Goal: Information Seeking & Learning: Compare options

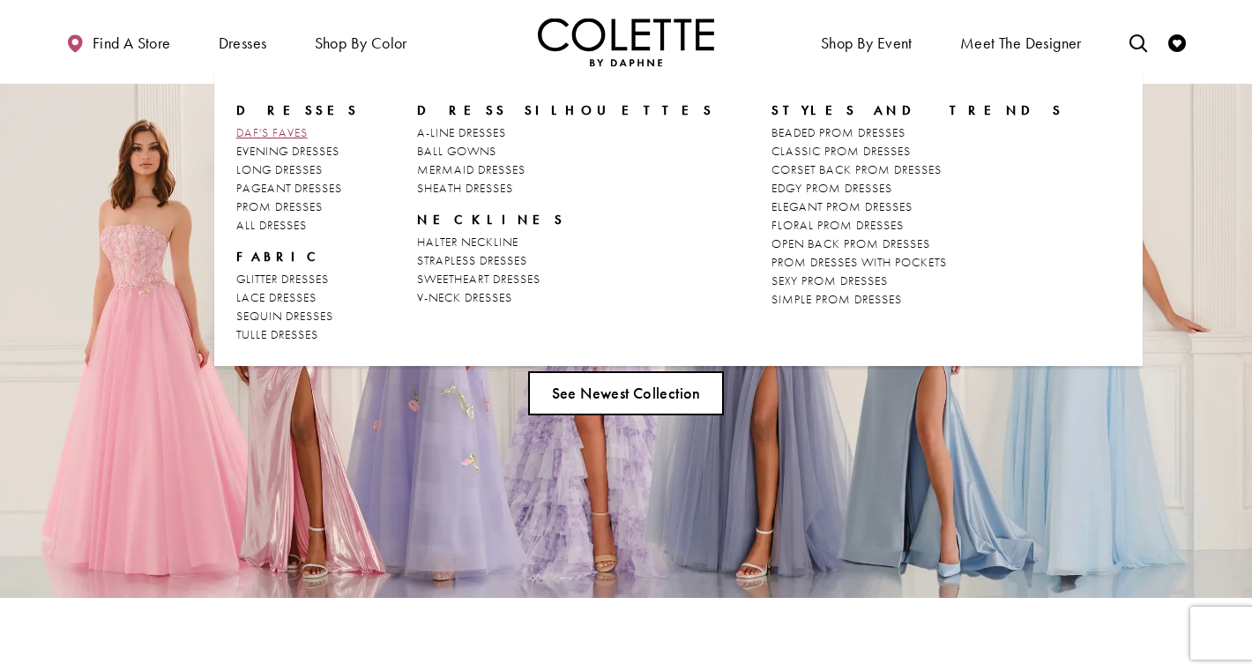
click at [267, 130] on span "DAF'S FAVES" at bounding box center [271, 132] width 71 height 16
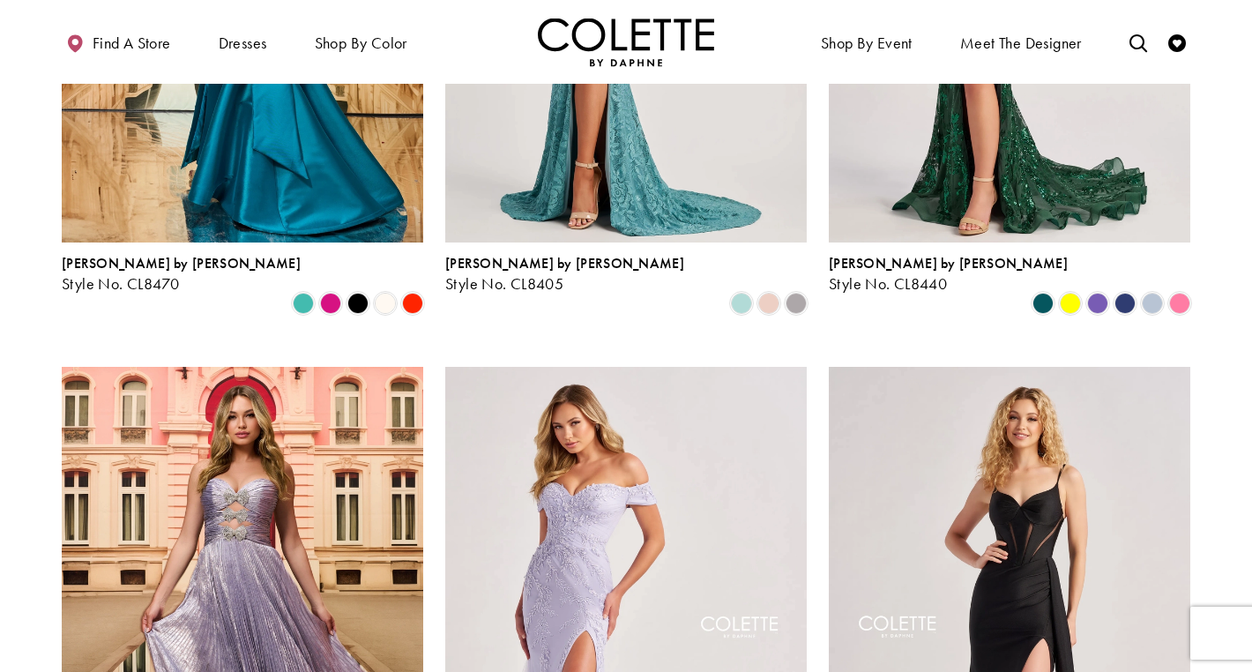
scroll to position [312, 0]
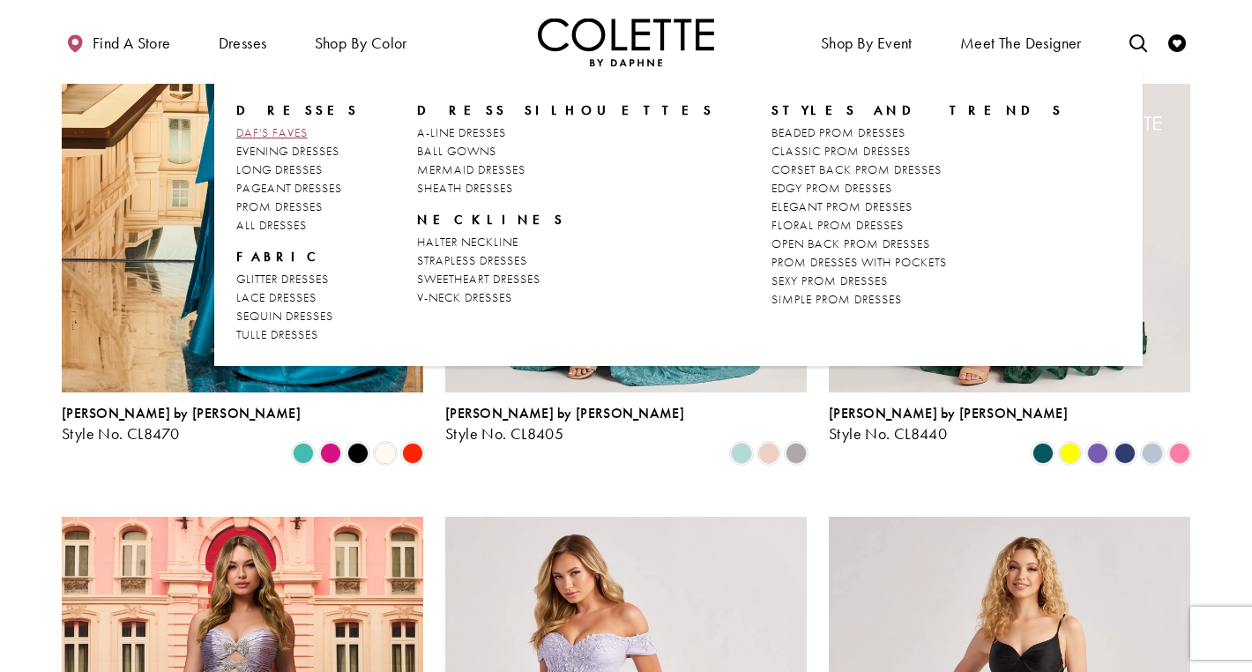
click at [273, 128] on span "DAF'S FAVES" at bounding box center [271, 132] width 71 height 16
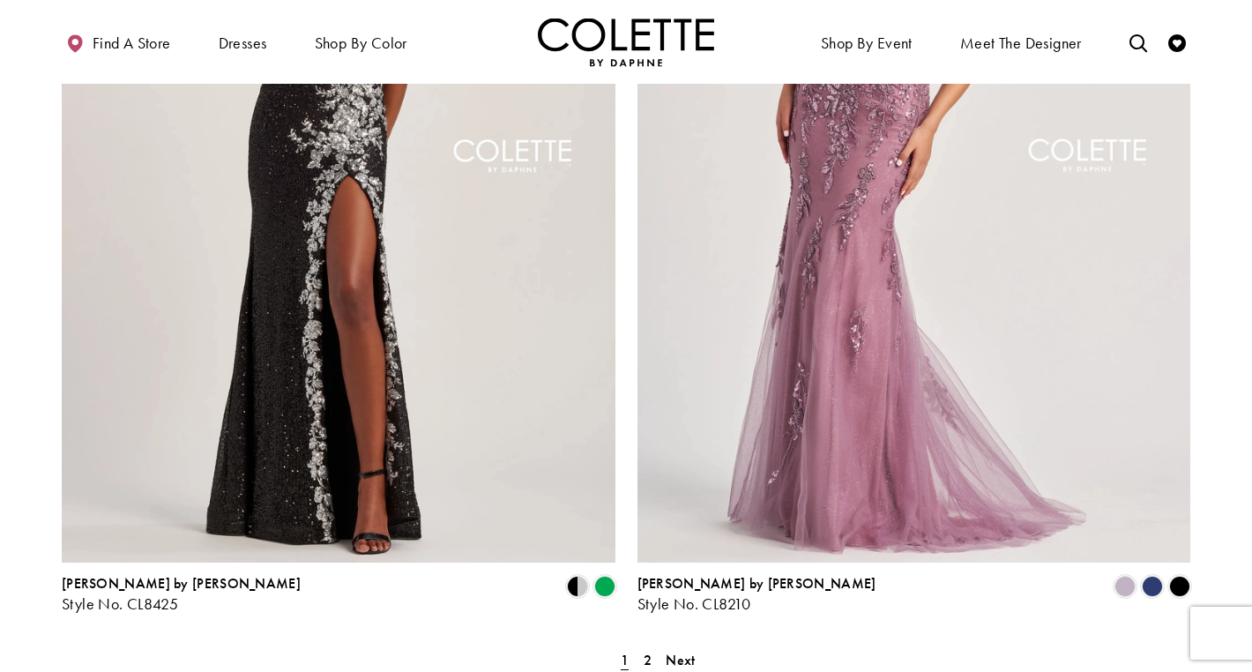
scroll to position [3207, 0]
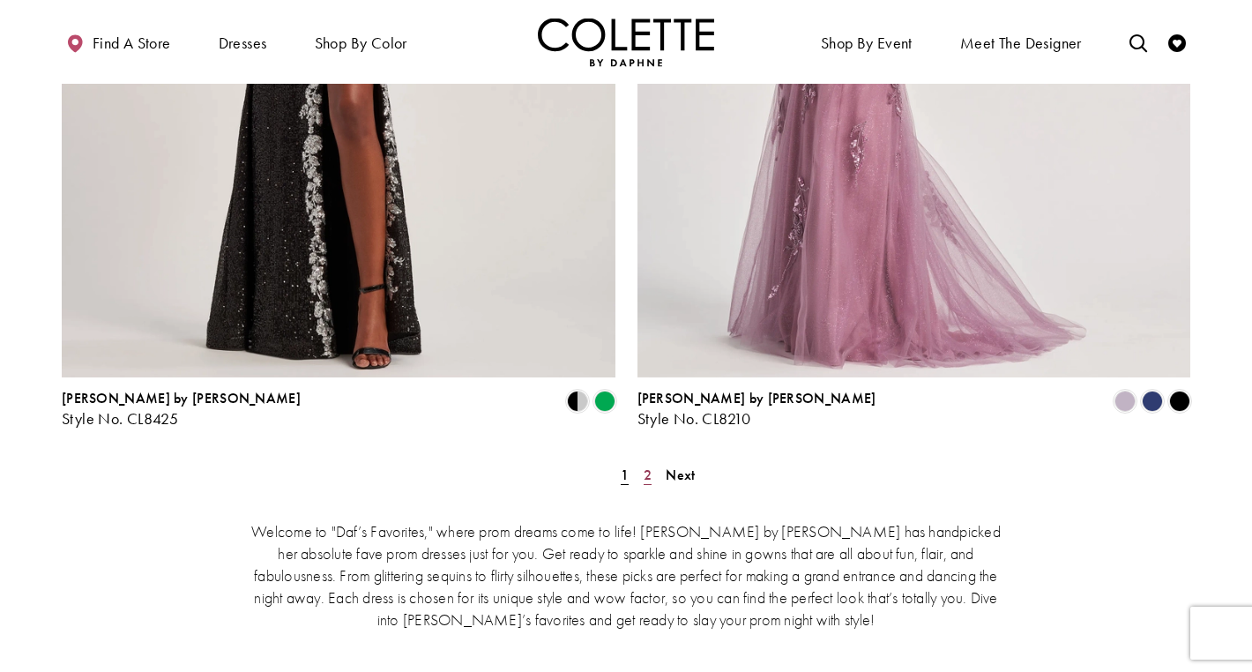
click at [649, 466] on span "2" at bounding box center [648, 475] width 8 height 19
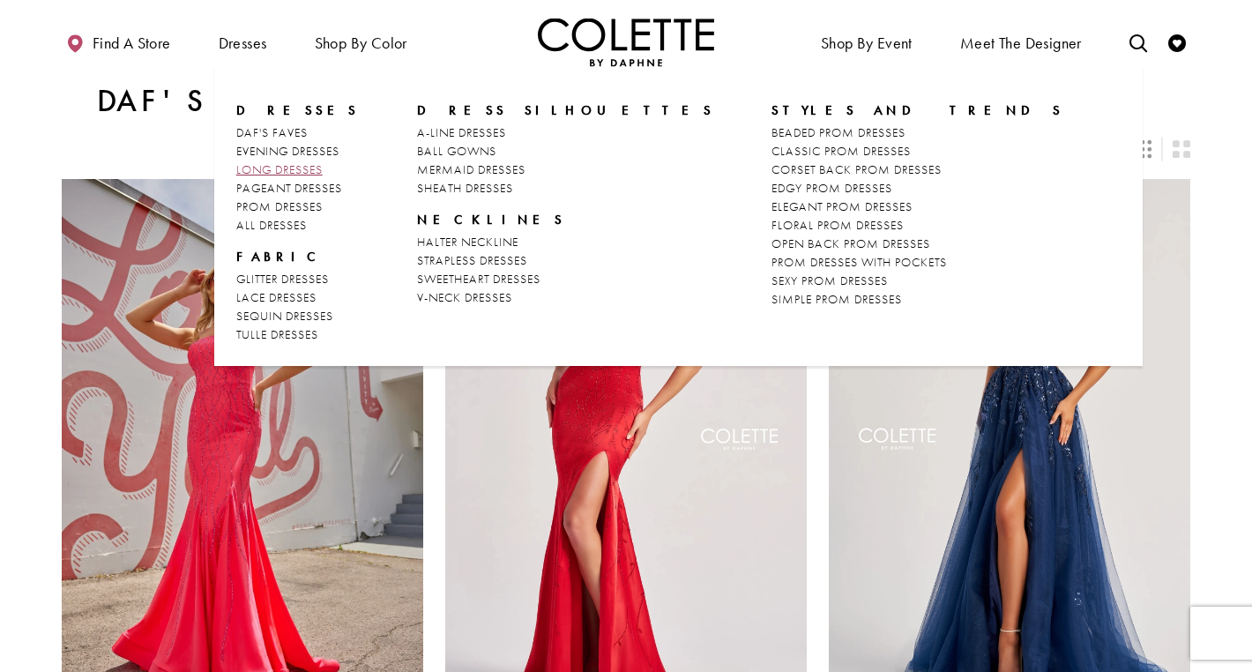
click at [288, 165] on span "LONG DRESSES" at bounding box center [279, 169] width 86 height 16
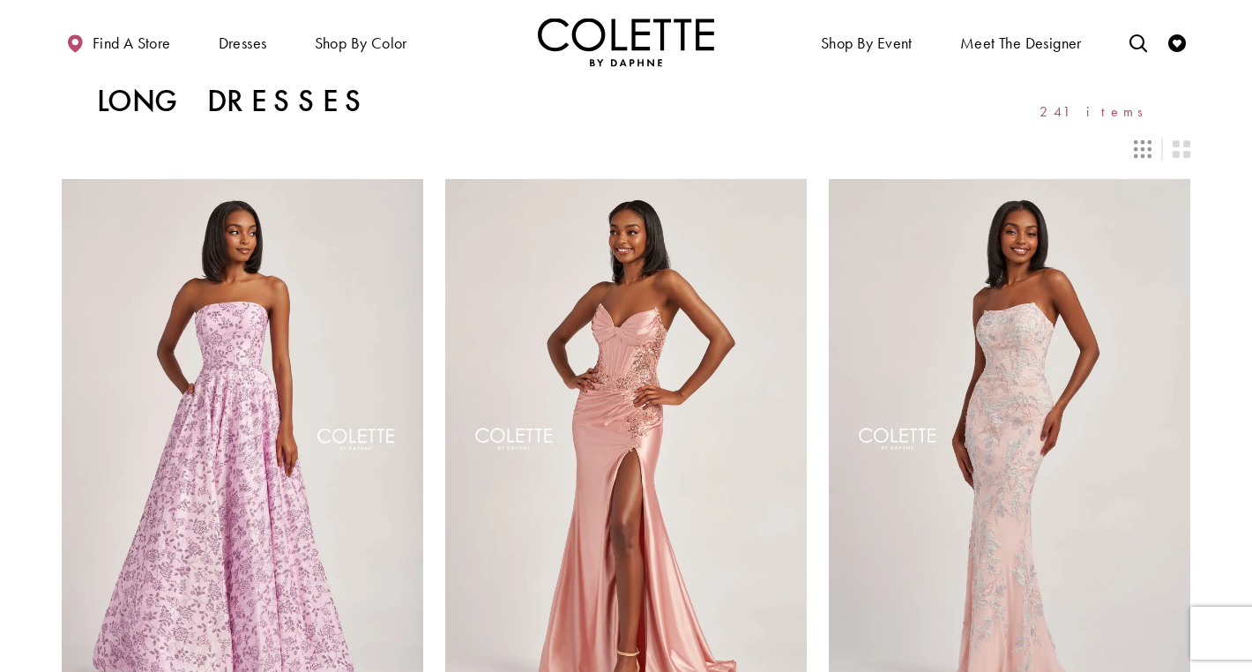
click at [634, 47] on img "Visit Home Page" at bounding box center [626, 42] width 176 height 48
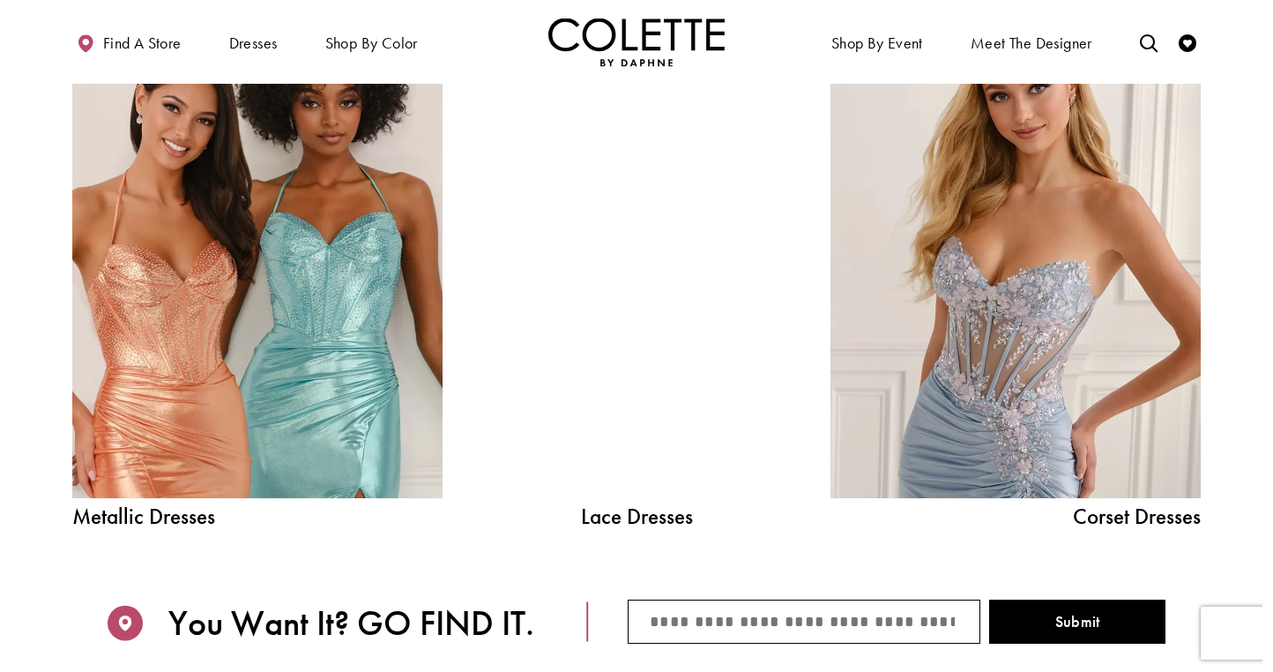
scroll to position [1919, 0]
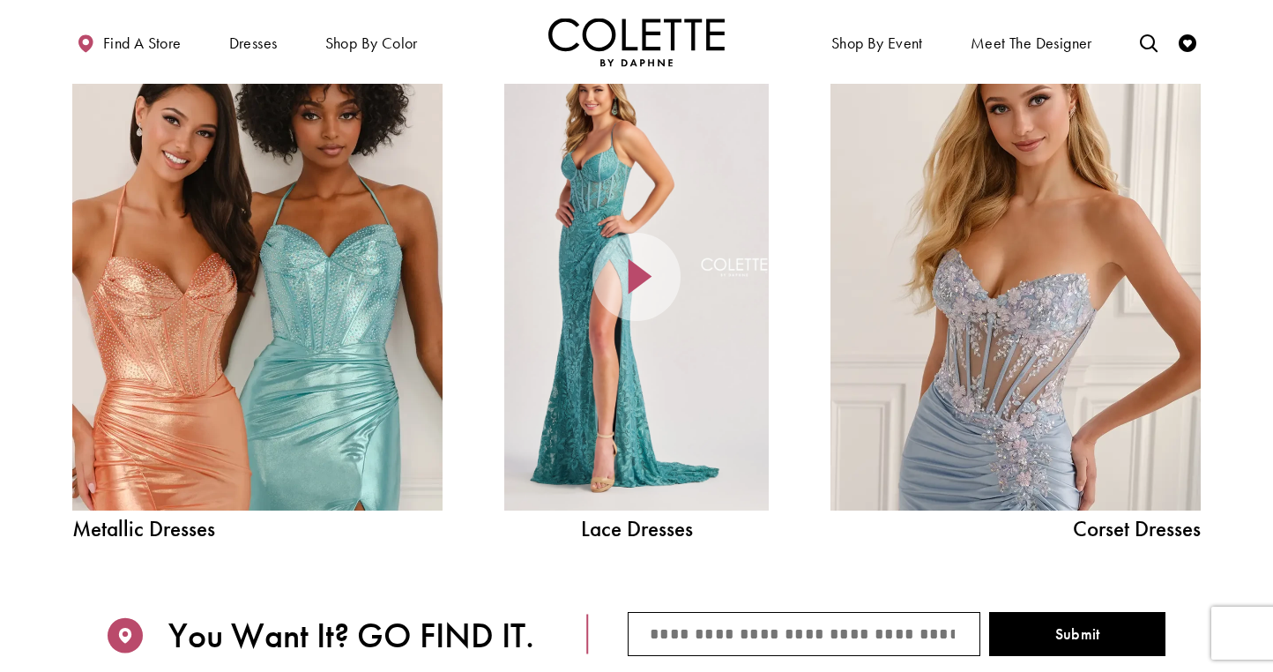
click at [629, 30] on img "Visit Home Page" at bounding box center [636, 42] width 176 height 48
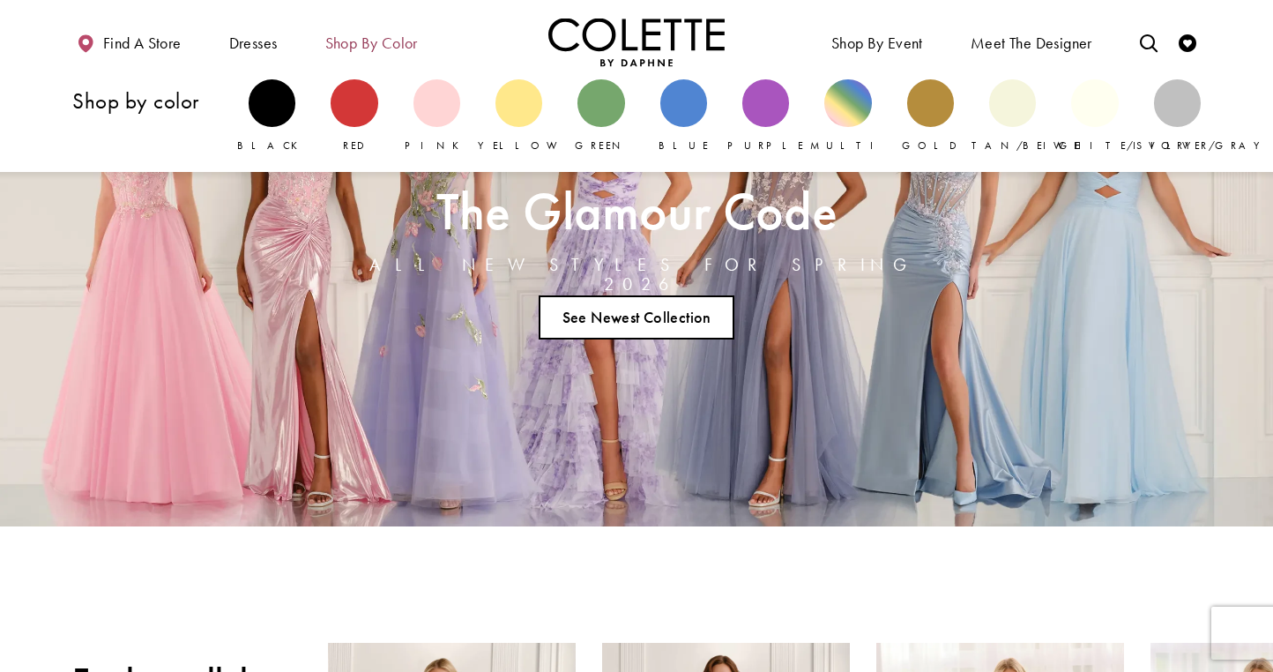
scroll to position [52, 0]
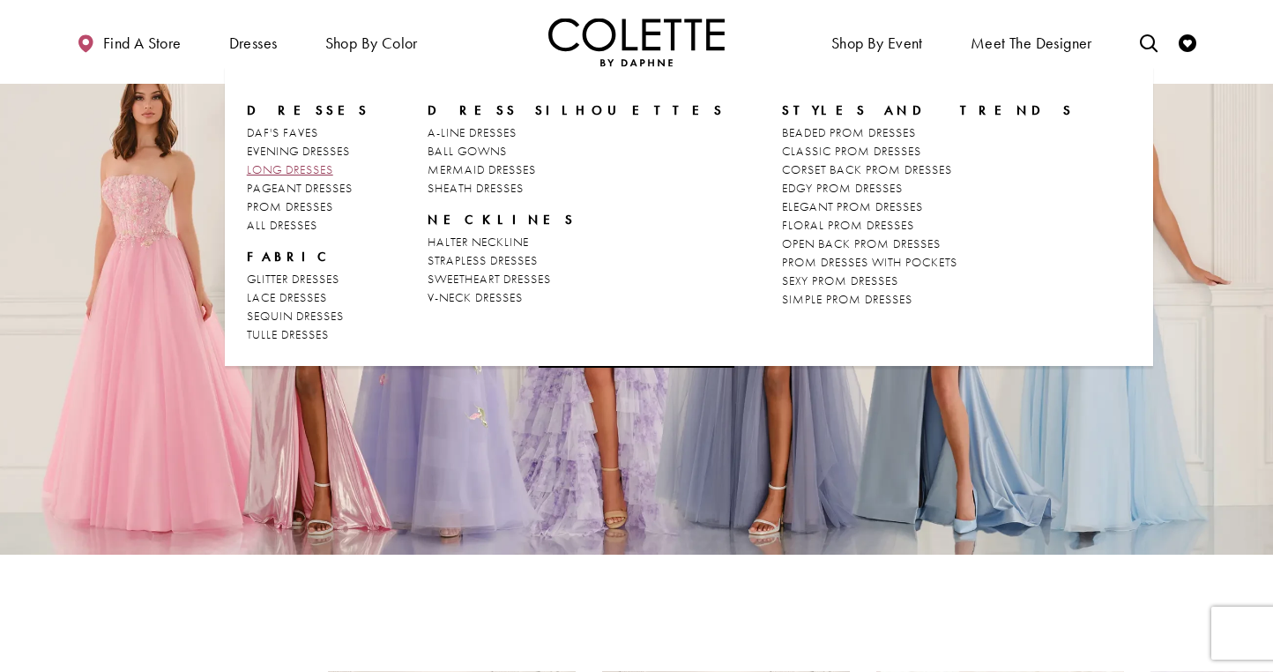
click at [309, 167] on span "LONG DRESSES" at bounding box center [290, 169] width 86 height 16
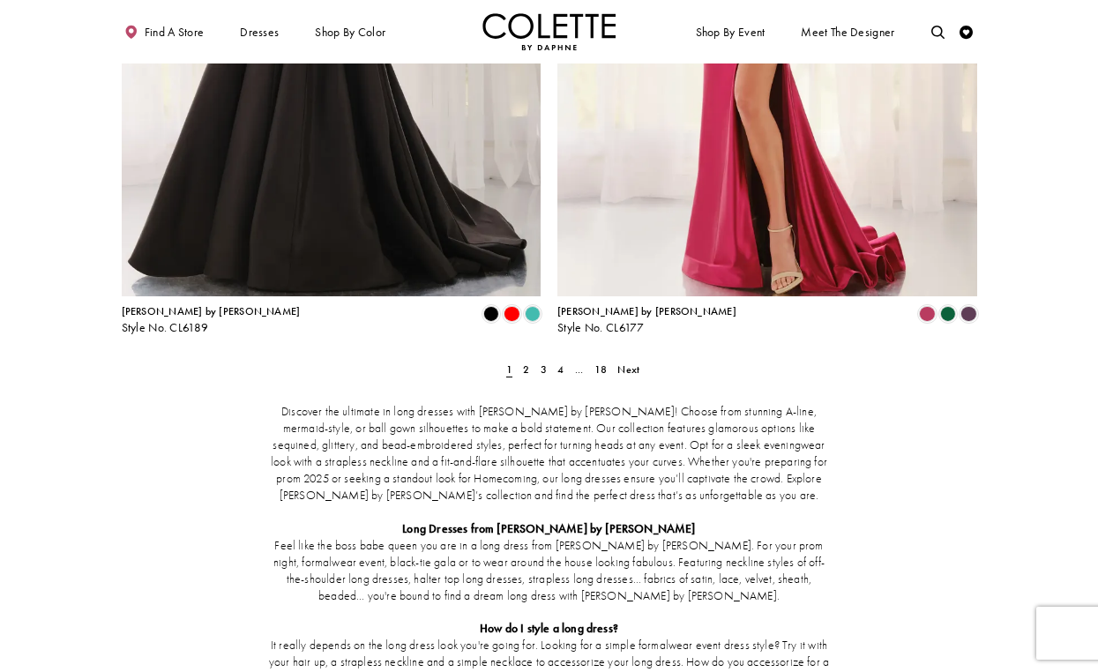
scroll to position [2259, 0]
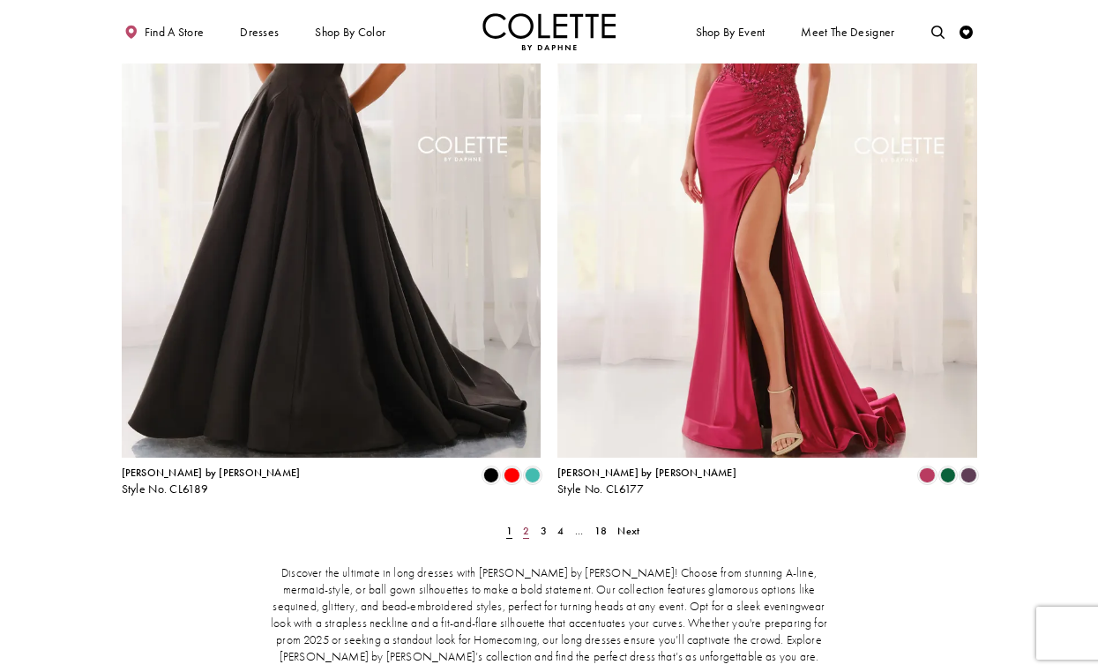
click at [526, 524] on span "2" at bounding box center [526, 531] width 6 height 14
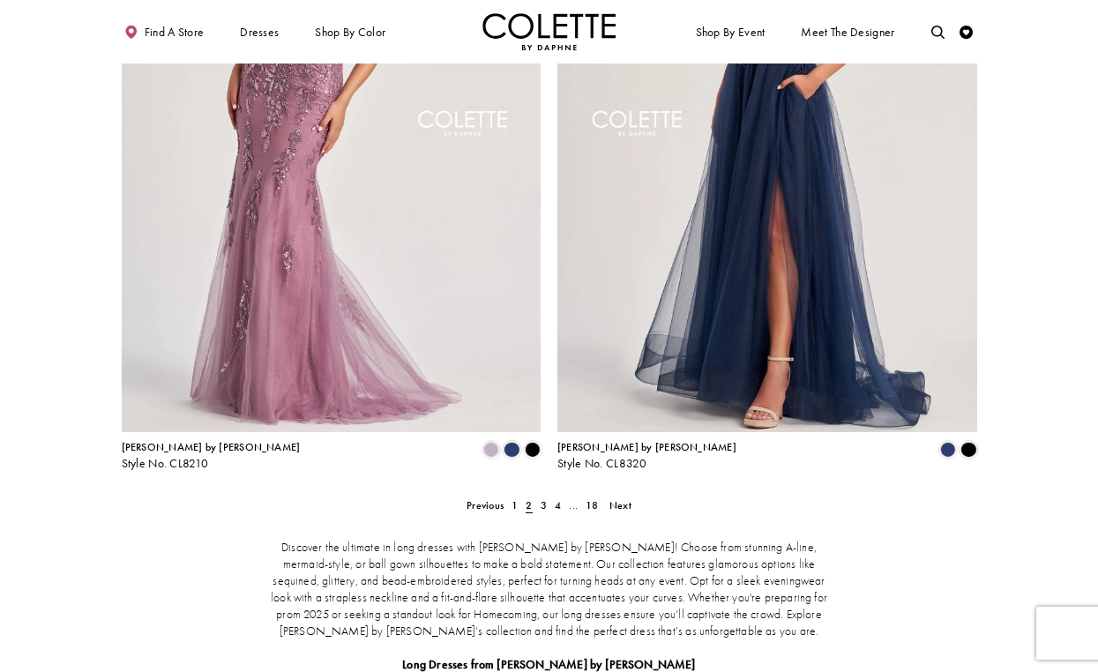
scroll to position [2494, 0]
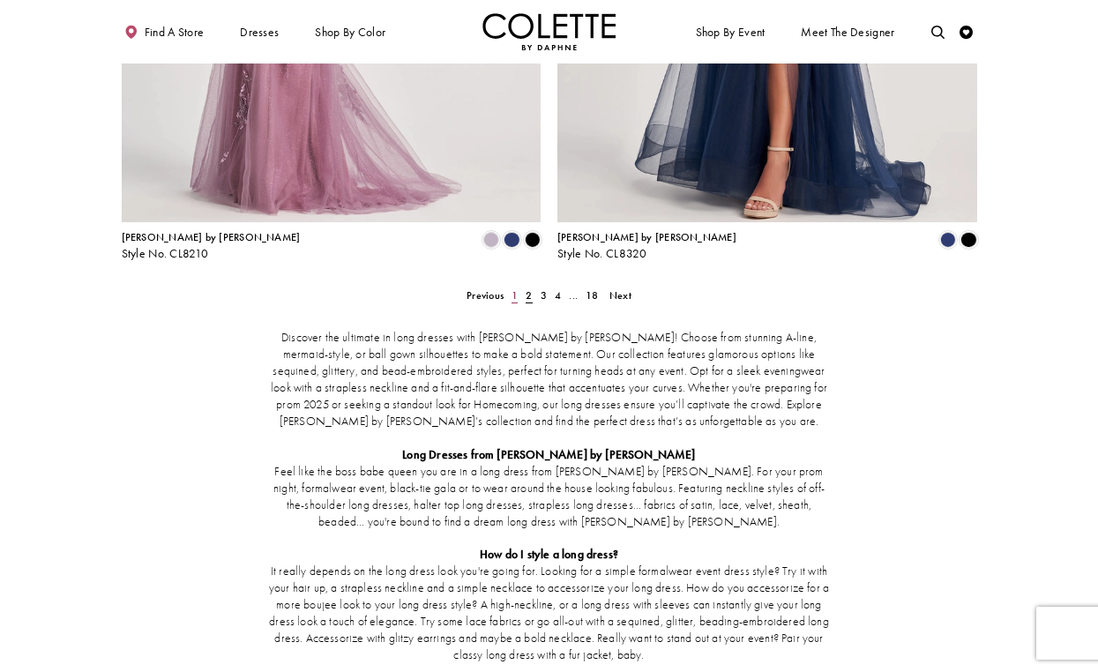
click at [512, 288] on span "1" at bounding box center [514, 295] width 6 height 14
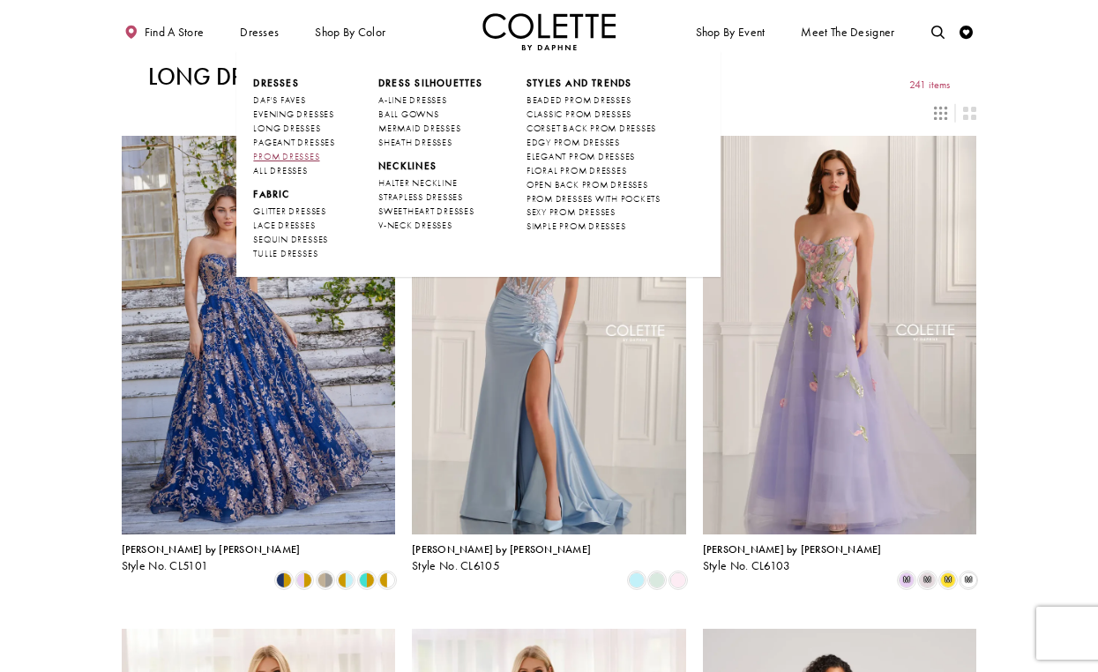
click at [298, 153] on span "PROM DRESSES" at bounding box center [286, 156] width 66 height 11
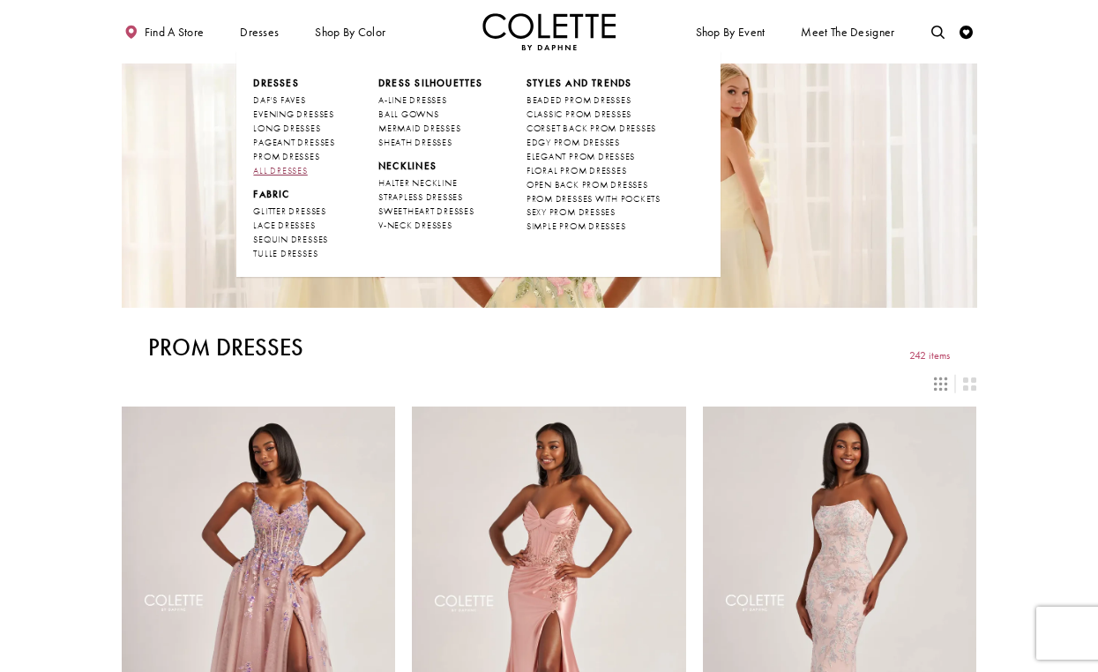
click at [294, 168] on span "ALL DRESSES" at bounding box center [280, 170] width 54 height 11
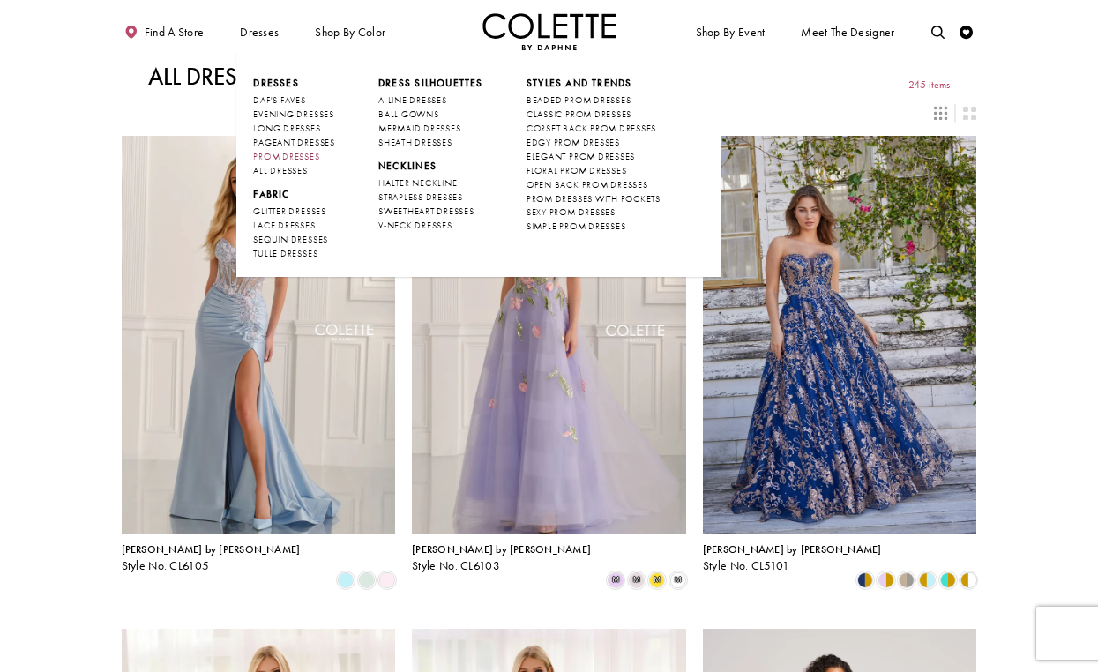
click at [294, 160] on span "PROM DRESSES" at bounding box center [286, 156] width 66 height 11
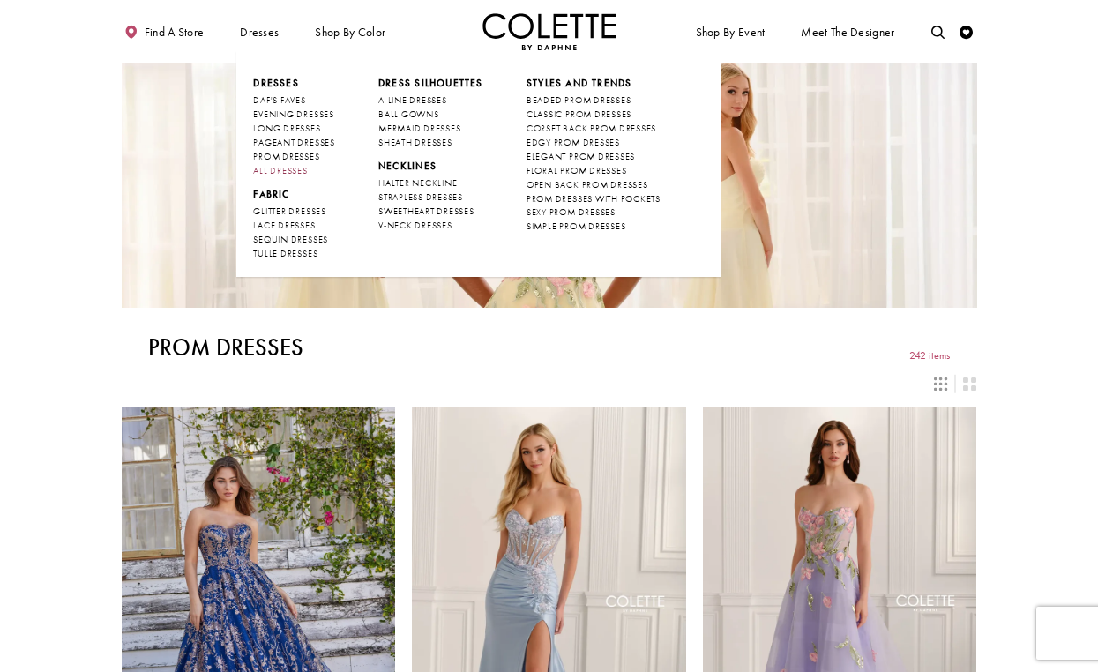
click at [295, 172] on span "ALL DRESSES" at bounding box center [280, 170] width 54 height 11
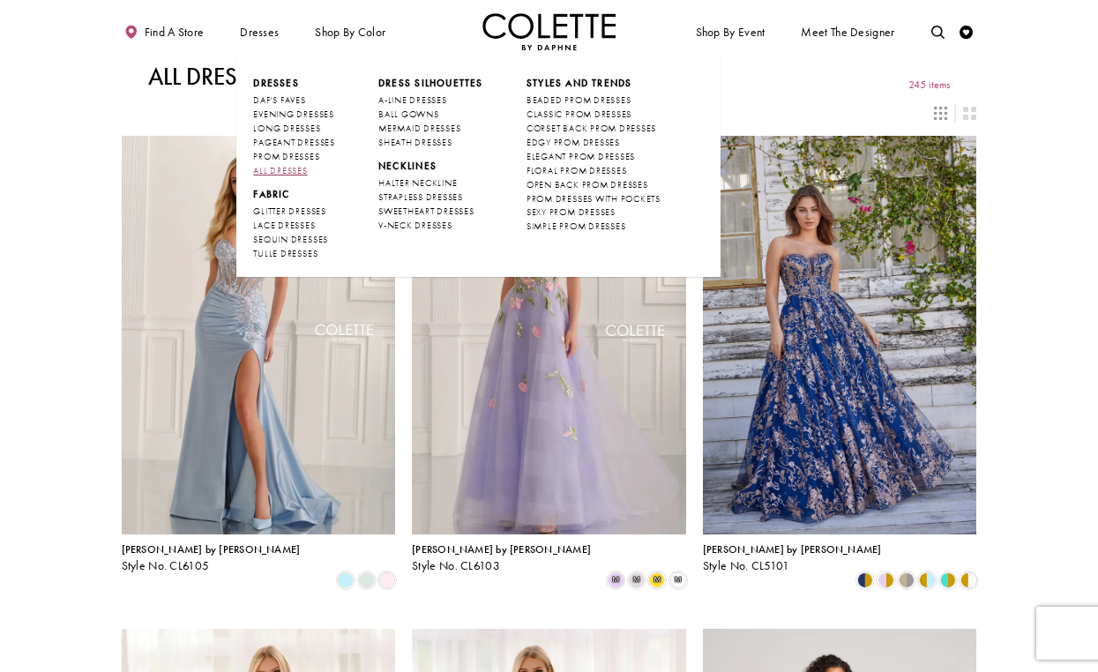
click at [295, 170] on span "ALL DRESSES" at bounding box center [280, 170] width 54 height 11
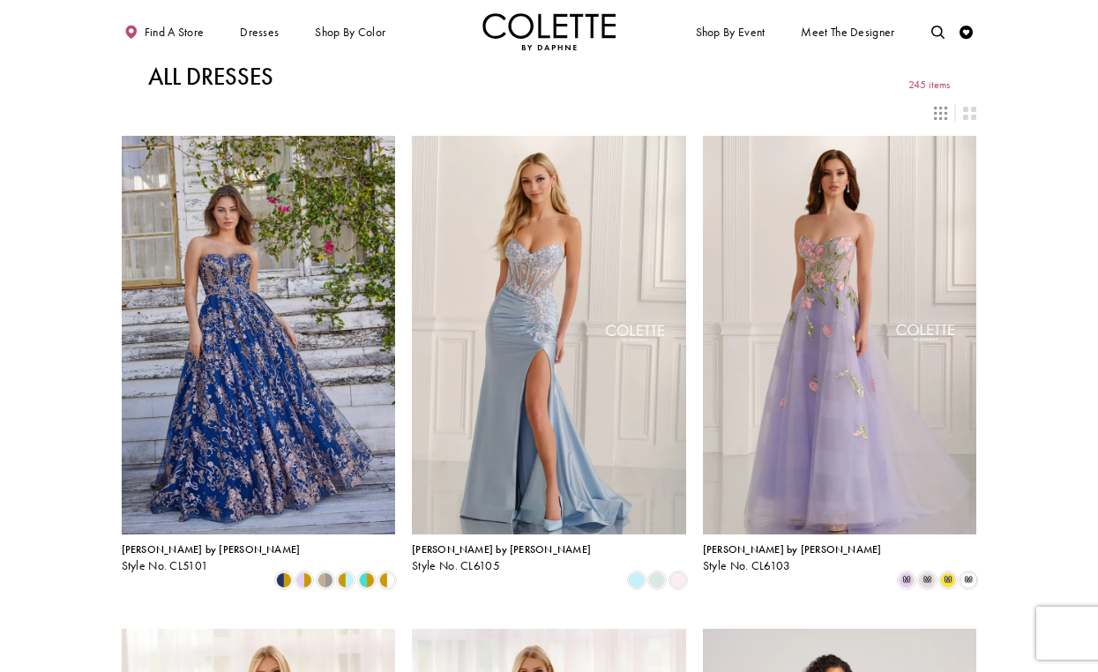
click at [586, 32] on img "Visit Home Page" at bounding box center [549, 31] width 134 height 37
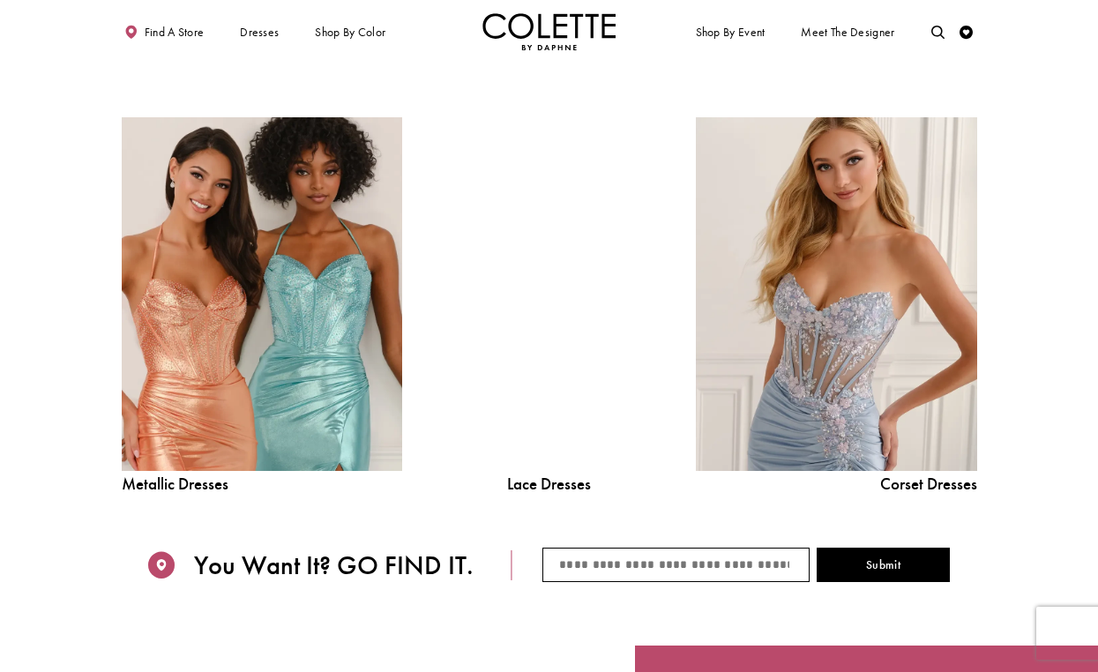
scroll to position [1518, 0]
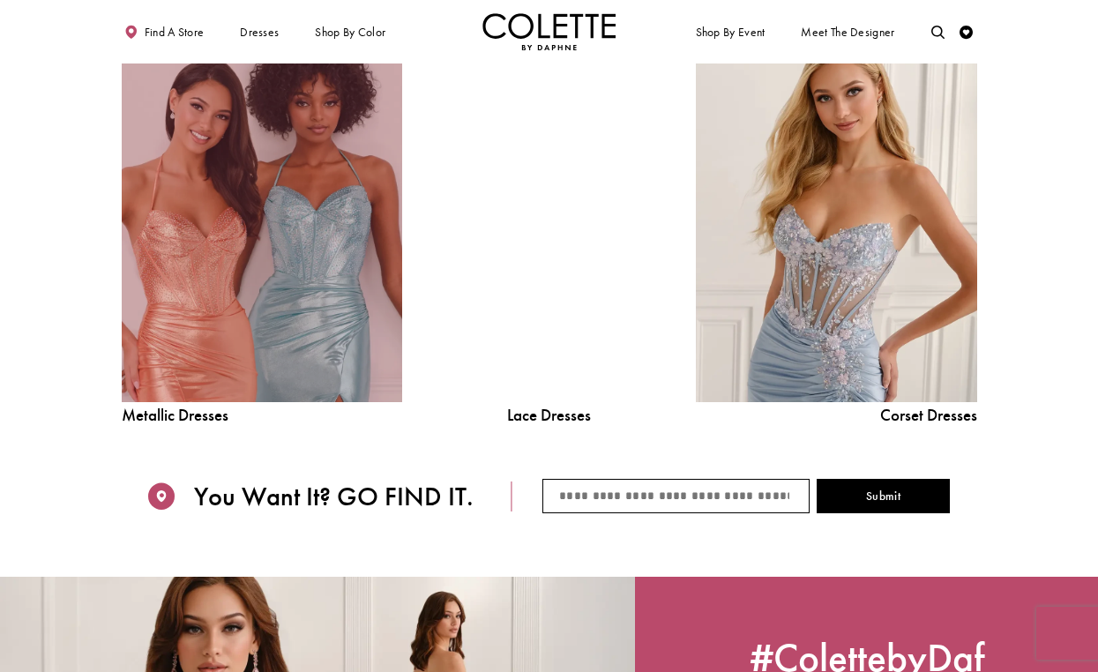
click at [311, 318] on link "Metallic Dresses Related Link" at bounding box center [262, 225] width 280 height 354
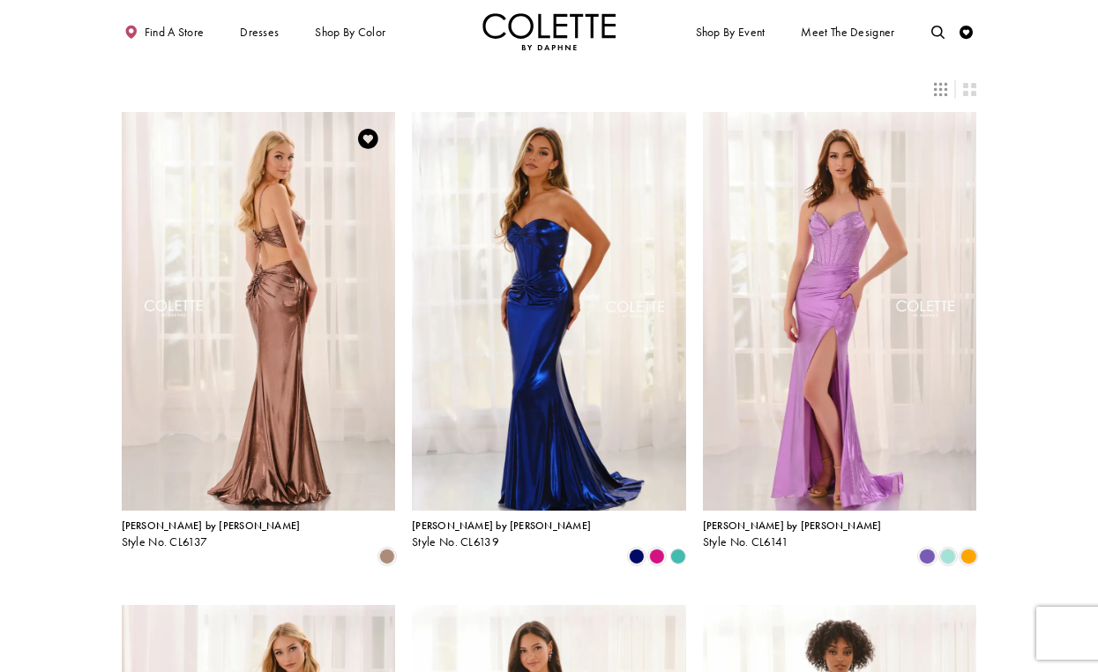
scroll to position [26, 0]
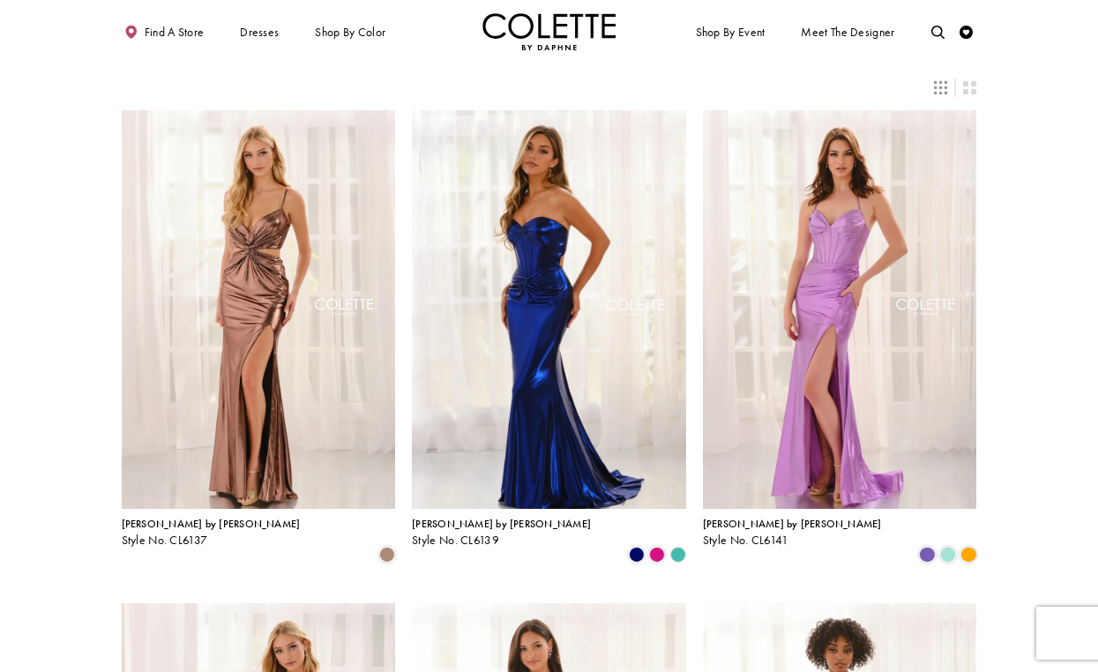
click at [564, 24] on img "Visit Home Page" at bounding box center [549, 31] width 134 height 37
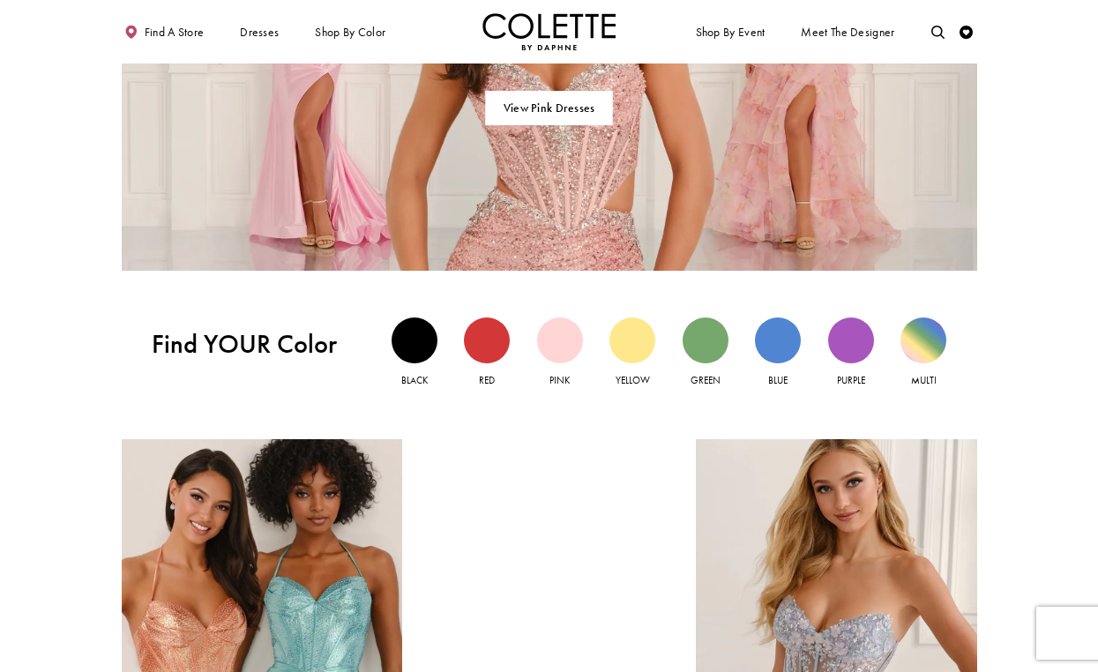
scroll to position [1341, 0]
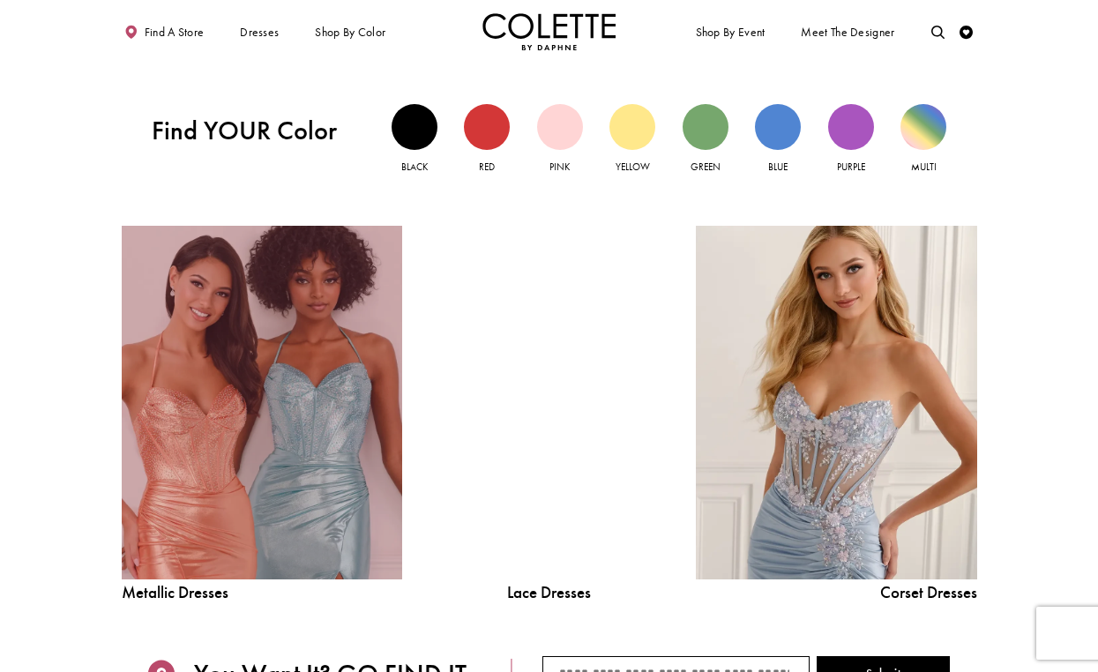
click at [353, 404] on link "Metallic Dresses Related Link" at bounding box center [262, 403] width 280 height 354
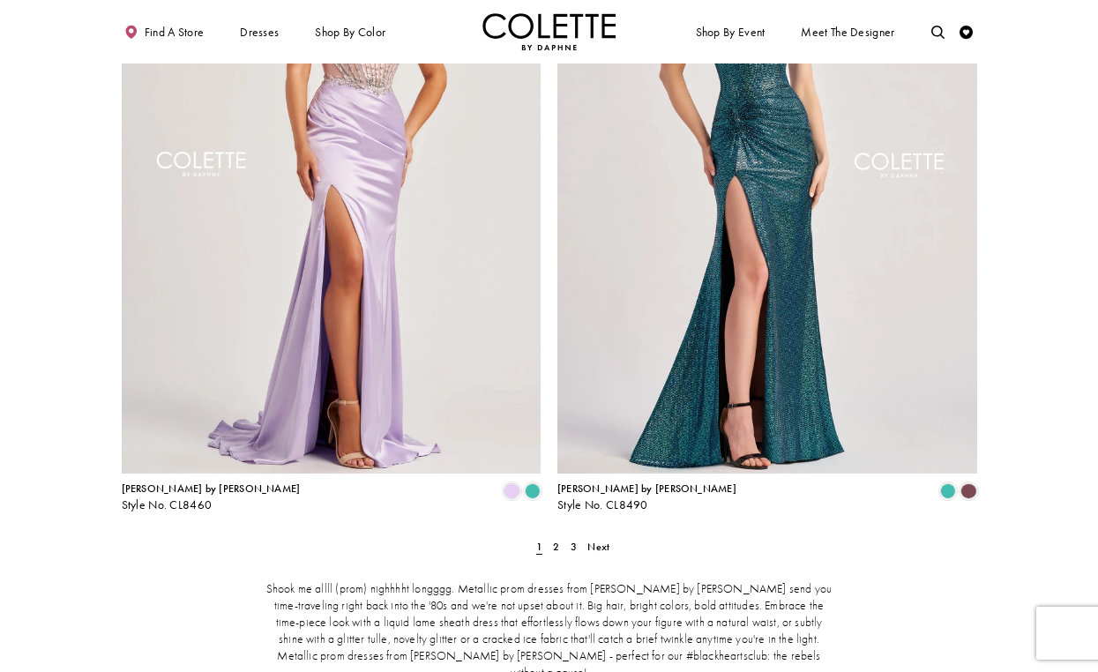
scroll to position [2494, 0]
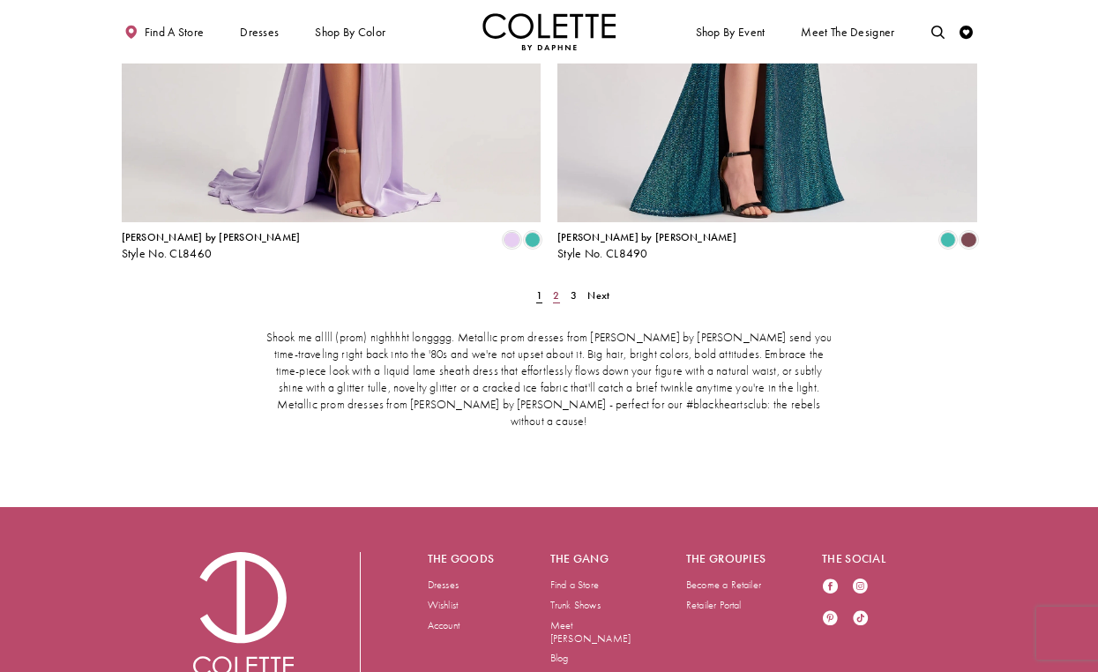
click at [559, 288] on span "2" at bounding box center [556, 295] width 6 height 14
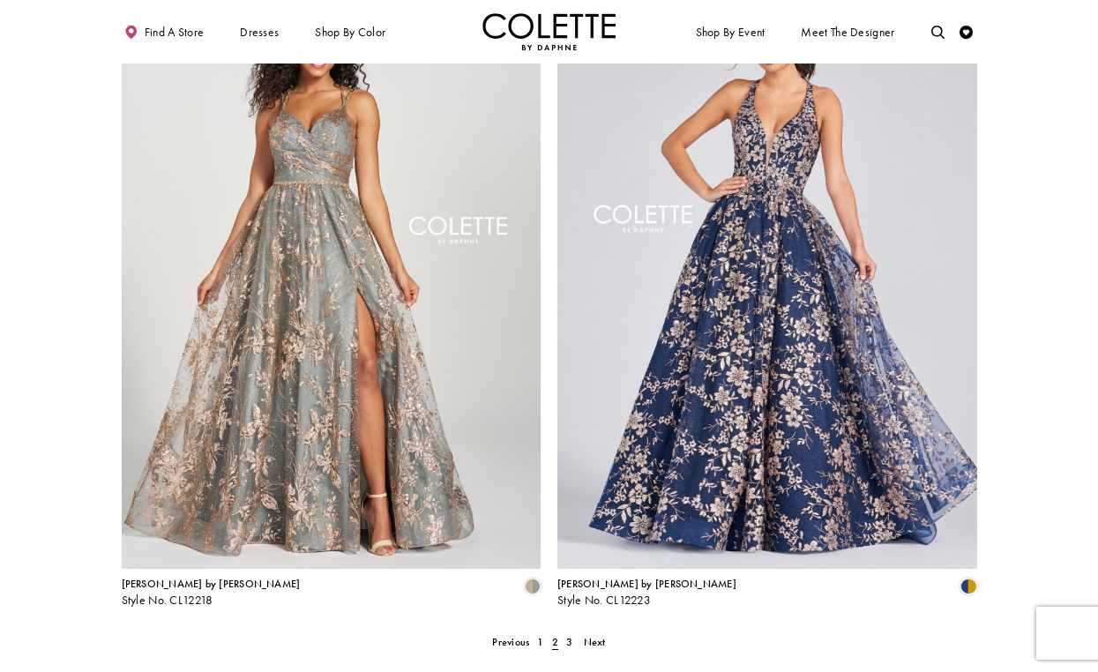
scroll to position [2264, 0]
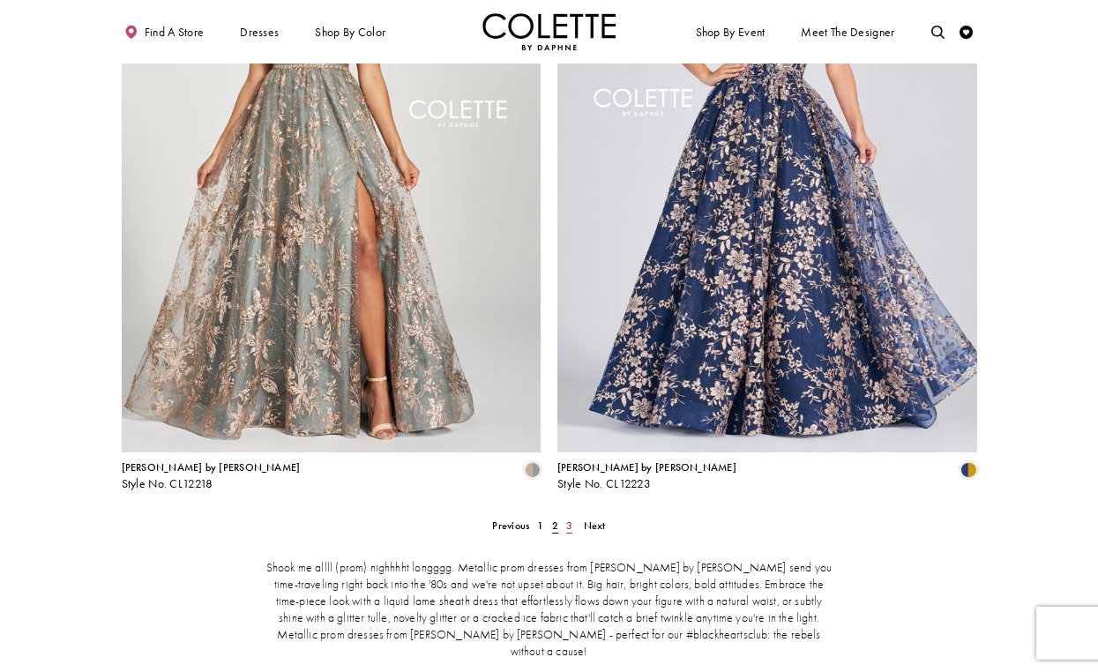
click at [565, 516] on link "3" at bounding box center [570, 525] width 14 height 19
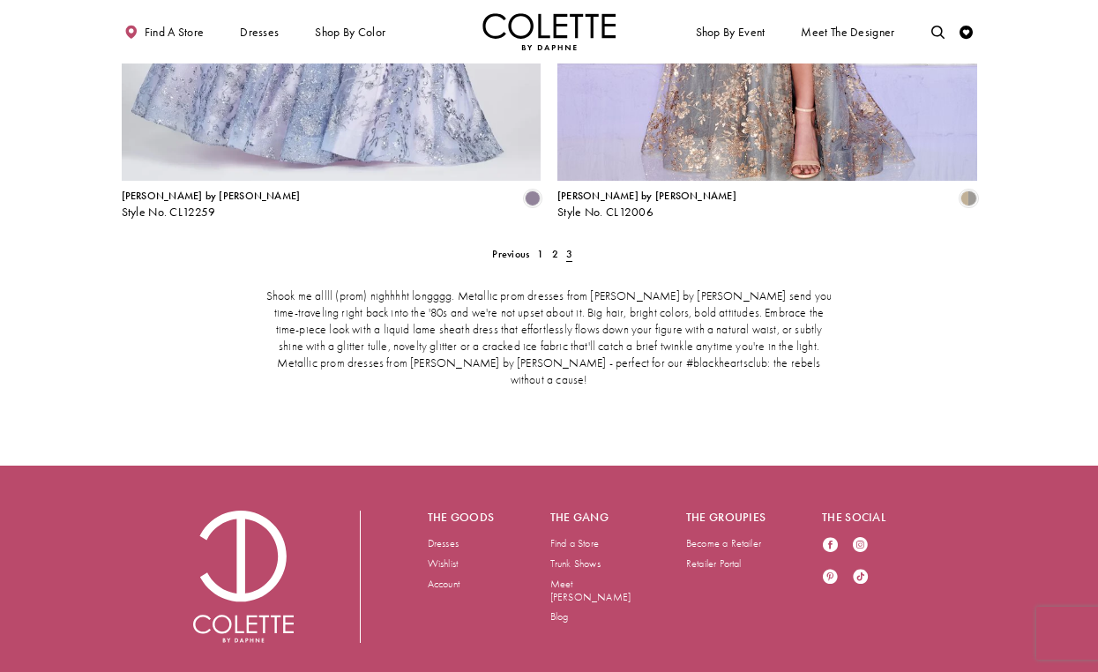
scroll to position [552, 0]
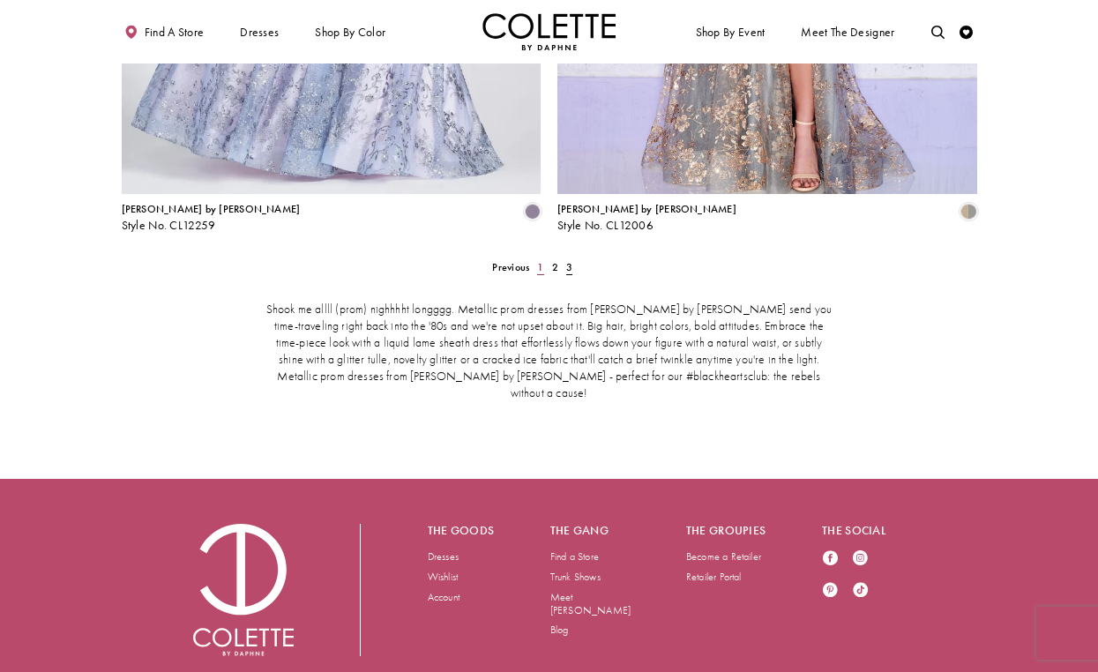
click at [541, 264] on span "1" at bounding box center [540, 267] width 6 height 14
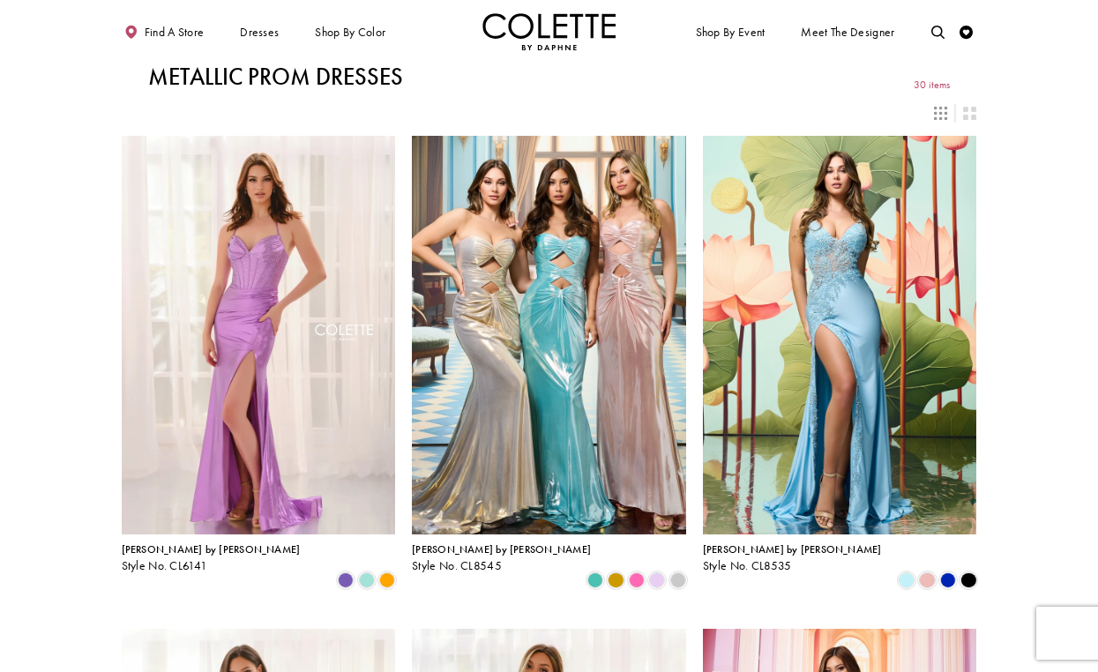
click at [514, 24] on img "Visit Home Page" at bounding box center [549, 31] width 134 height 37
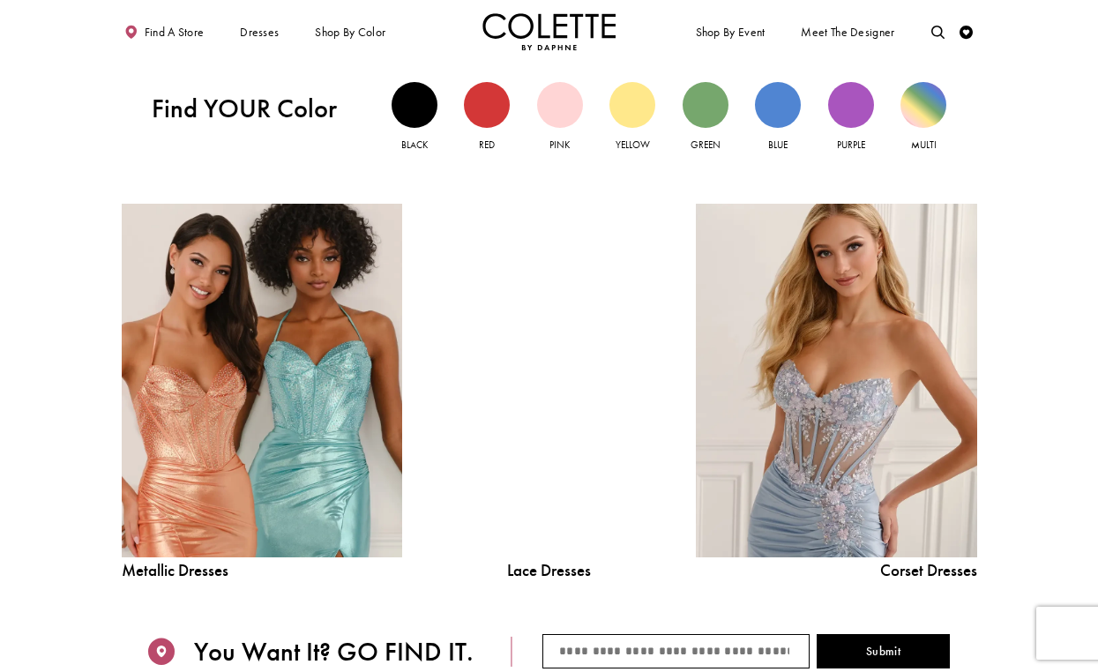
scroll to position [1657, 0]
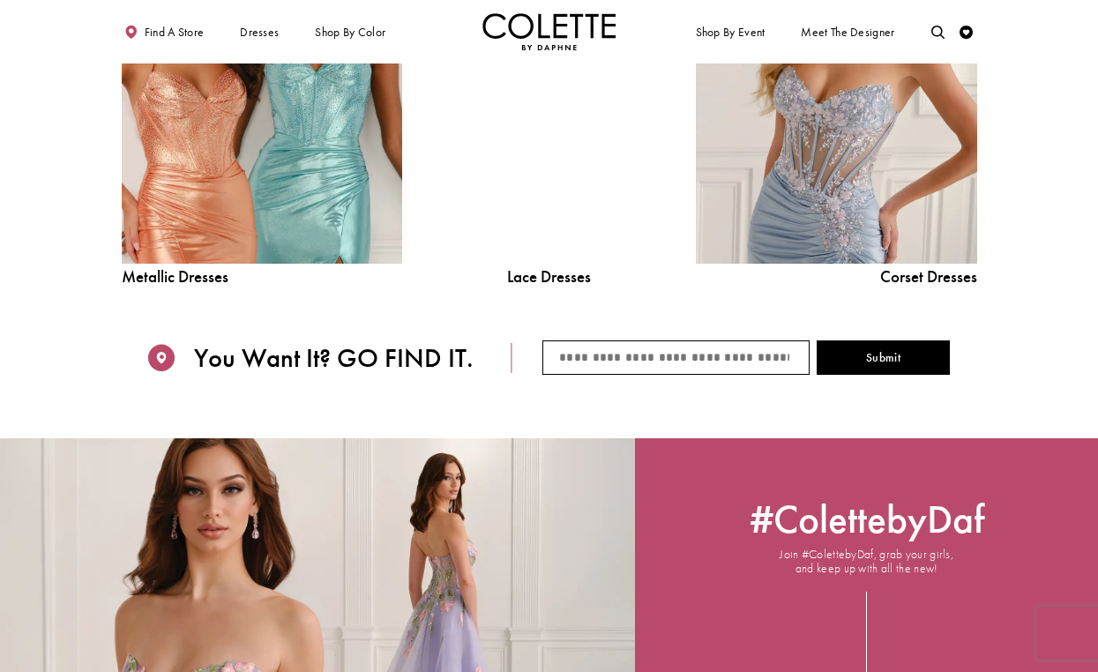
click at [532, 203] on div at bounding box center [549, 87] width 200 height 354
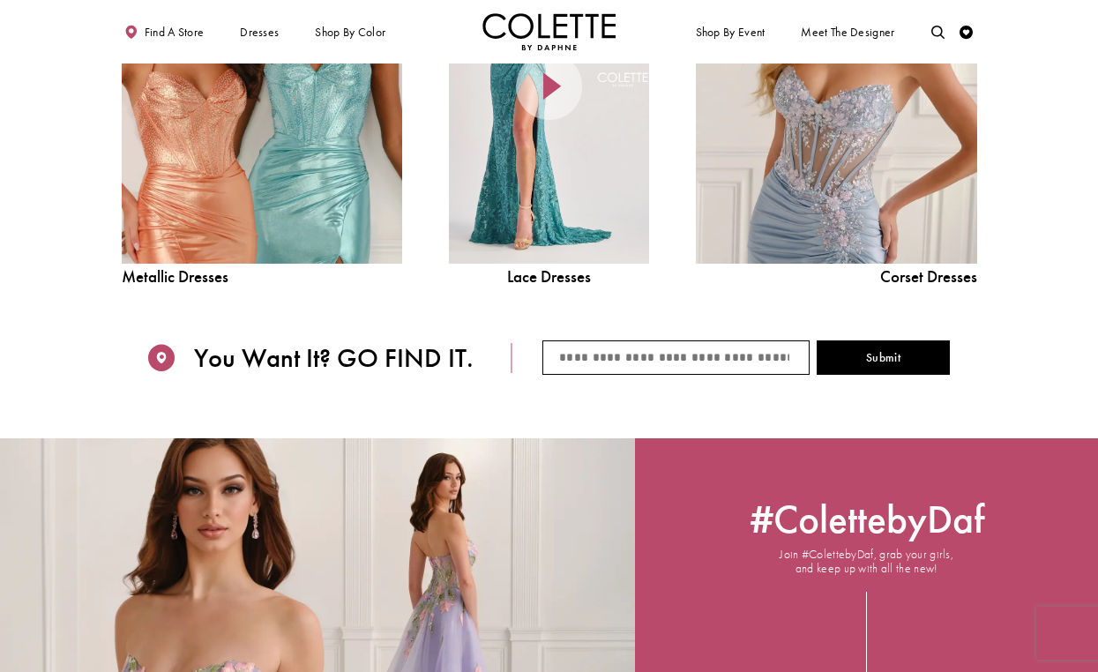
click at [567, 191] on div at bounding box center [549, 87] width 200 height 354
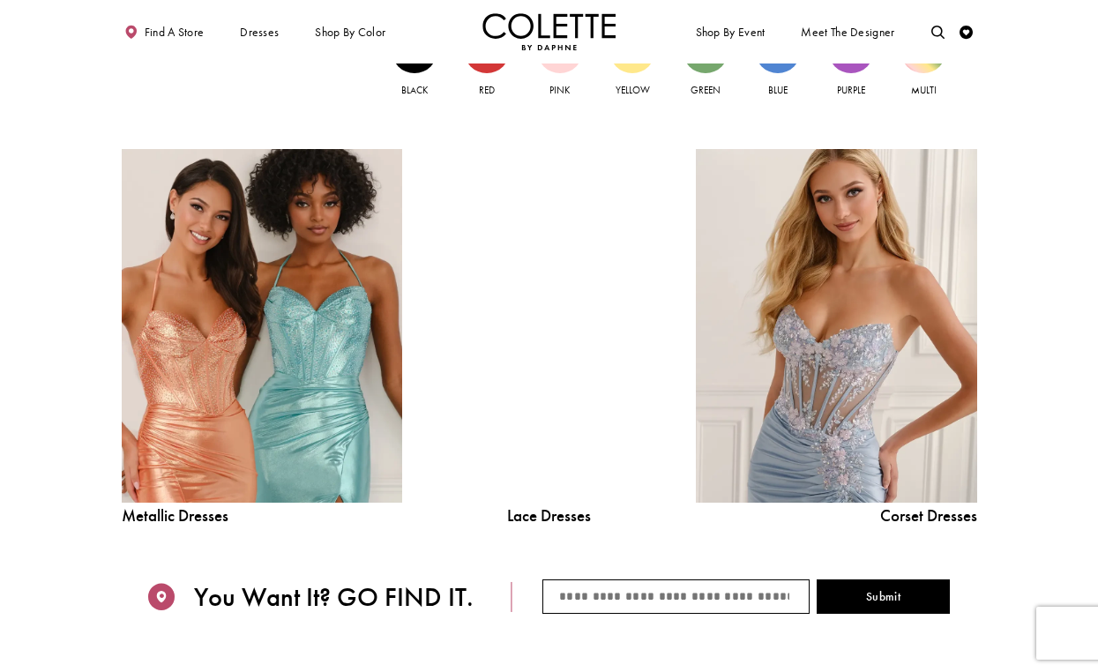
scroll to position [1417, 0]
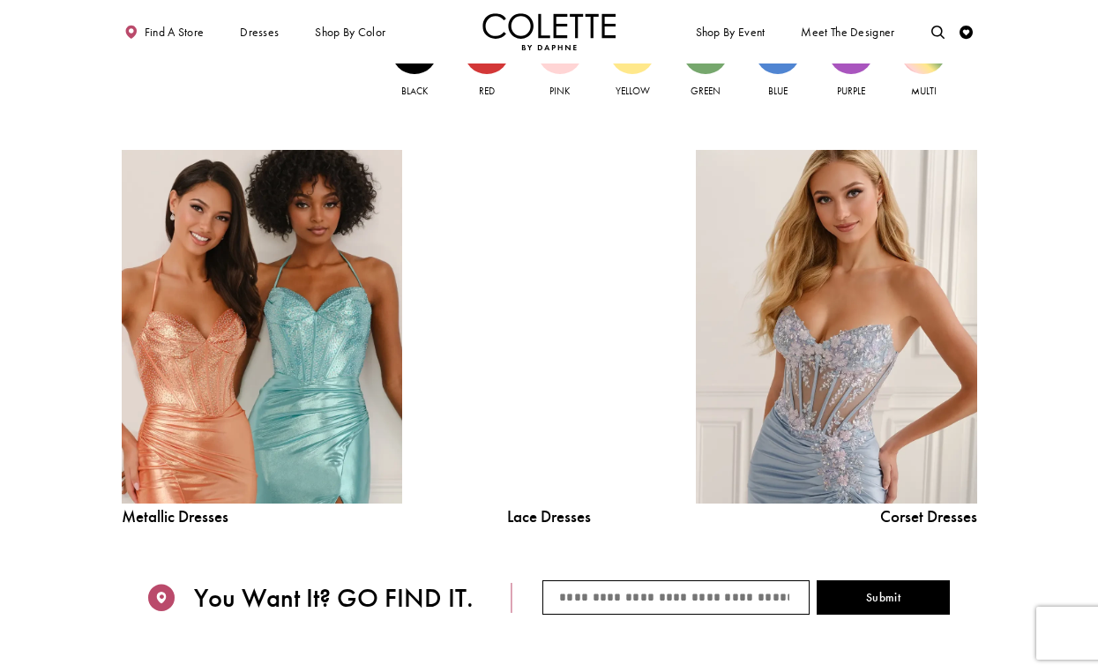
click at [601, 298] on div at bounding box center [549, 327] width 200 height 354
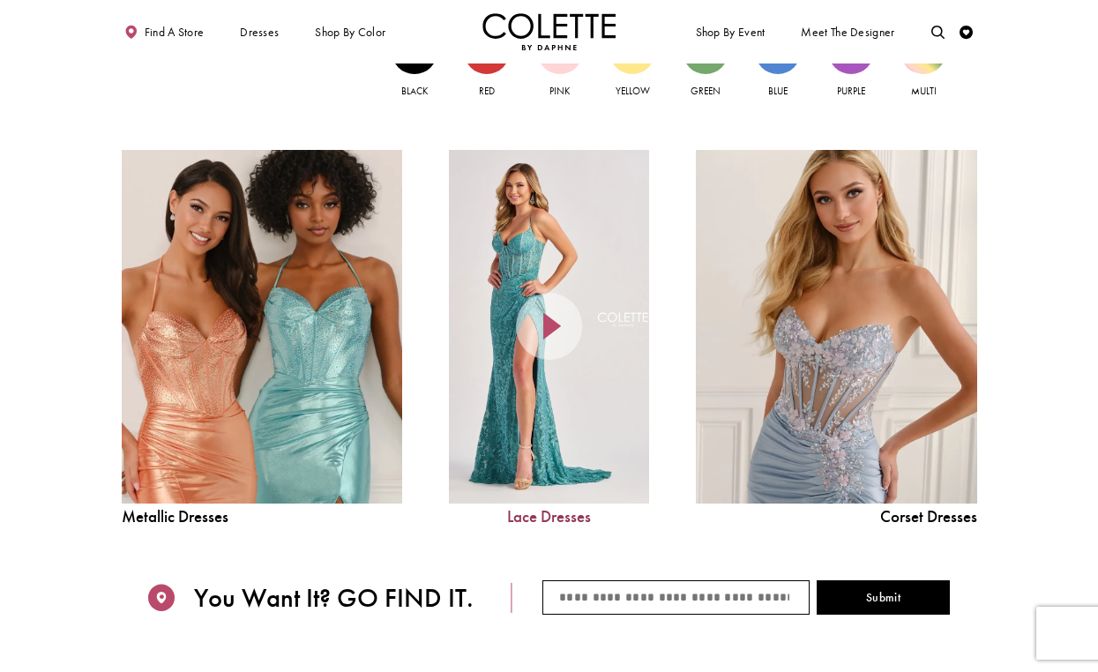
click at [532, 514] on link "Lace Dresses" at bounding box center [549, 517] width 200 height 17
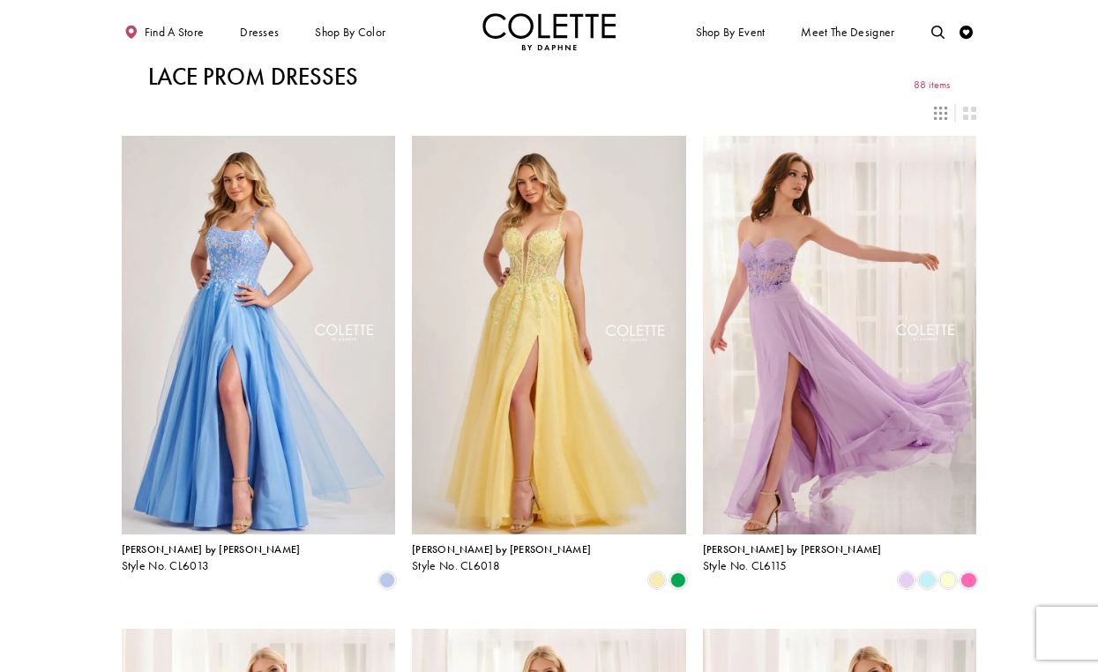
click at [542, 40] on img "Visit Home Page" at bounding box center [549, 31] width 134 height 37
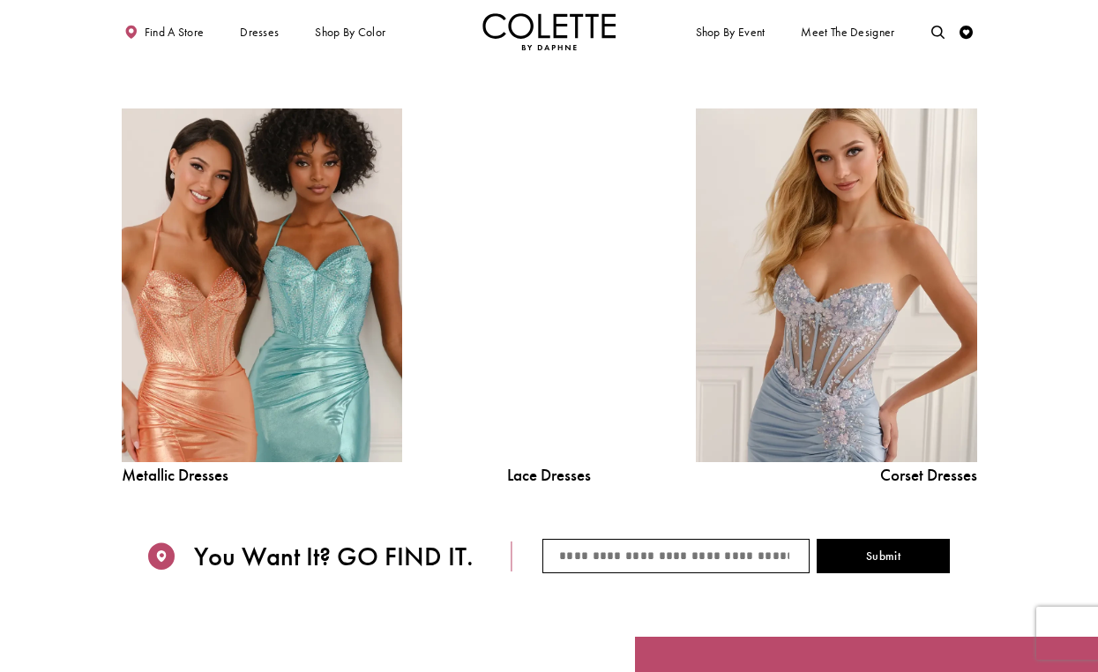
scroll to position [1587, 0]
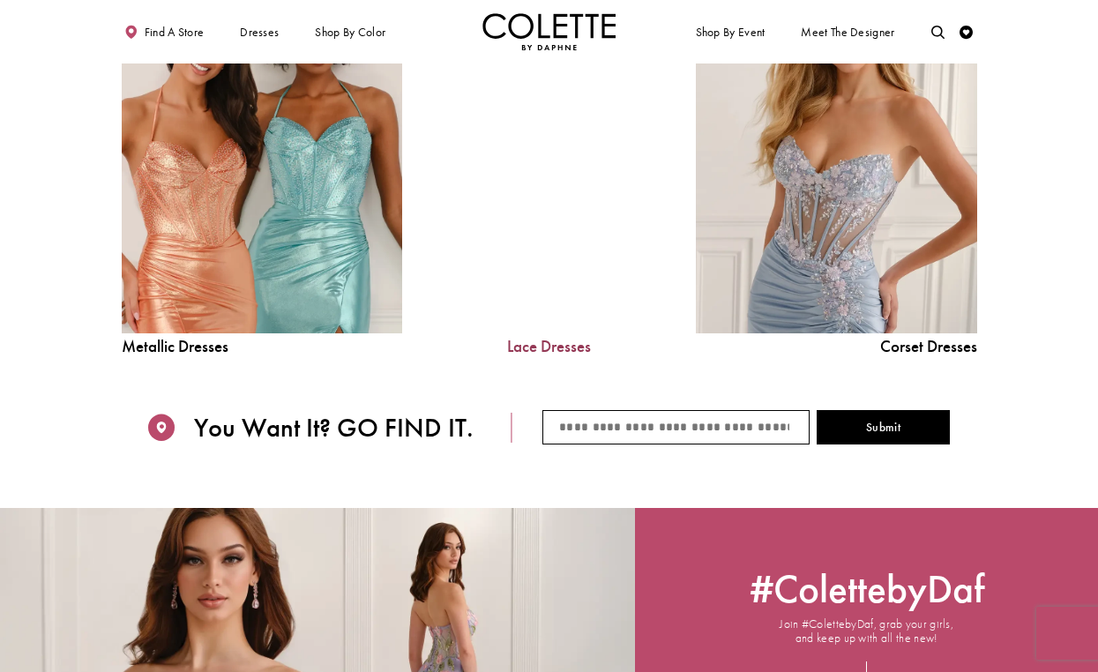
click at [561, 349] on link "Lace Dresses" at bounding box center [549, 347] width 200 height 17
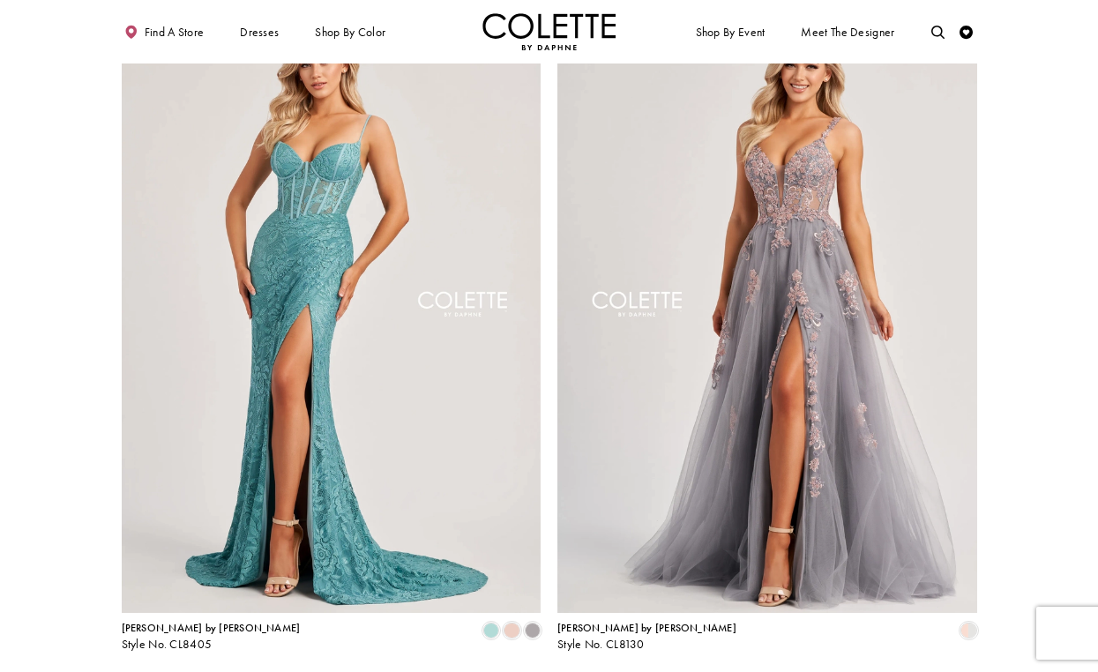
scroll to position [2359, 0]
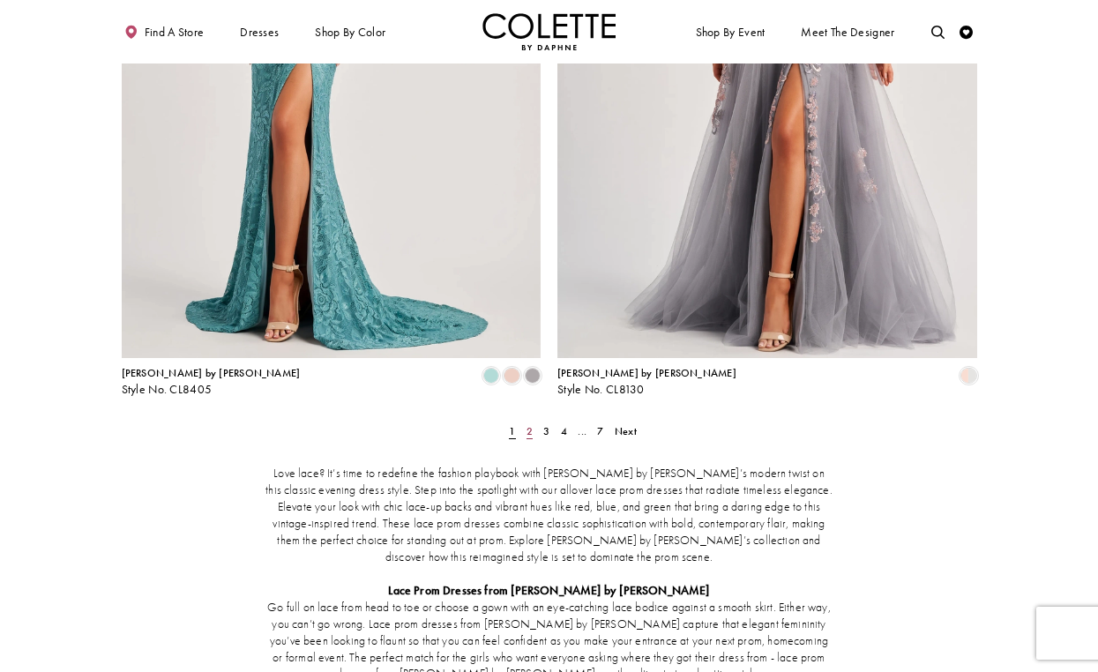
click at [533, 421] on link "2" at bounding box center [529, 430] width 14 height 19
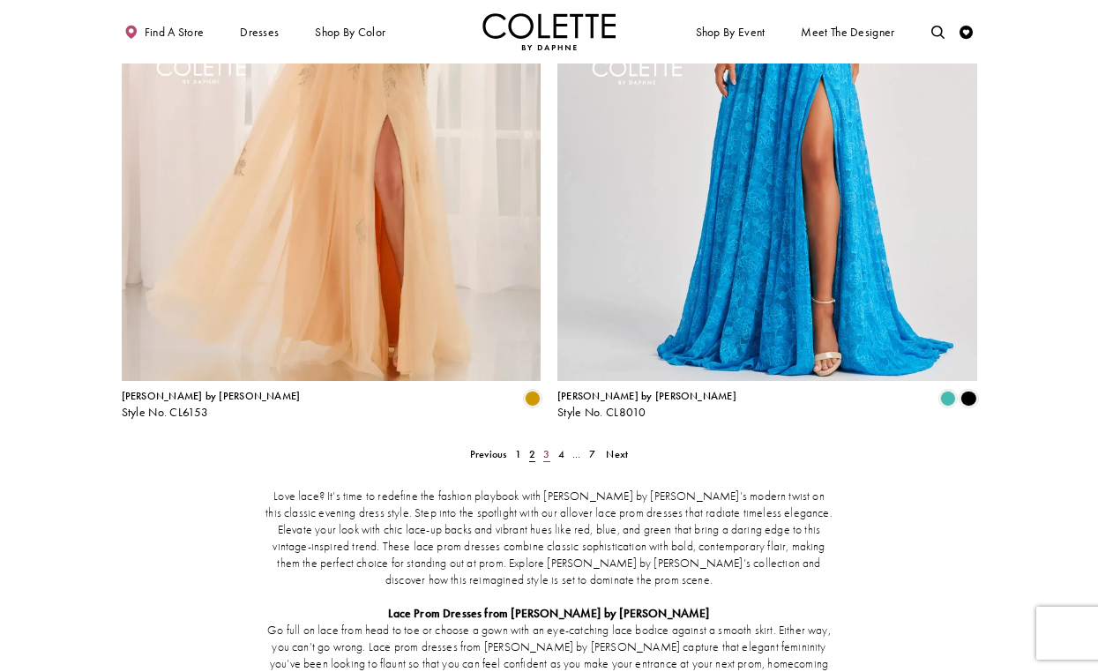
click at [549, 447] on span "3" at bounding box center [546, 454] width 6 height 14
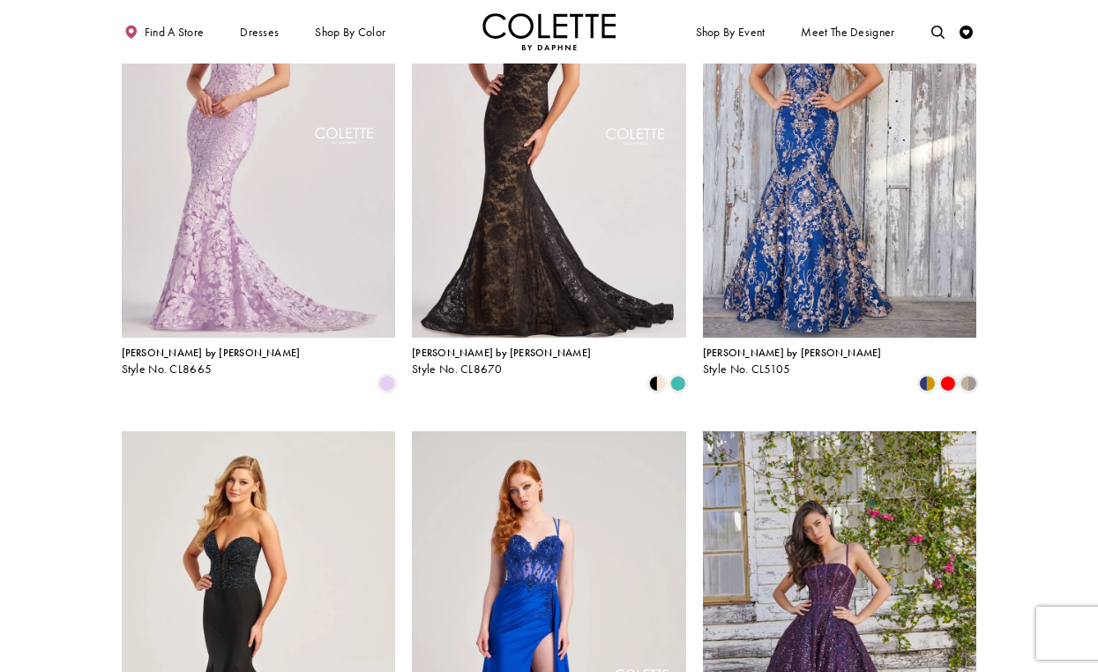
scroll to position [294, 0]
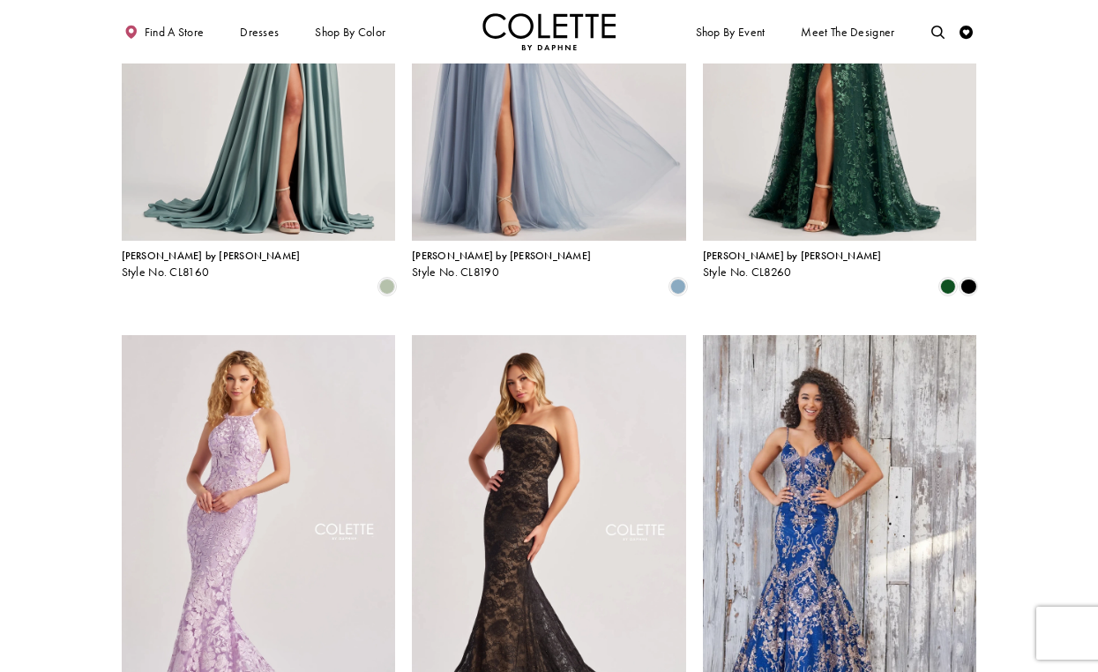
click at [578, 12] on div "Find a store Dresses Dresses Occasion" at bounding box center [549, 31] width 855 height 63
click at [573, 32] on img "Visit Home Page" at bounding box center [549, 31] width 134 height 37
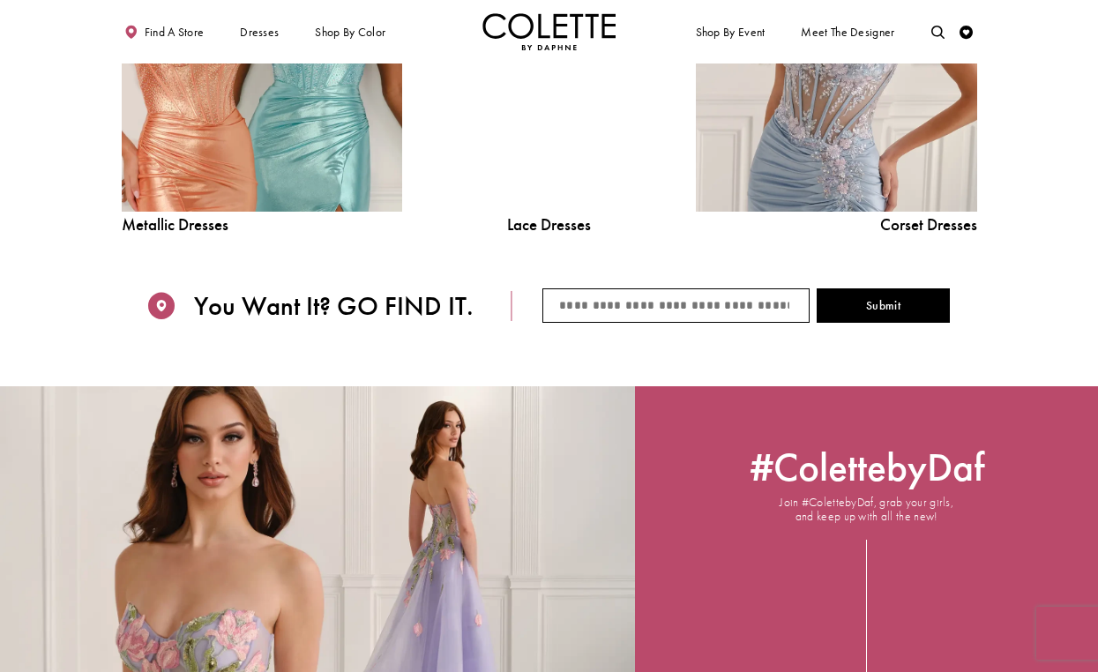
scroll to position [1435, 0]
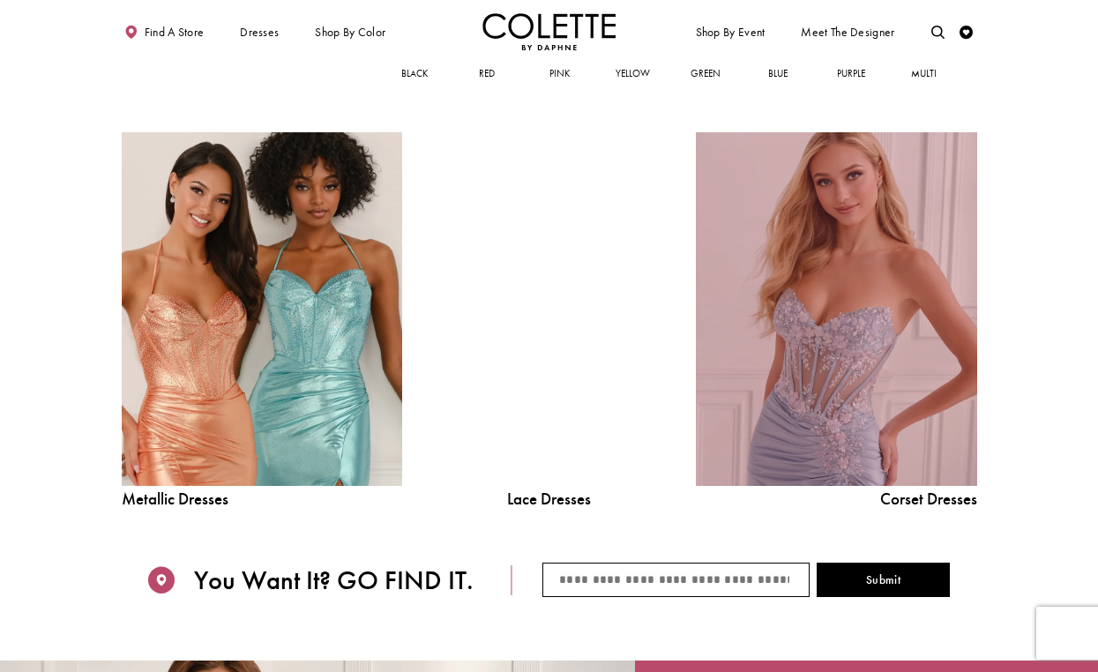
click at [941, 424] on link "Corset Dress Spring 2026 collection Related Link" at bounding box center [836, 309] width 280 height 354
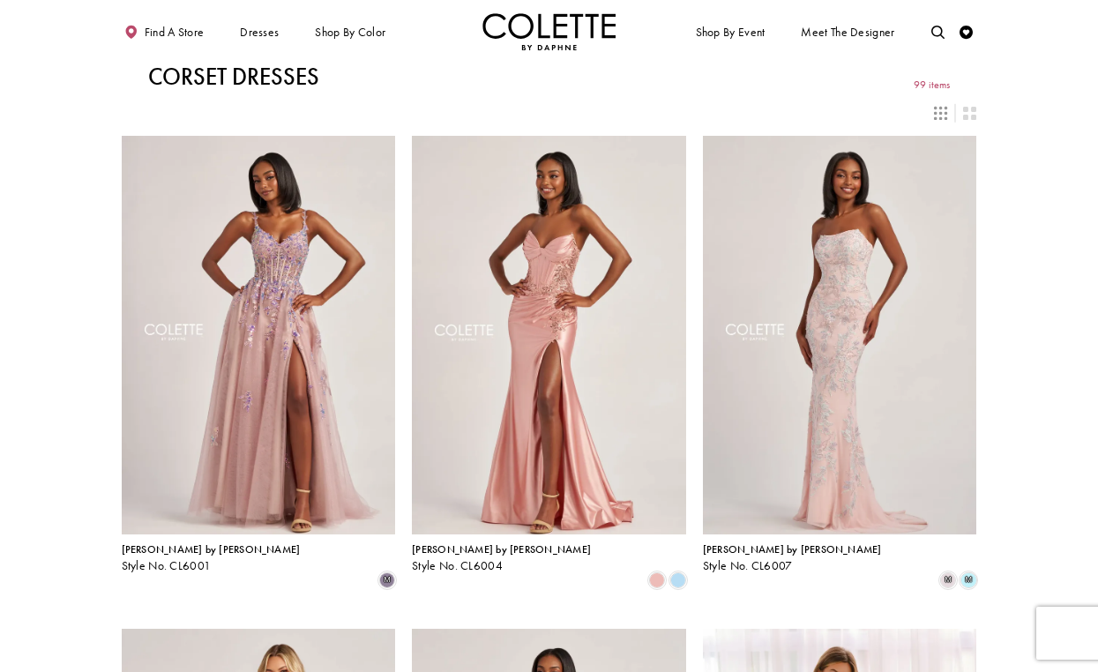
click at [527, 15] on img "Visit Home Page" at bounding box center [549, 31] width 134 height 37
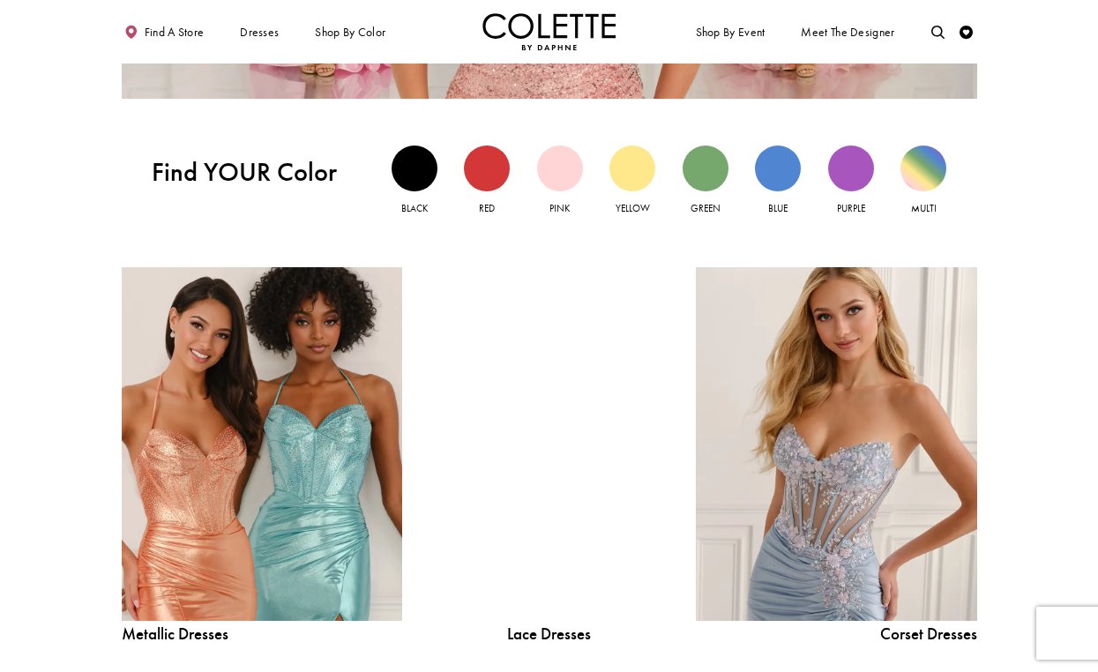
scroll to position [1426, 0]
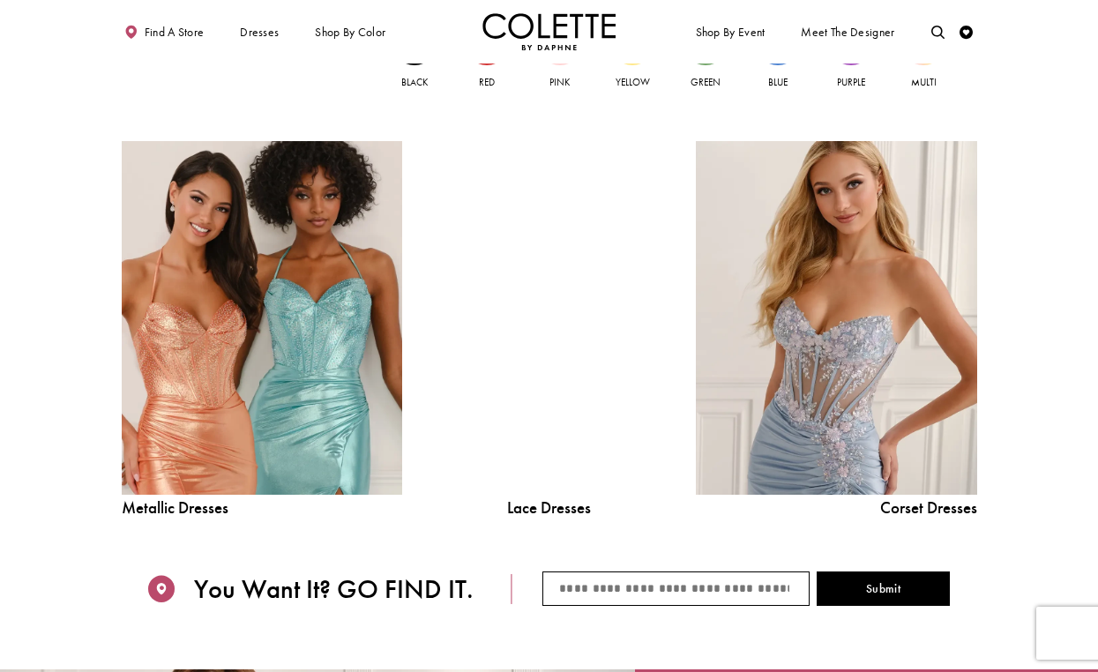
click at [956, 516] on span "Corset Dresses" at bounding box center [836, 508] width 280 height 17
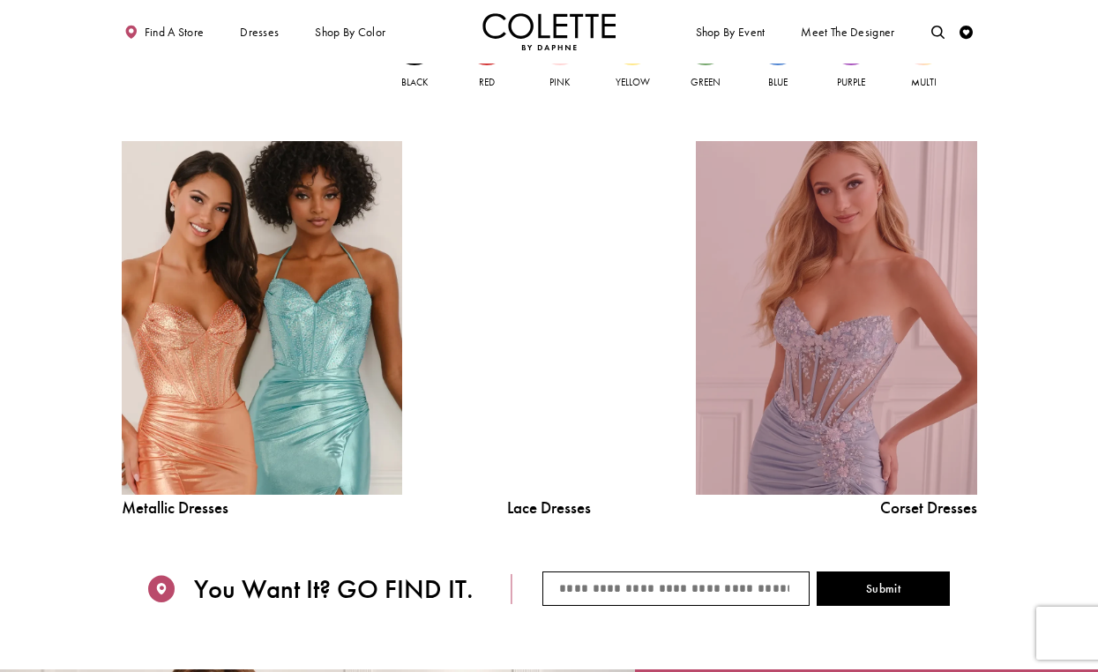
click at [929, 464] on link "Corset Dress Spring 2026 collection Related Link" at bounding box center [836, 318] width 280 height 354
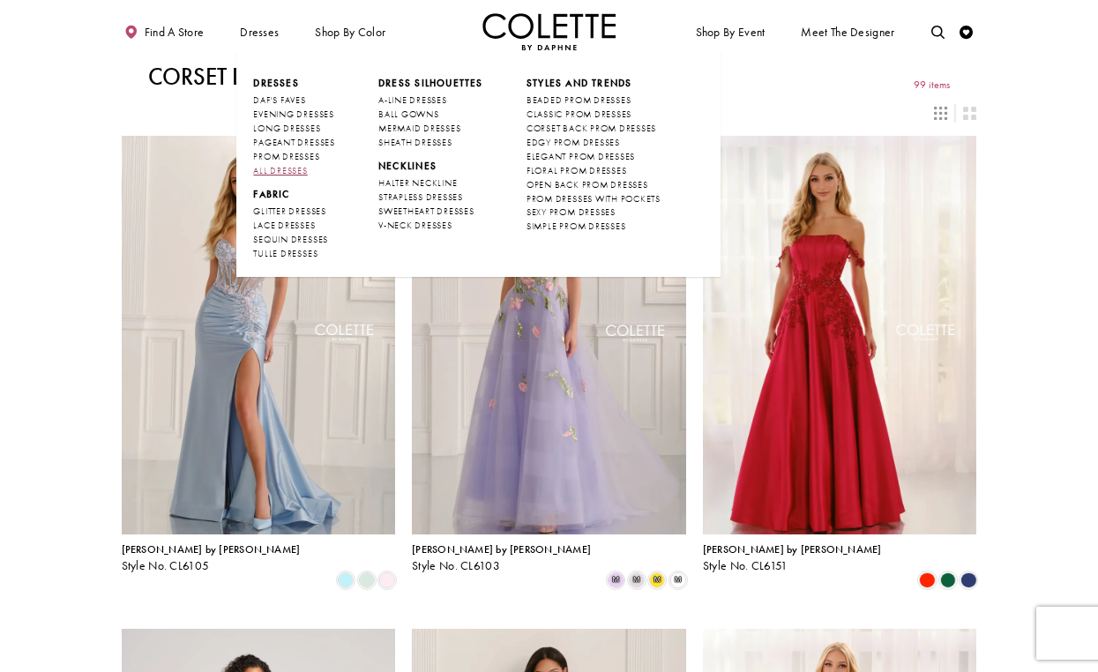
click at [284, 174] on span "ALL DRESSES" at bounding box center [280, 170] width 54 height 11
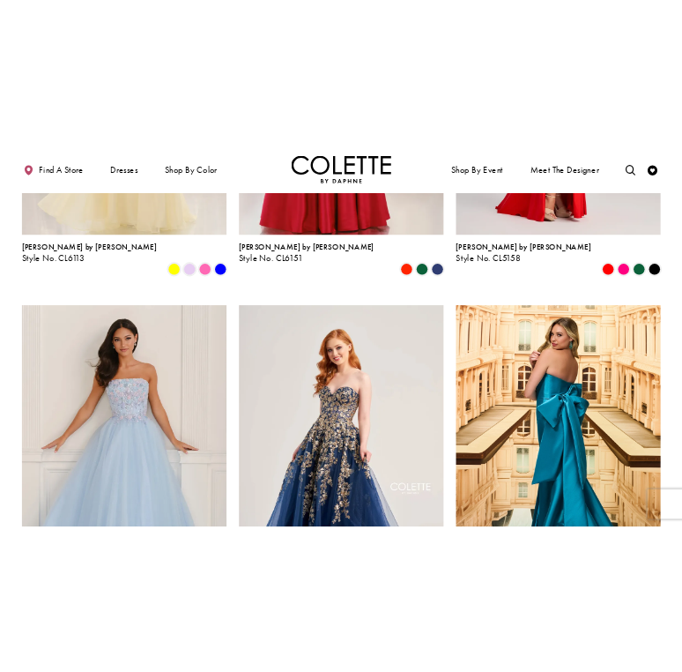
scroll to position [1785, 0]
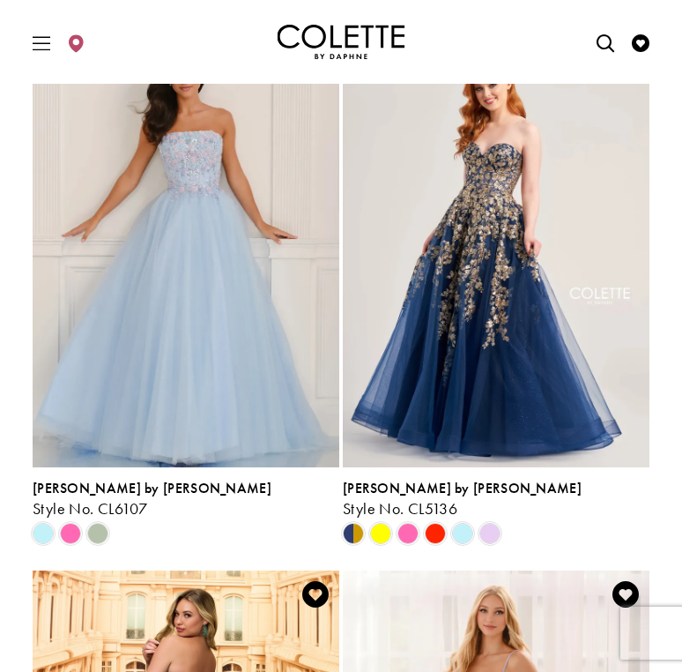
click at [677, 463] on section at bounding box center [341, 282] width 682 height 3820
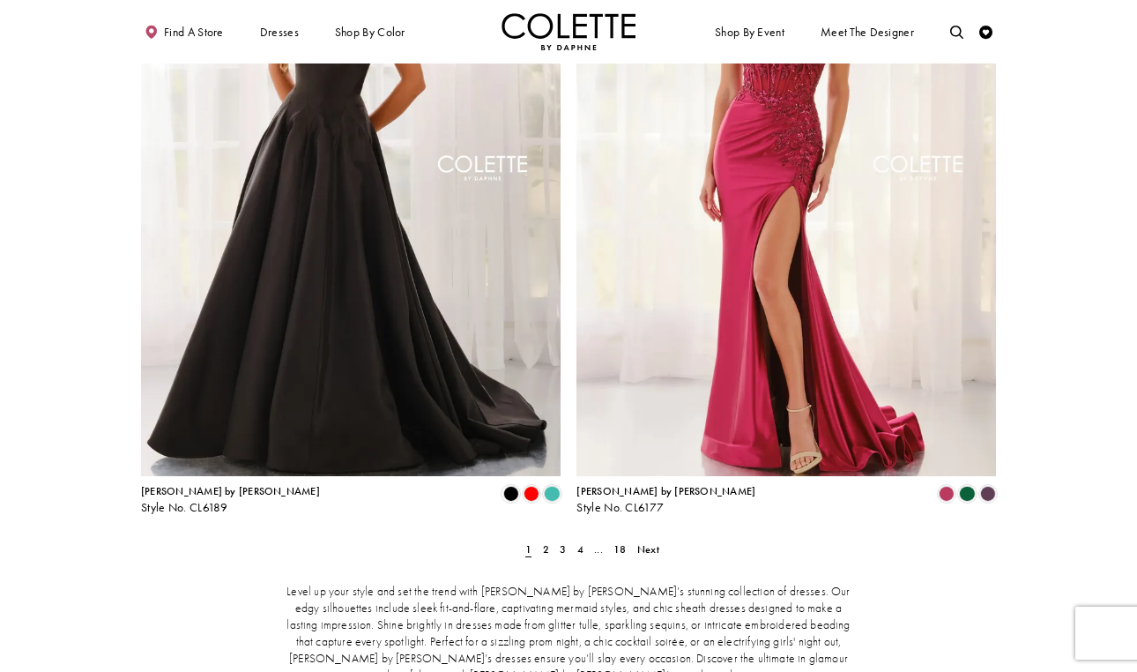
scroll to position [2305, 0]
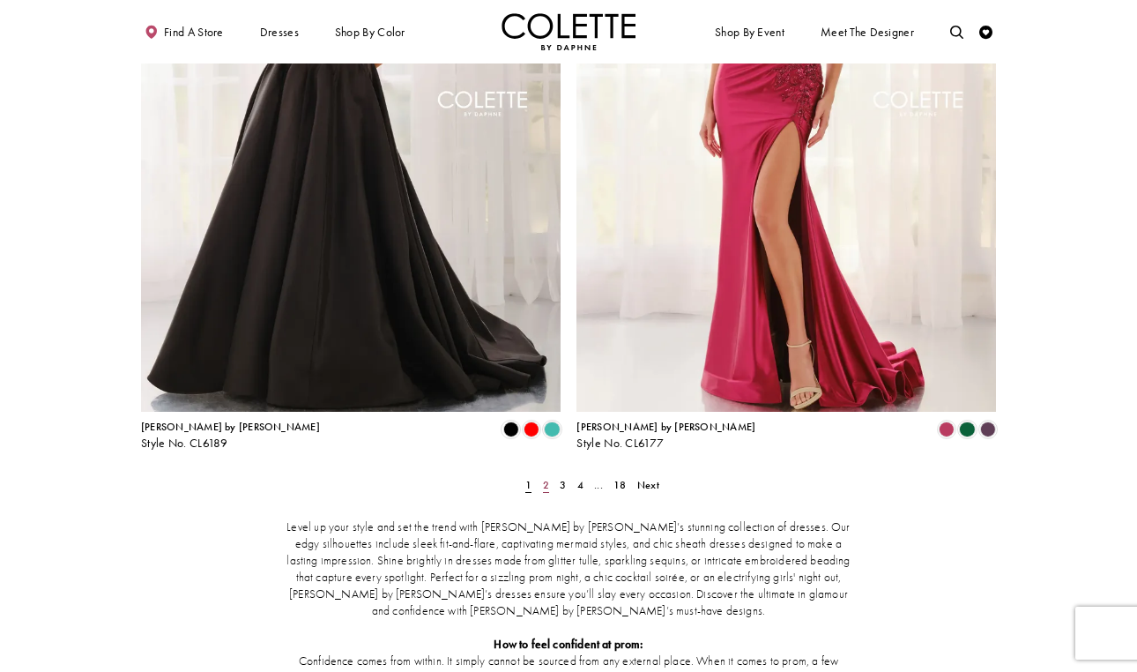
click at [544, 478] on span "2" at bounding box center [546, 485] width 6 height 14
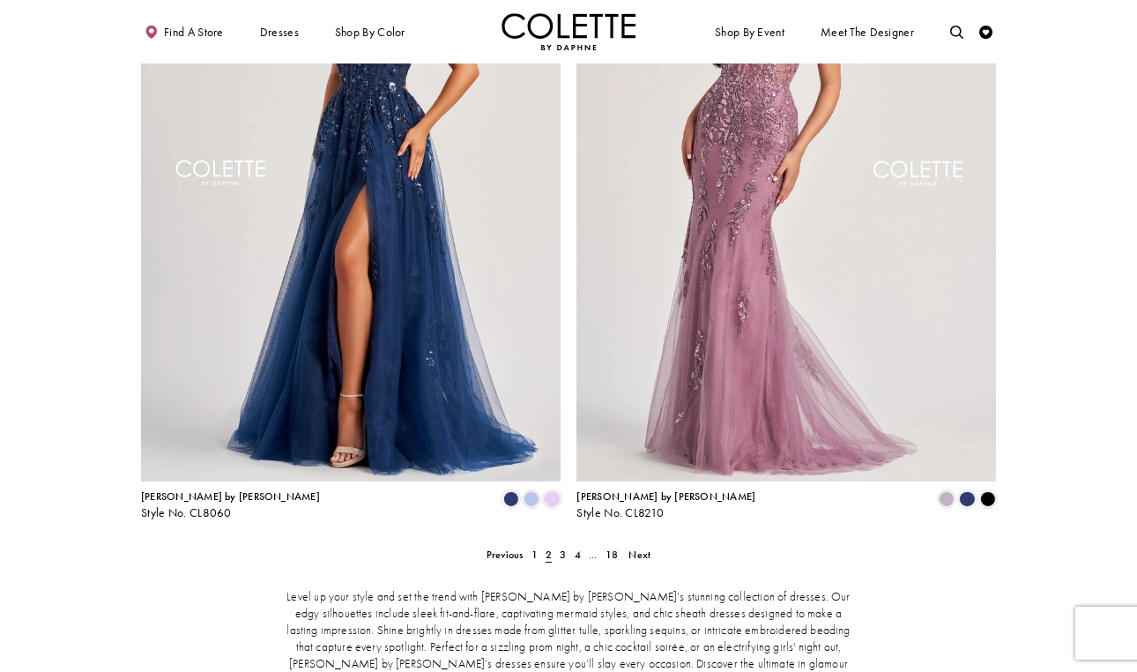
scroll to position [2195, 0]
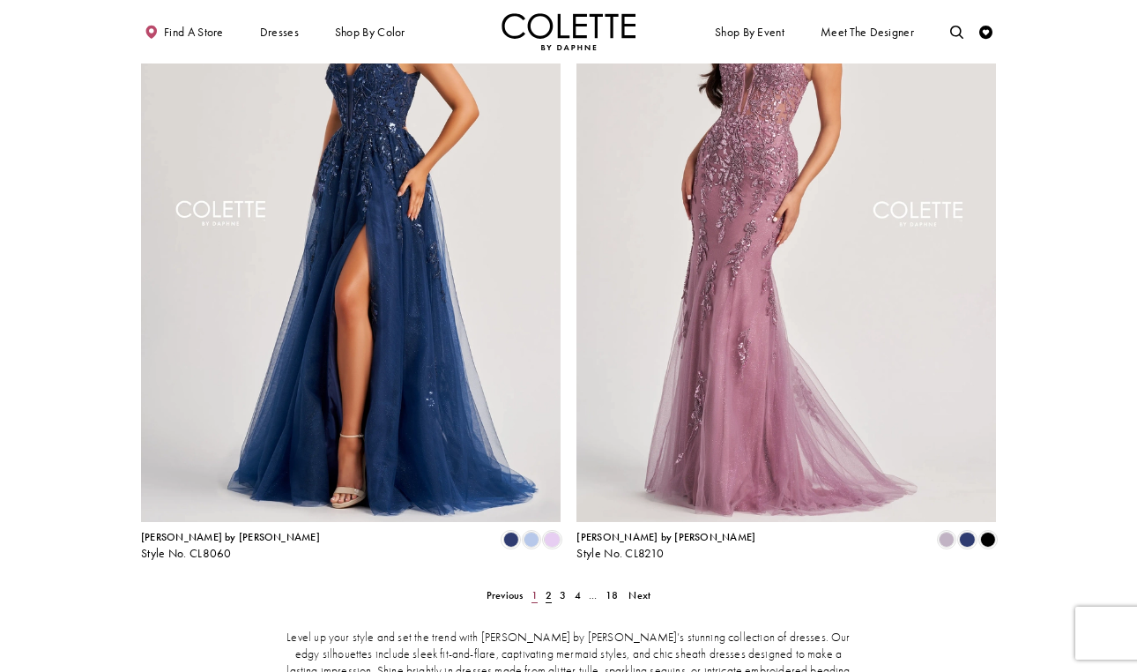
click at [534, 588] on span "1" at bounding box center [535, 595] width 6 height 14
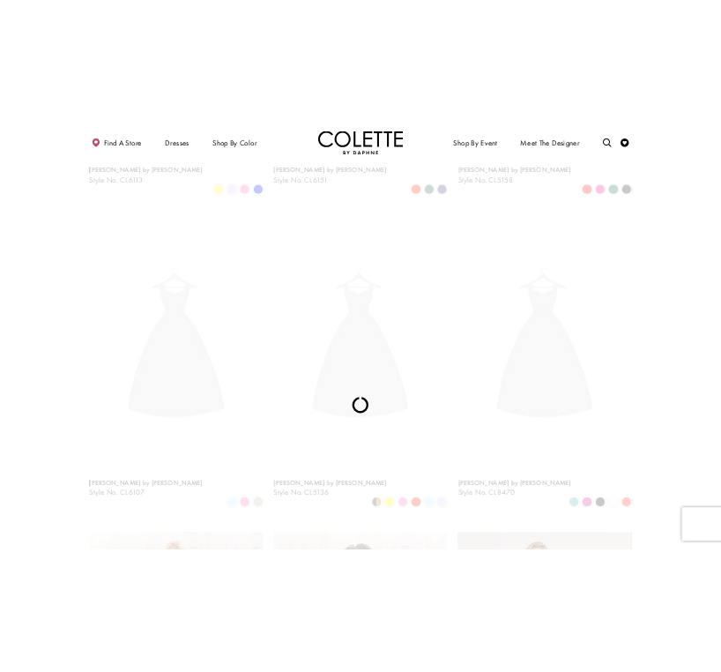
scroll to position [71, 0]
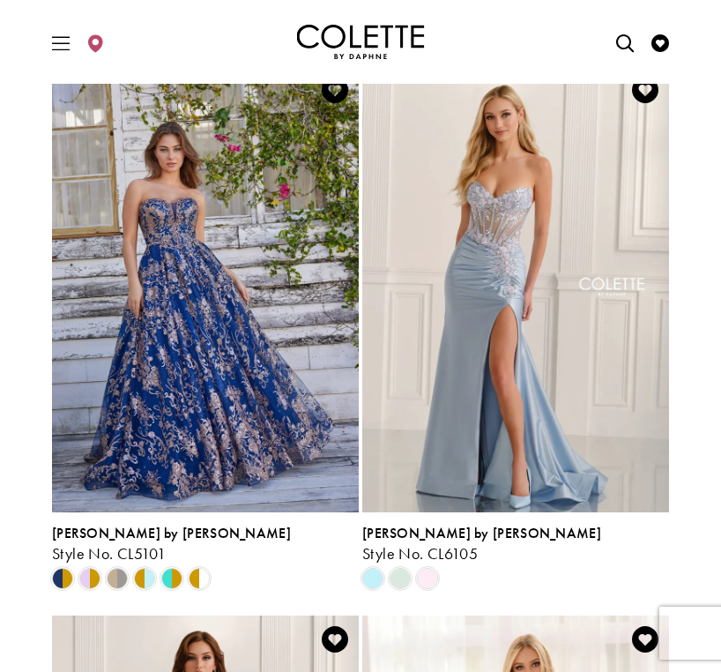
click at [371, 36] on img "Colette by Daphne Homepage" at bounding box center [361, 42] width 128 height 35
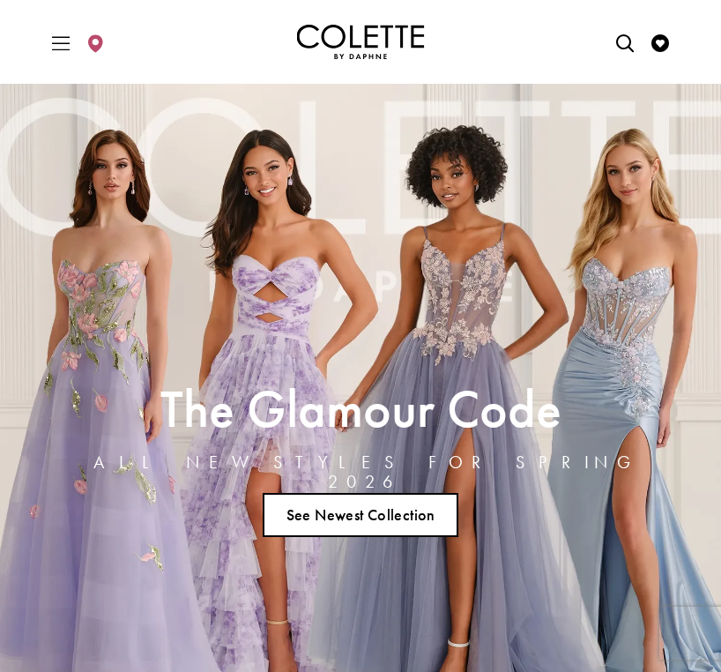
click at [368, 529] on link "See Newest Collection" at bounding box center [361, 515] width 196 height 44
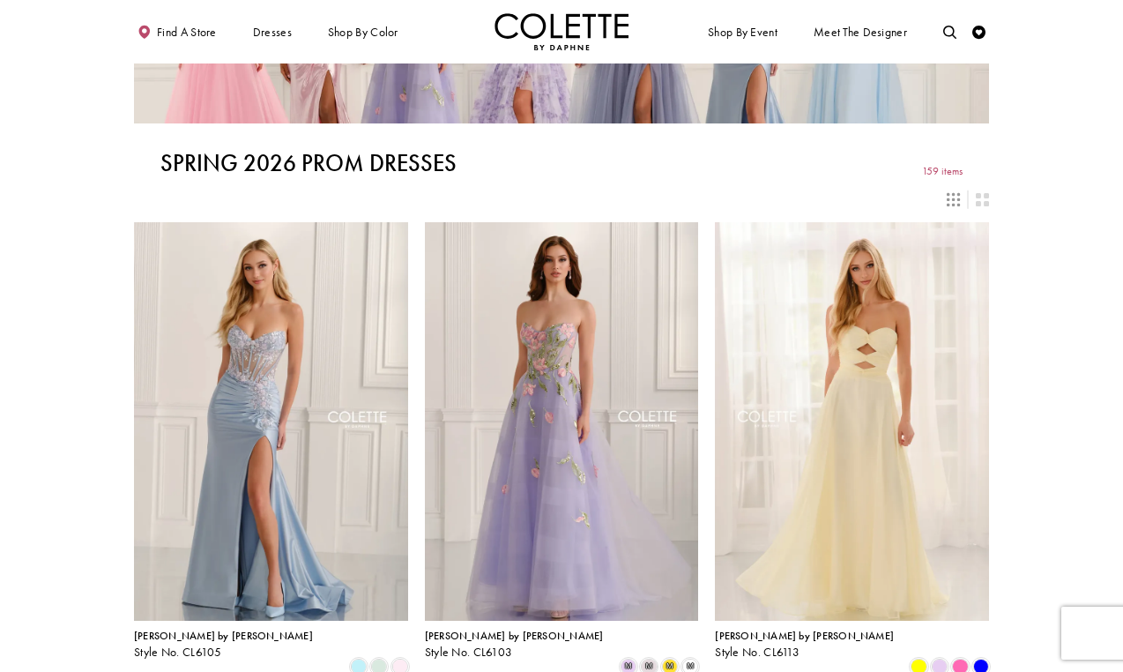
scroll to position [18, 0]
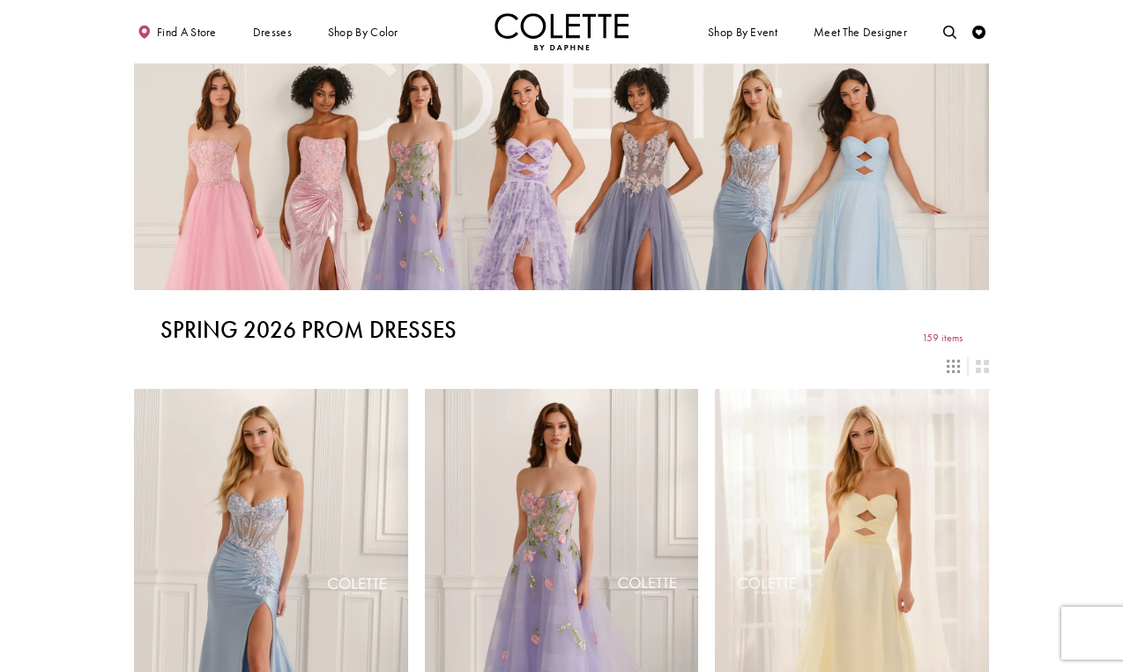
click at [565, 13] on img "Visit Home Page" at bounding box center [562, 31] width 134 height 37
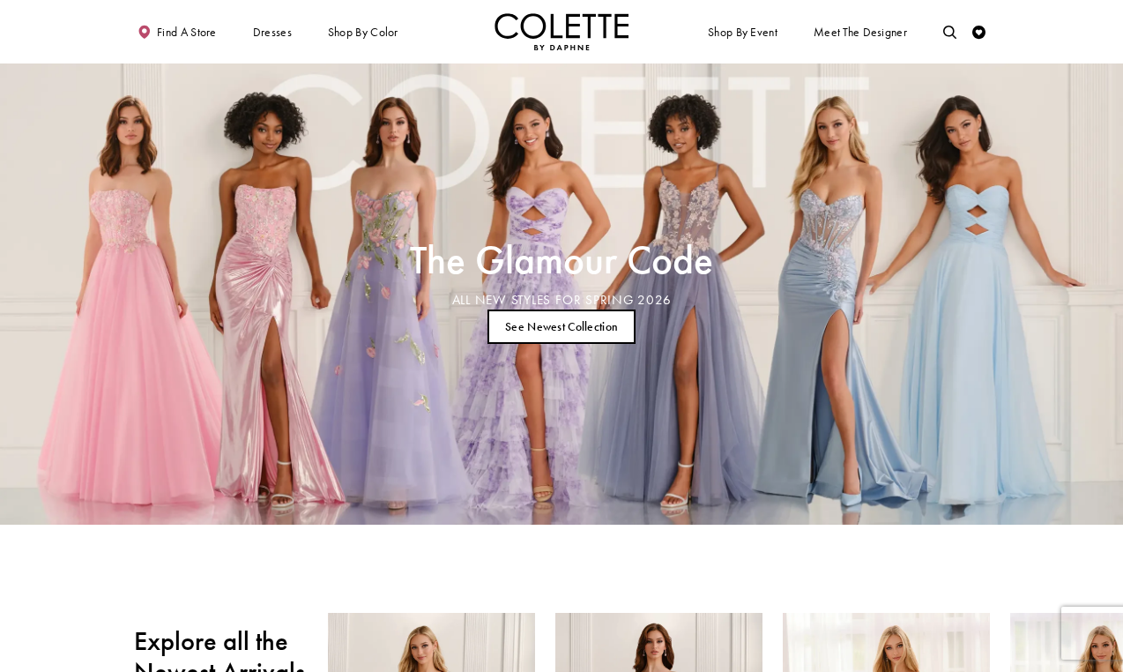
click at [511, 325] on link "See Newest Collection" at bounding box center [562, 326] width 149 height 34
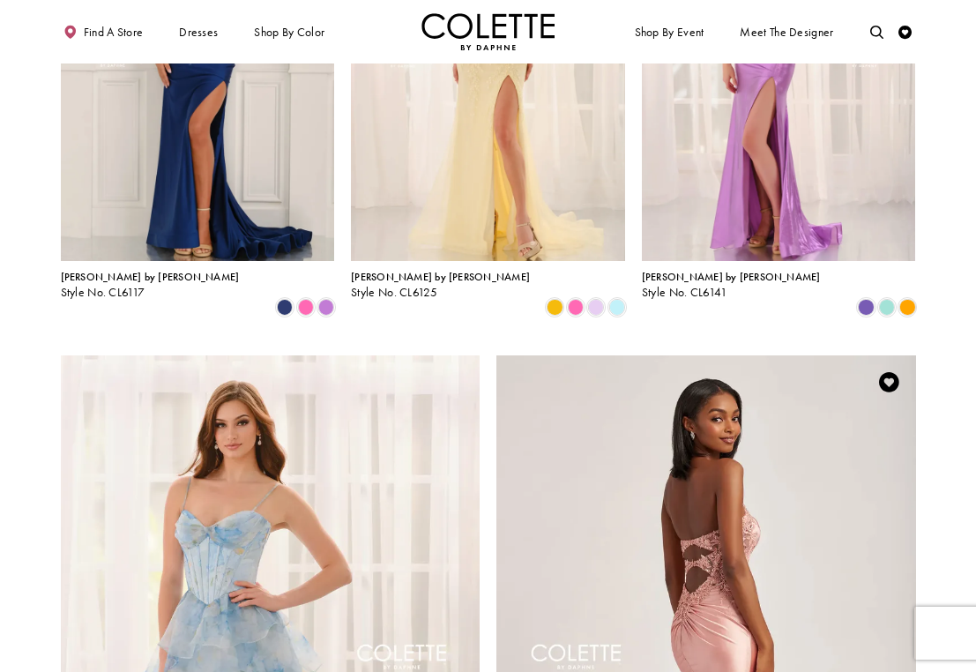
scroll to position [2627, 0]
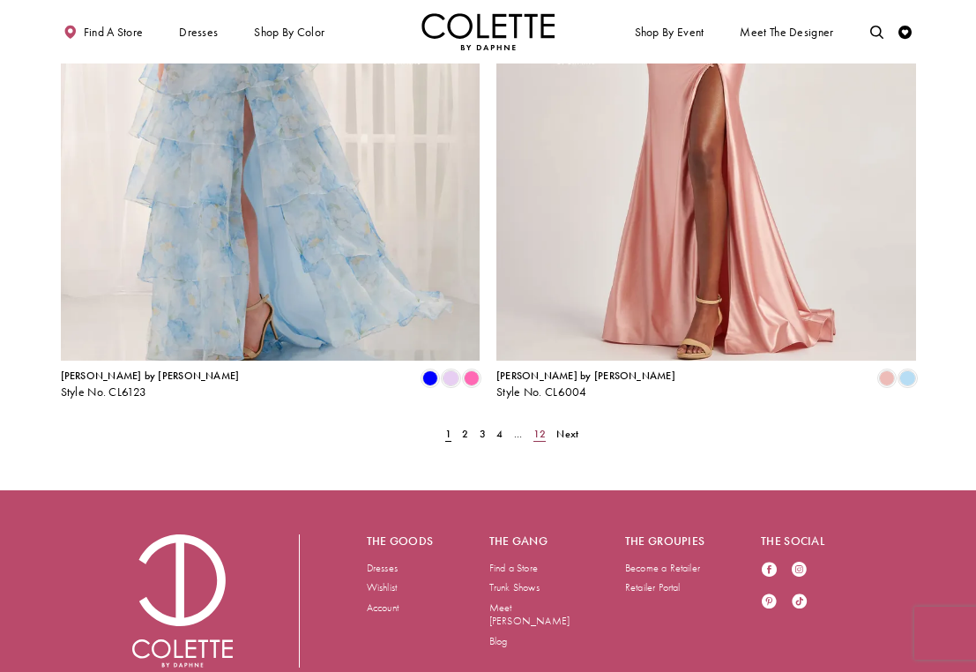
click at [539, 427] on span "12" at bounding box center [539, 434] width 12 height 14
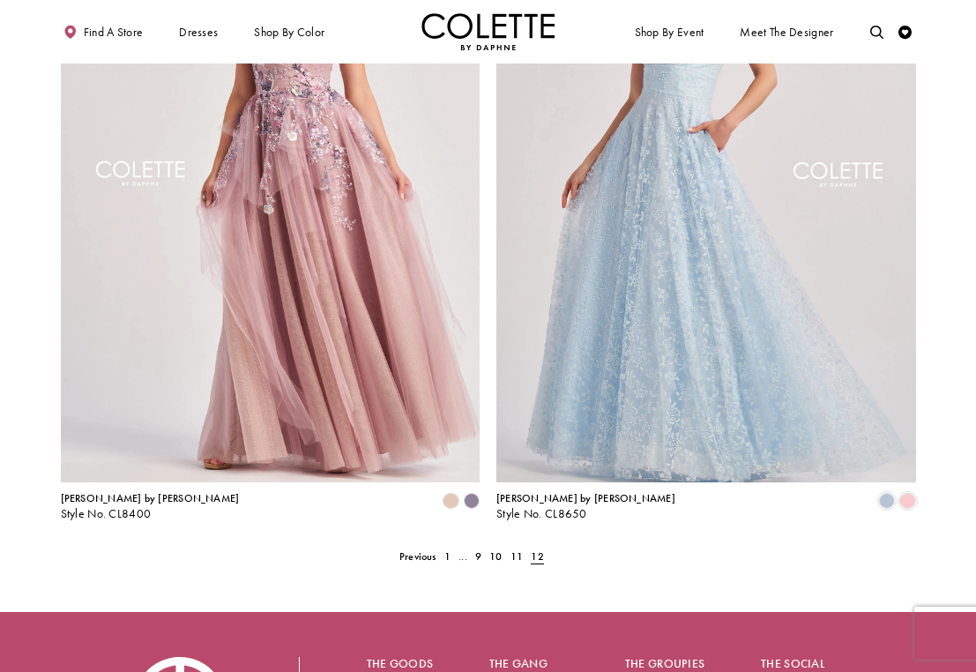
scroll to position [1196, 0]
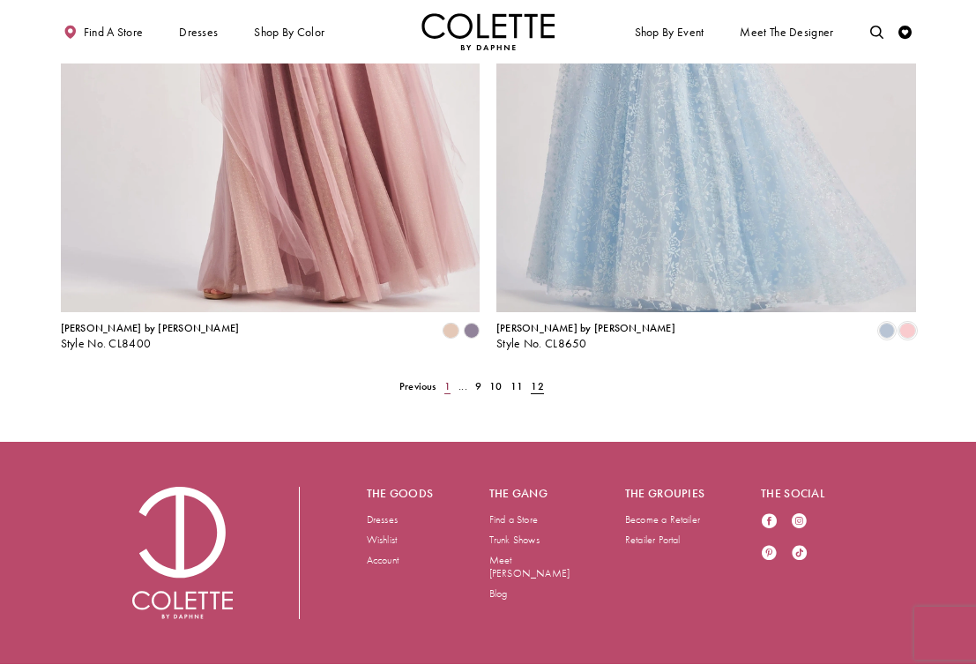
click at [450, 379] on span "1" at bounding box center [447, 386] width 6 height 14
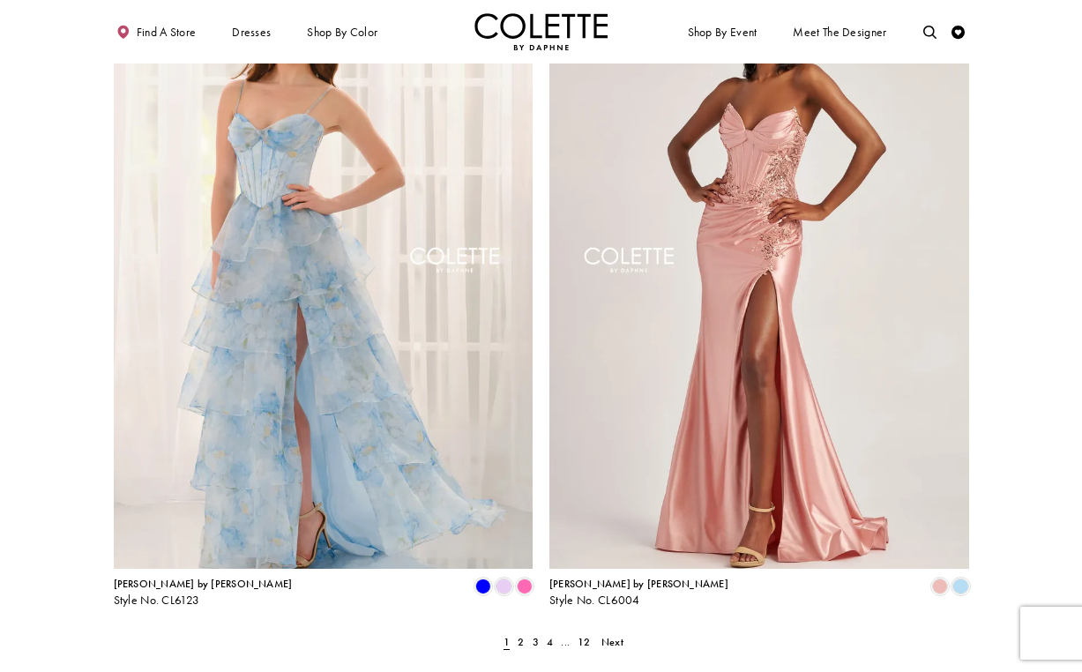
scroll to position [2421, 0]
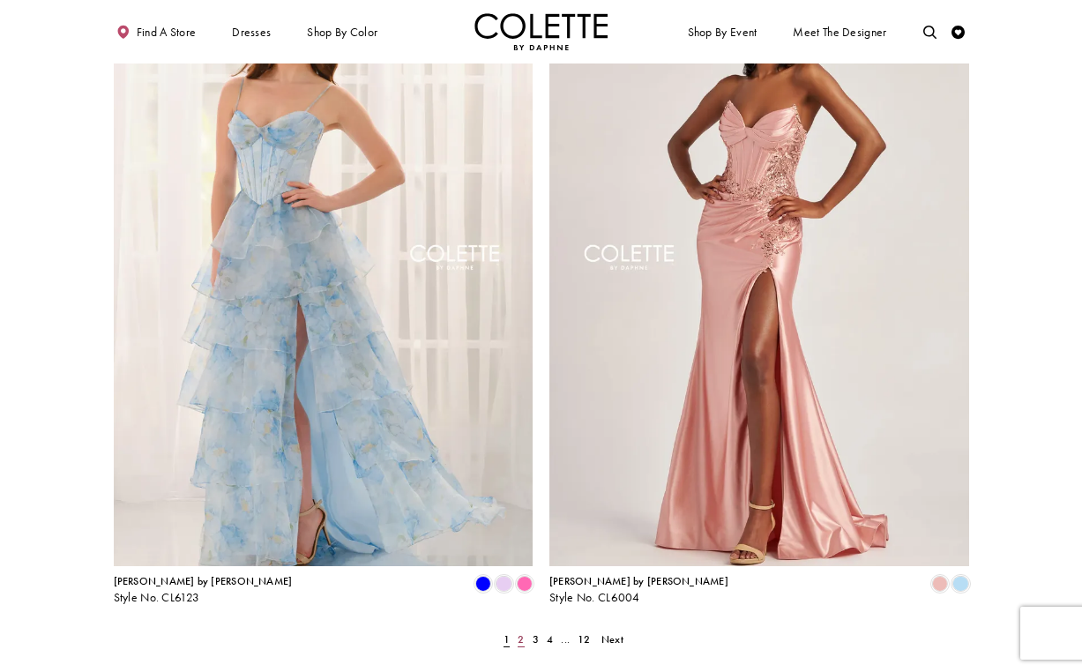
click at [519, 632] on span "2" at bounding box center [521, 639] width 6 height 14
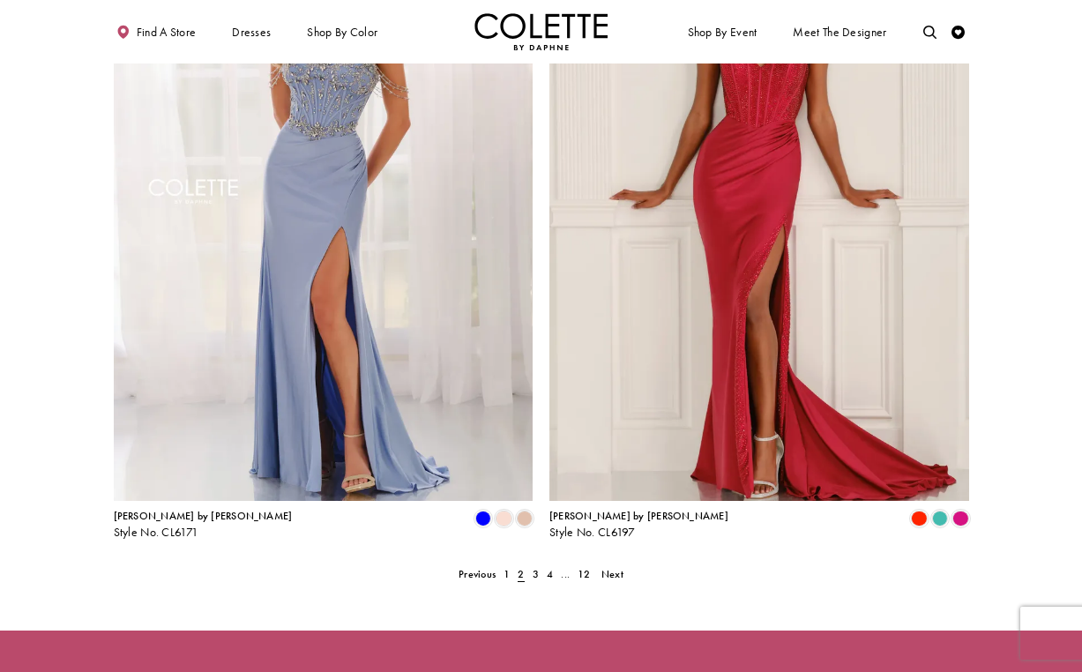
scroll to position [2627, 0]
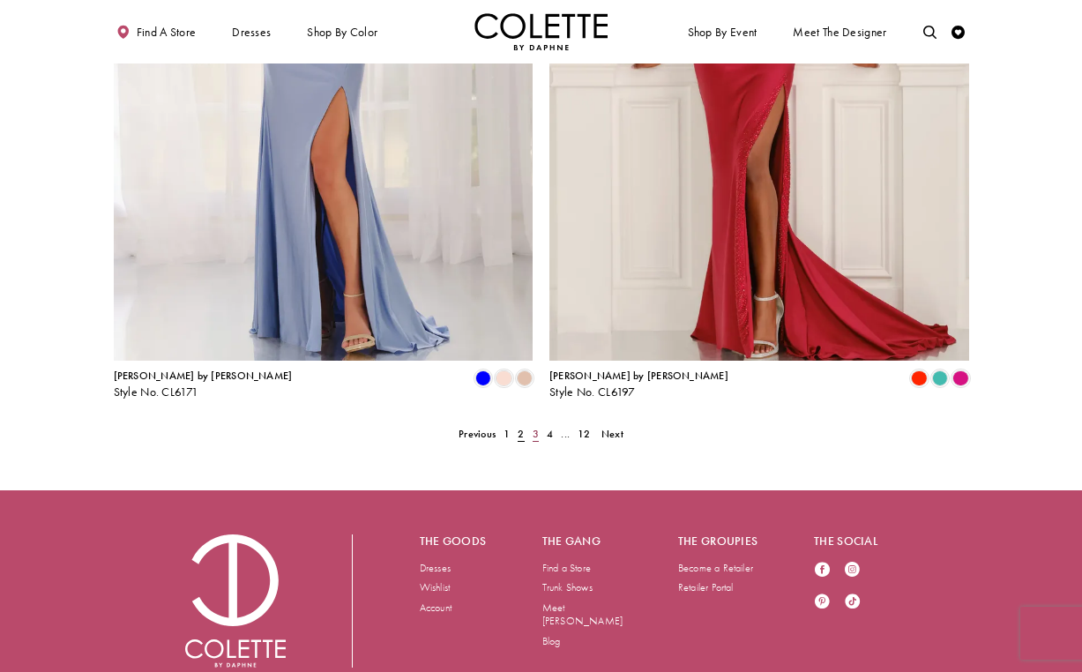
click at [539, 424] on link "3" at bounding box center [535, 433] width 14 height 19
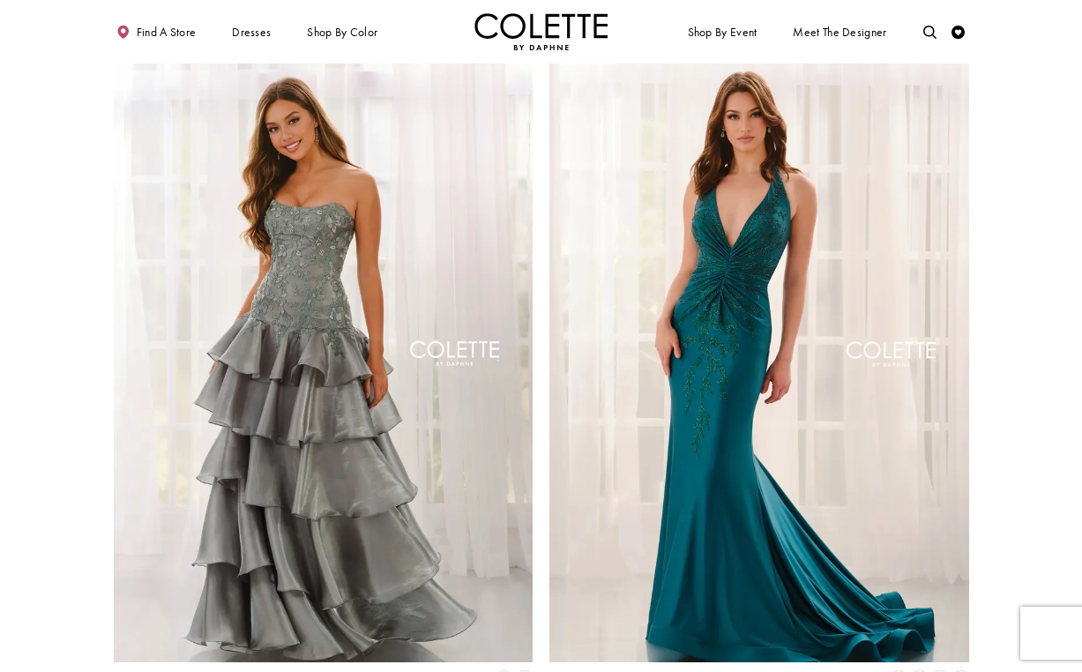
scroll to position [2627, 0]
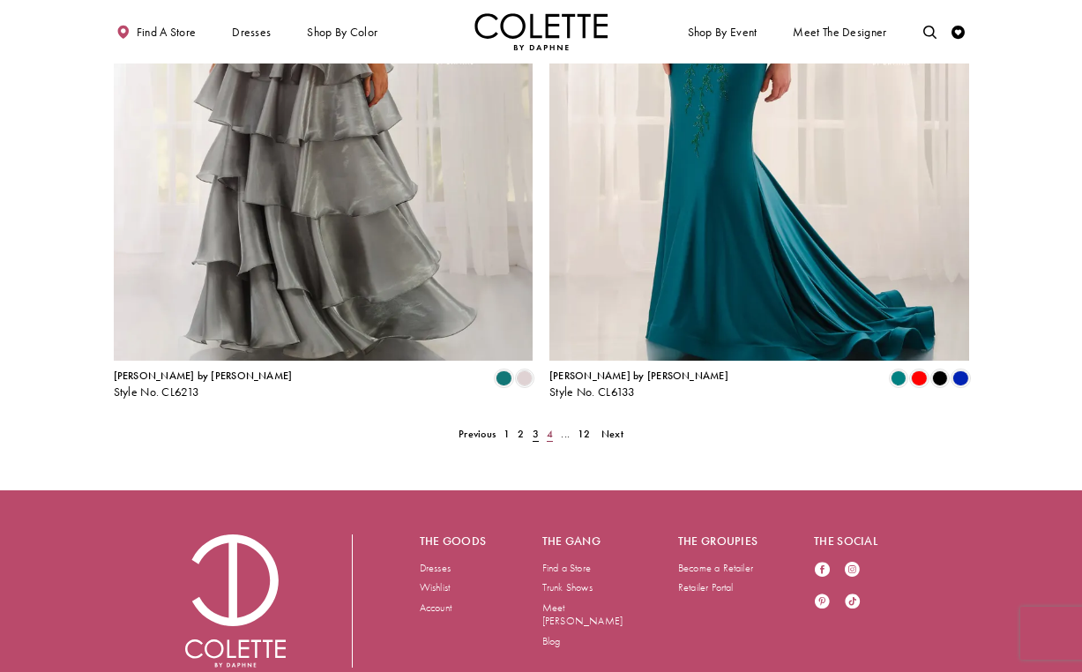
click at [548, 427] on span "4" at bounding box center [550, 434] width 6 height 14
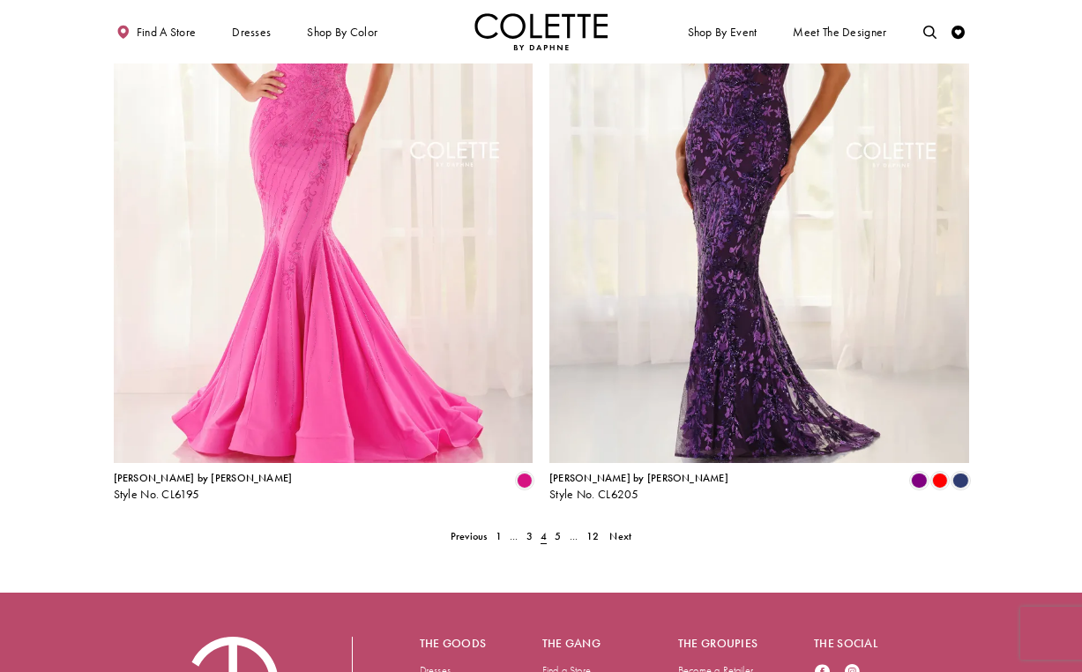
scroll to position [2528, 0]
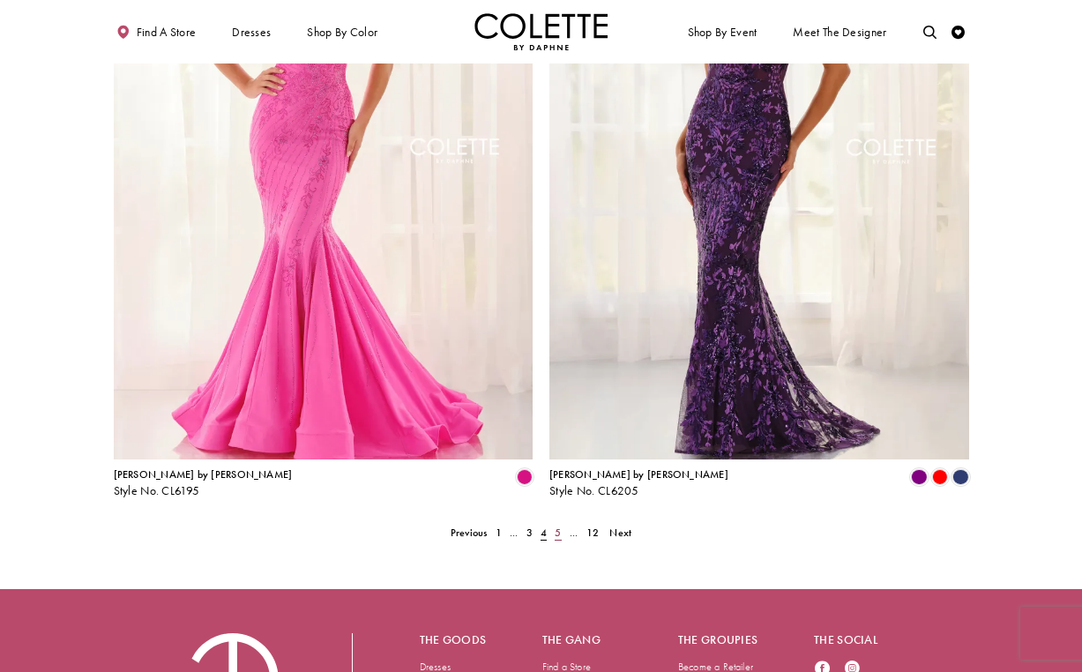
click at [557, 526] on span "5" at bounding box center [558, 533] width 6 height 14
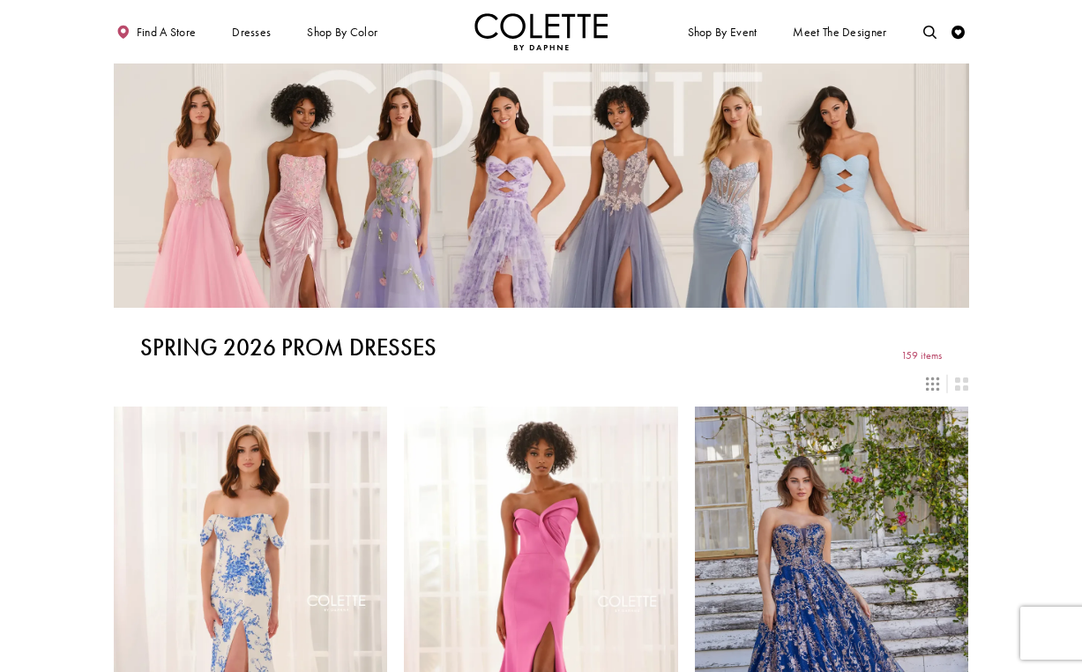
click at [564, 19] on img "Visit Home Page" at bounding box center [541, 31] width 134 height 37
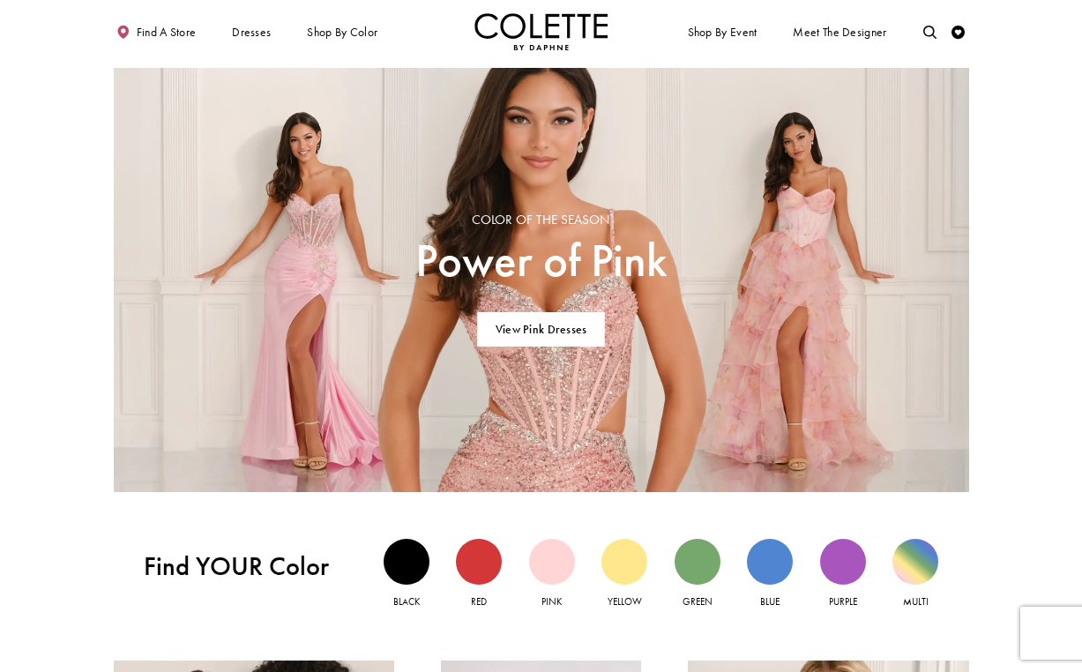
scroll to position [899, 0]
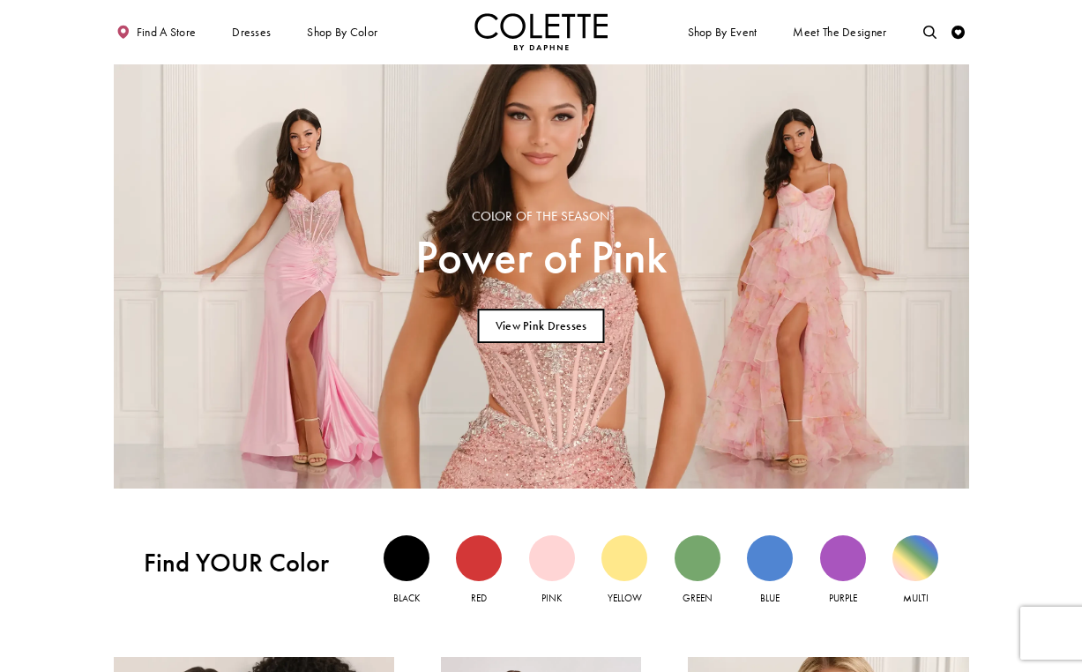
click at [520, 317] on link "View Pink Dresses" at bounding box center [541, 326] width 128 height 34
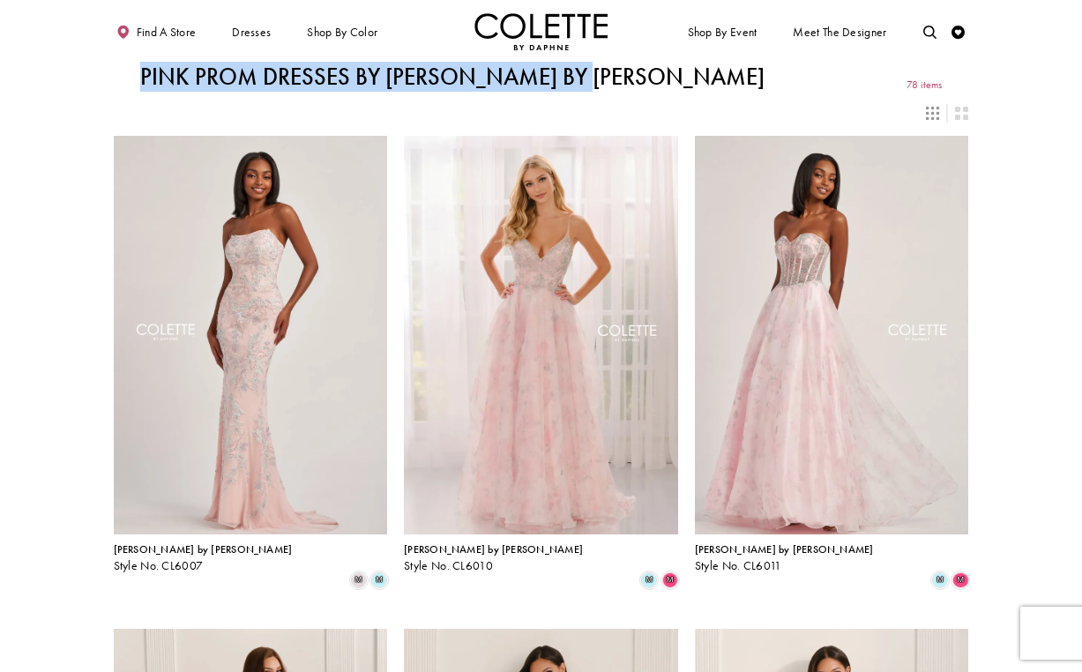
drag, startPoint x: 139, startPoint y: 81, endPoint x: 592, endPoint y: 78, distance: 452.3
click at [592, 78] on div "Pink Prom Dresses by Colette by Daphne 78 items" at bounding box center [541, 76] width 855 height 26
copy h1 "Pink Prom Dresses by Colette by Daphne"
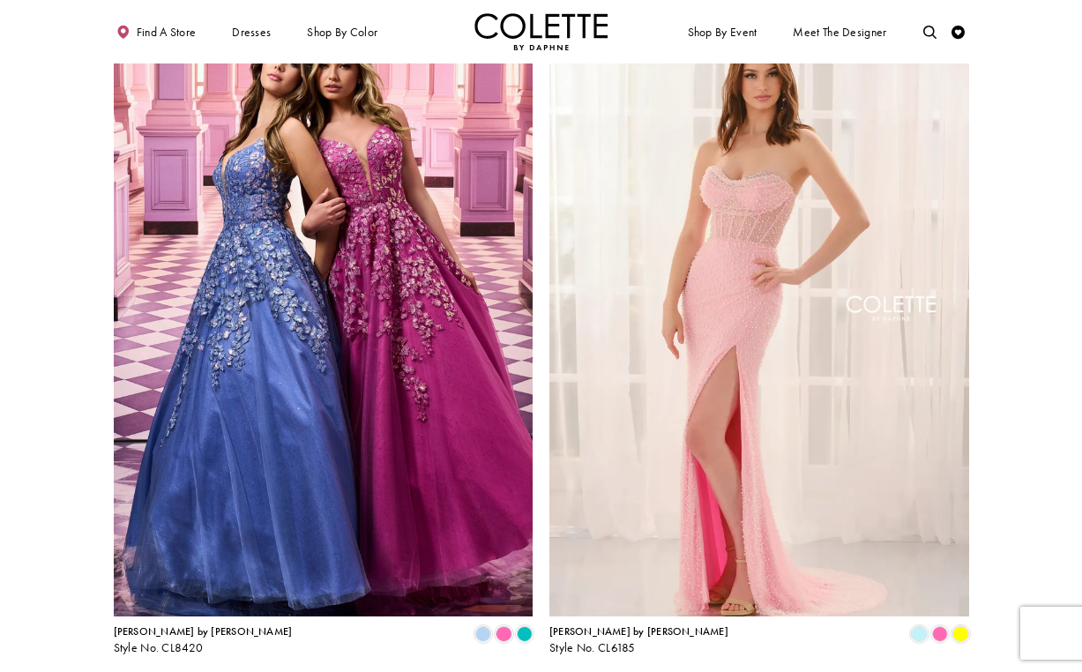
scroll to position [2124, 0]
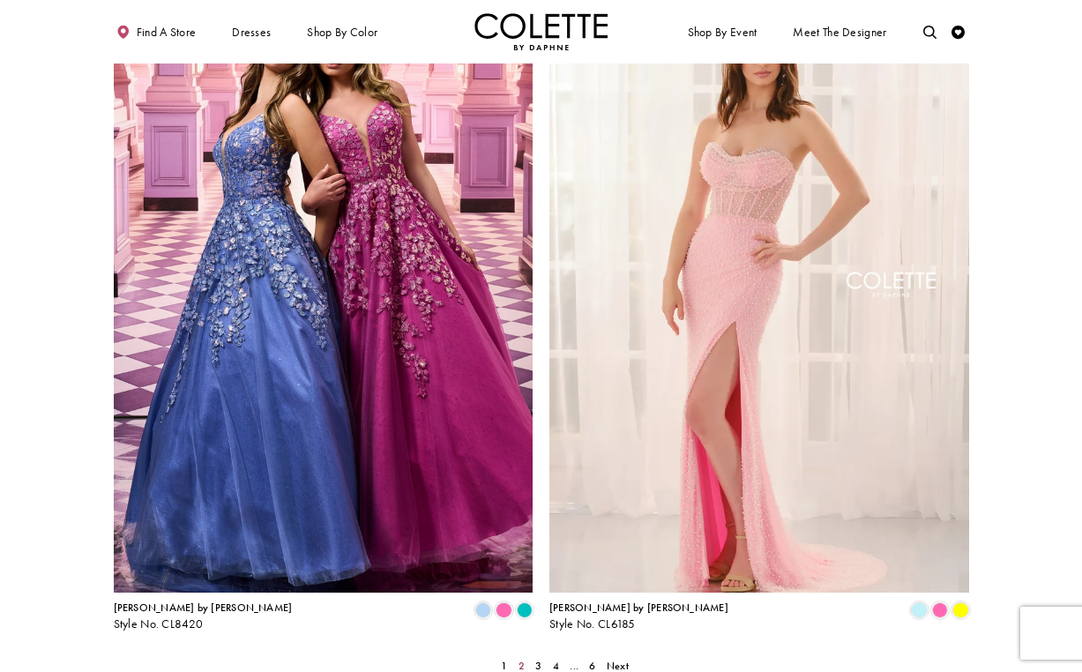
click at [518, 659] on span "2" at bounding box center [521, 666] width 6 height 14
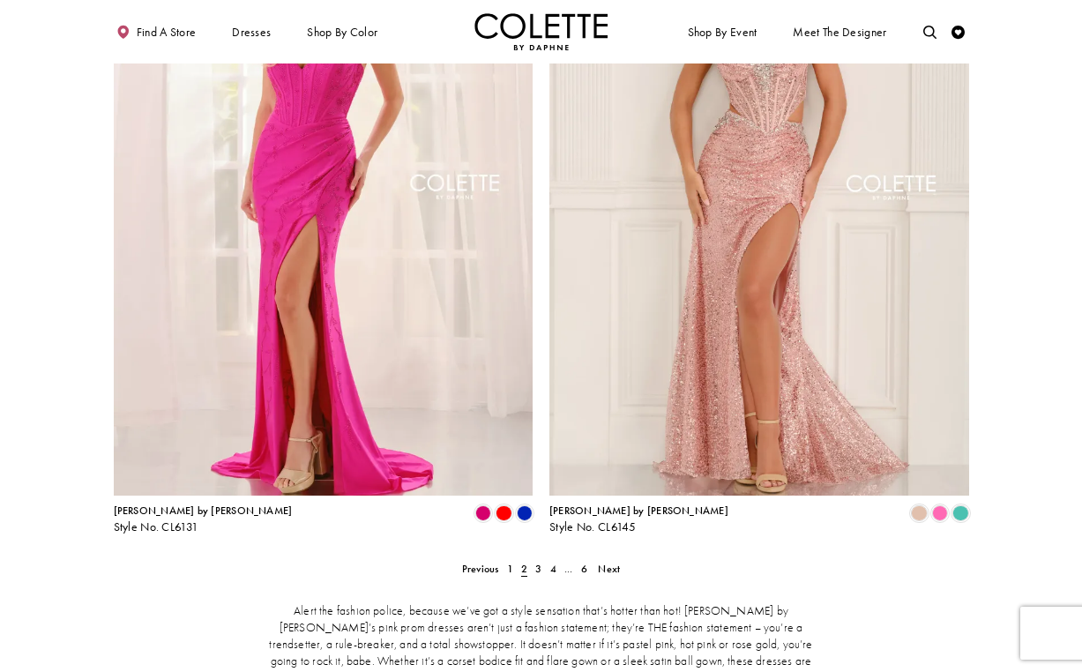
scroll to position [2239, 0]
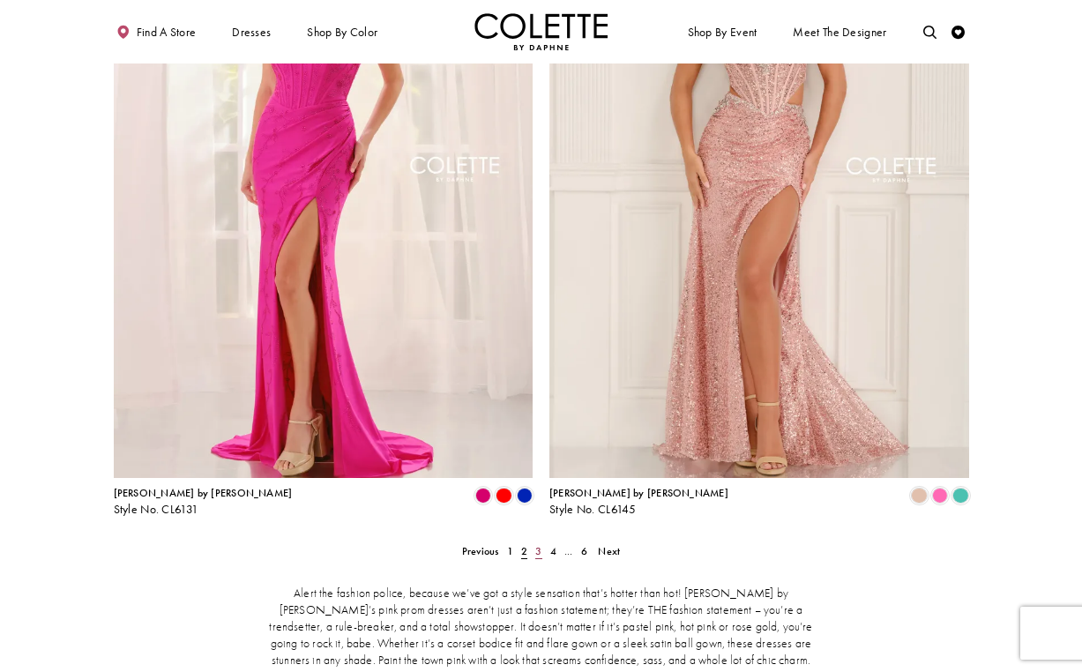
click at [540, 544] on span "3" at bounding box center [538, 551] width 6 height 14
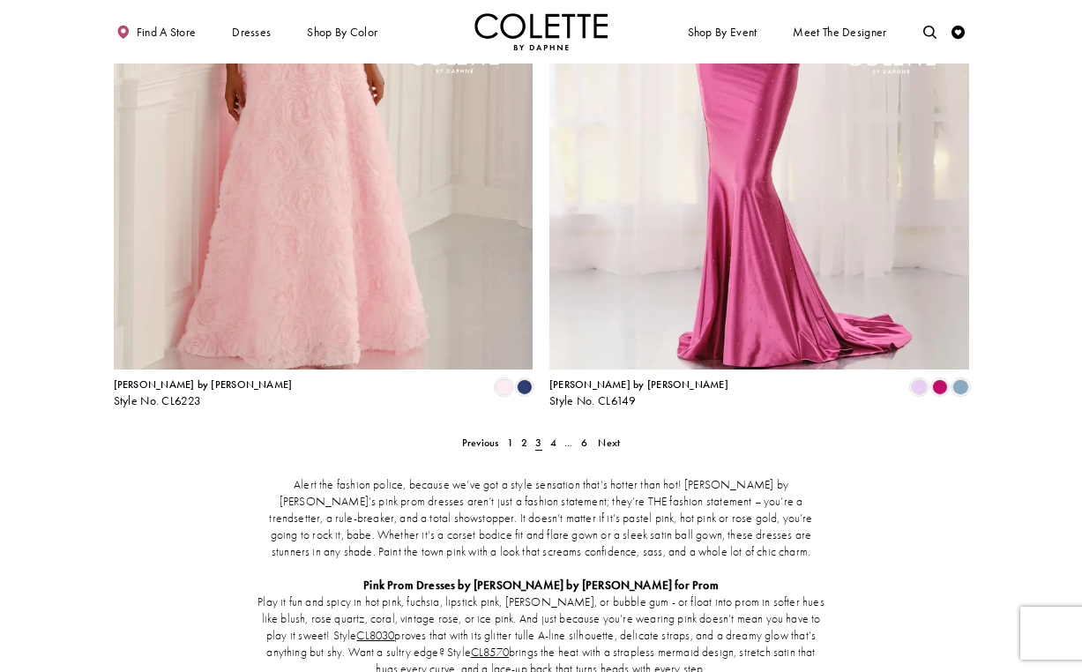
scroll to position [2587, 0]
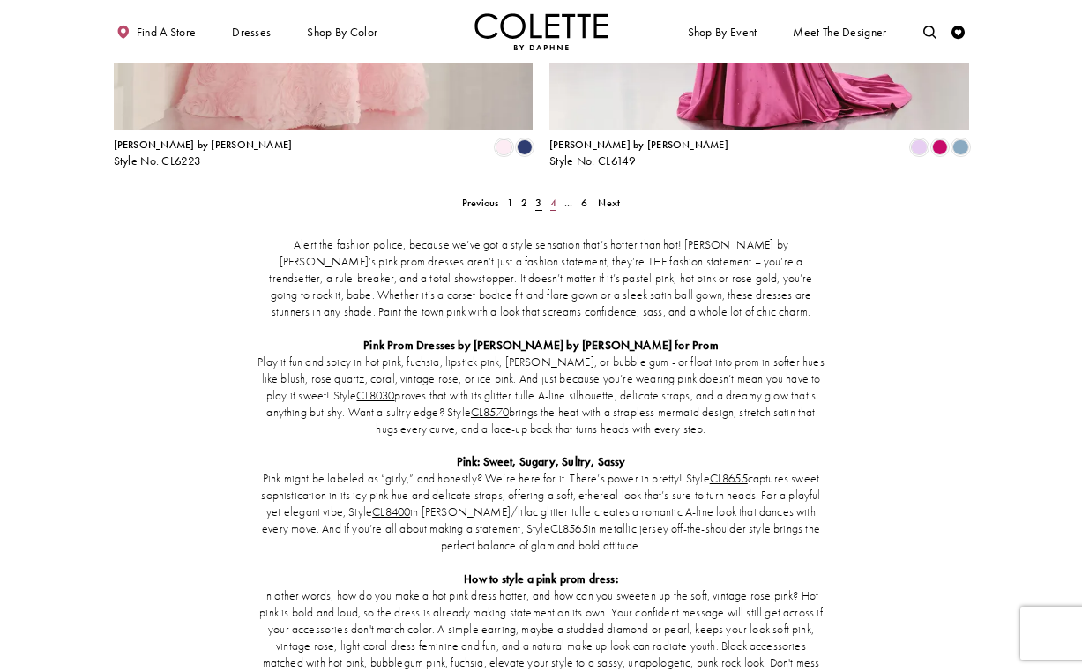
click at [551, 196] on span "4" at bounding box center [553, 203] width 6 height 14
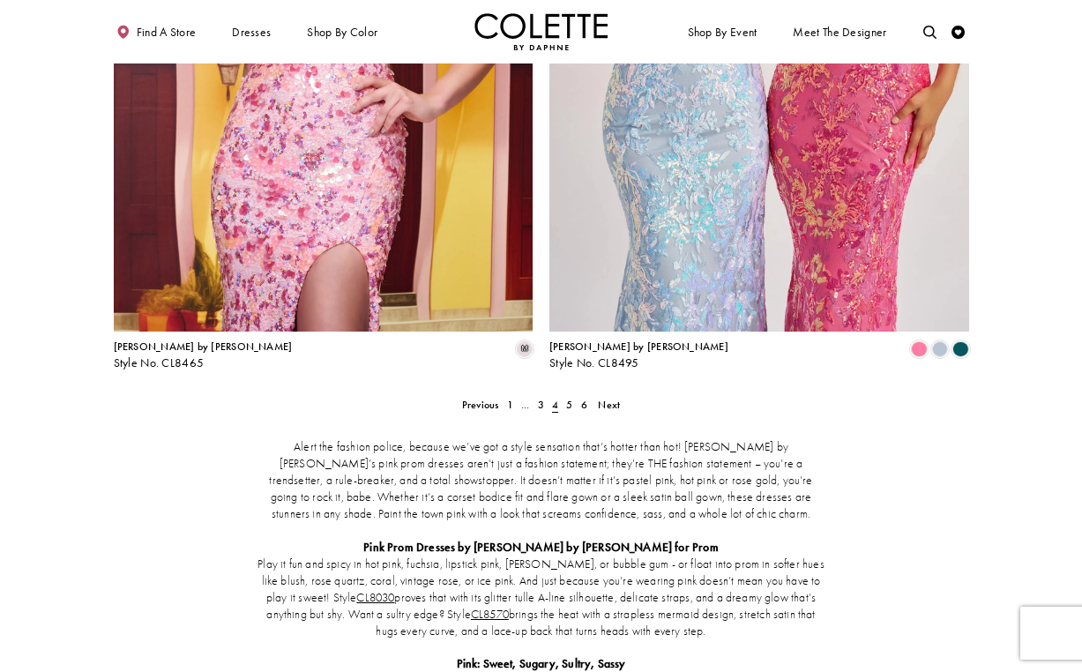
scroll to position [2530, 0]
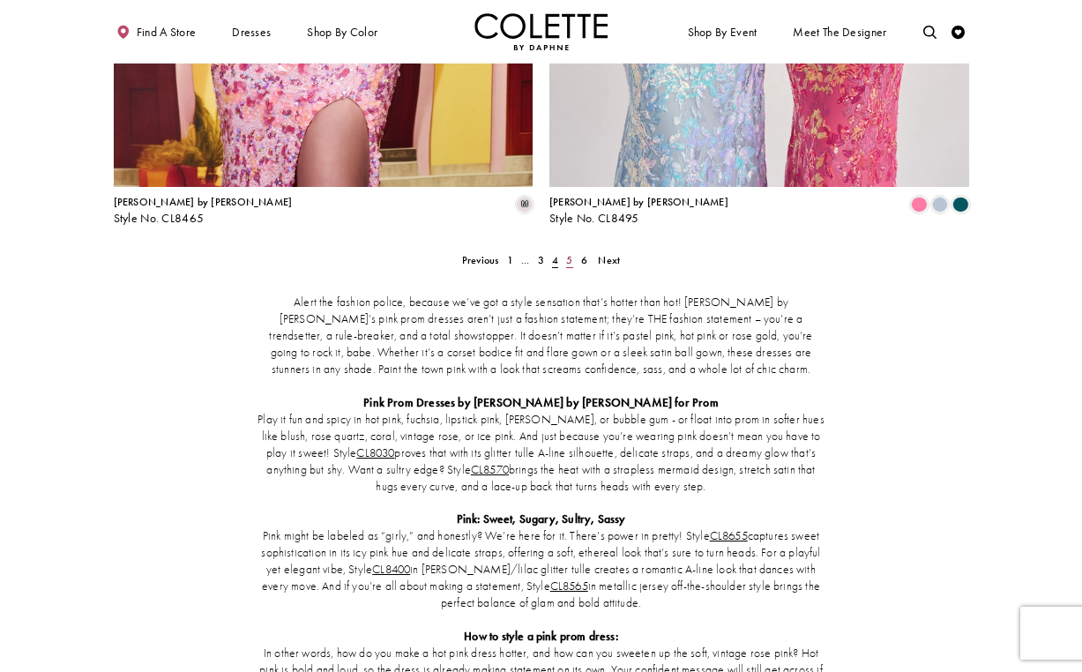
click at [574, 250] on link "5" at bounding box center [570, 259] width 14 height 19
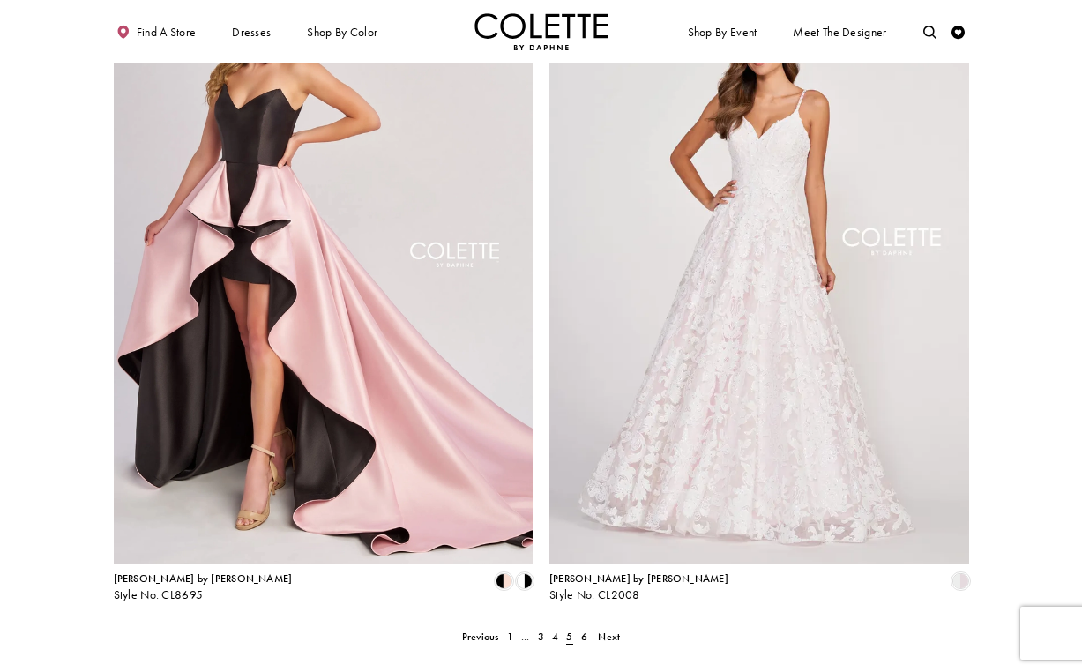
scroll to position [2255, 0]
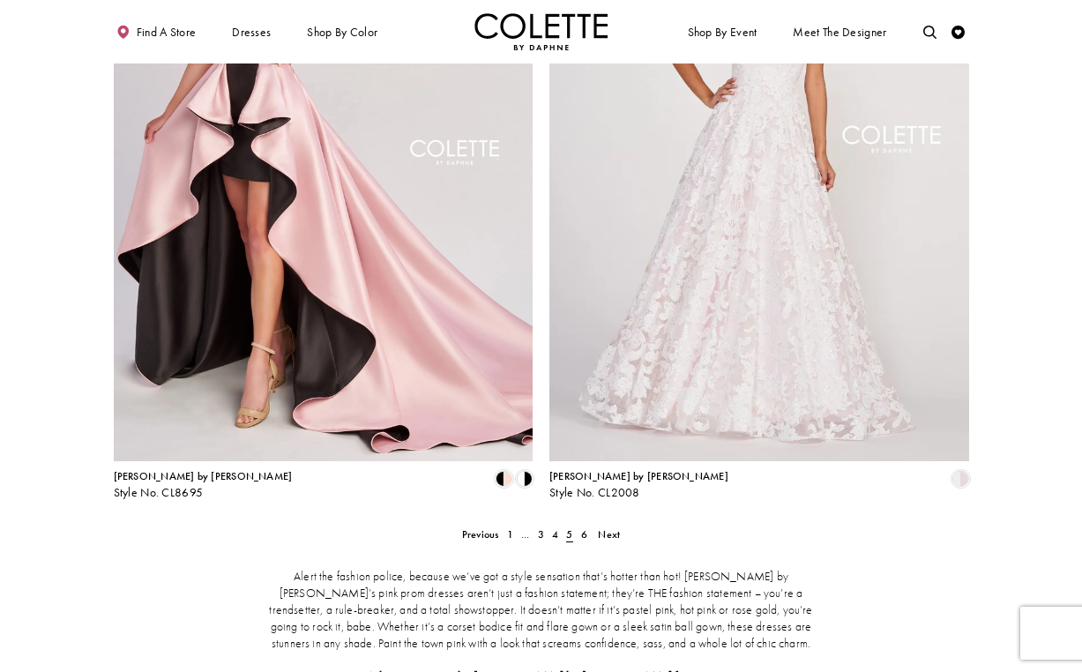
click at [585, 527] on span "6" at bounding box center [584, 534] width 6 height 14
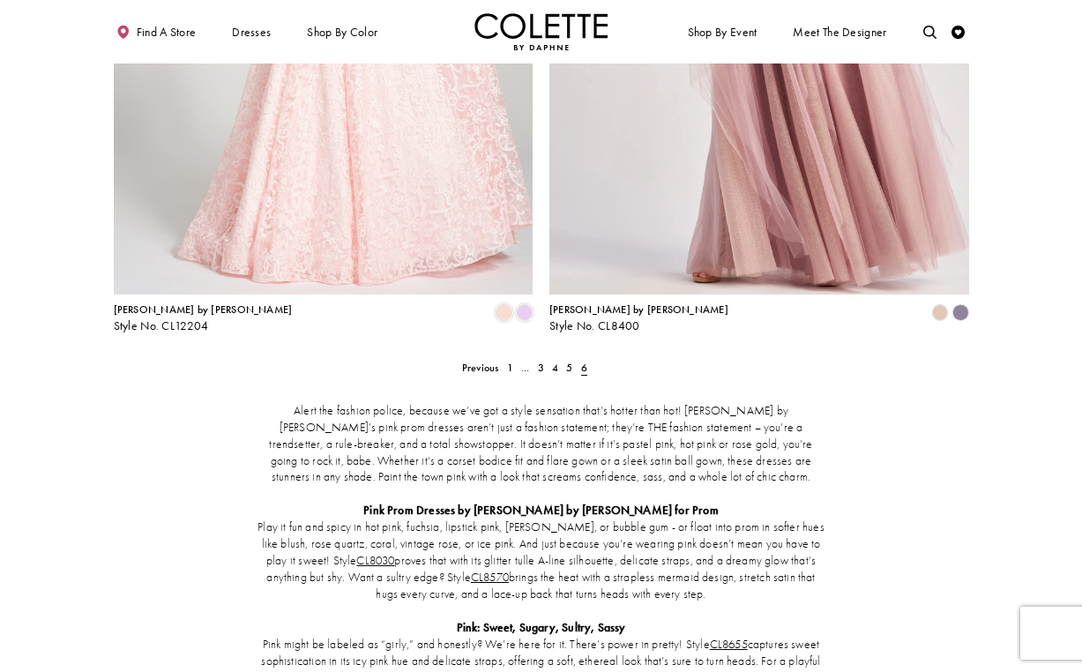
scroll to position [1458, 0]
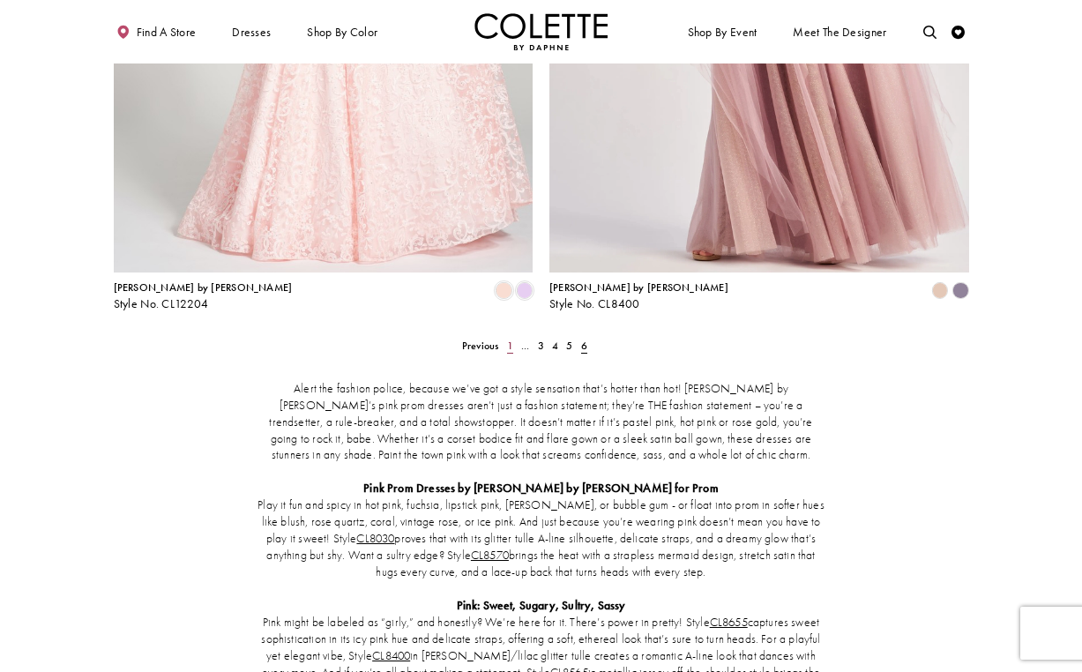
click at [507, 339] on span "1" at bounding box center [510, 346] width 6 height 14
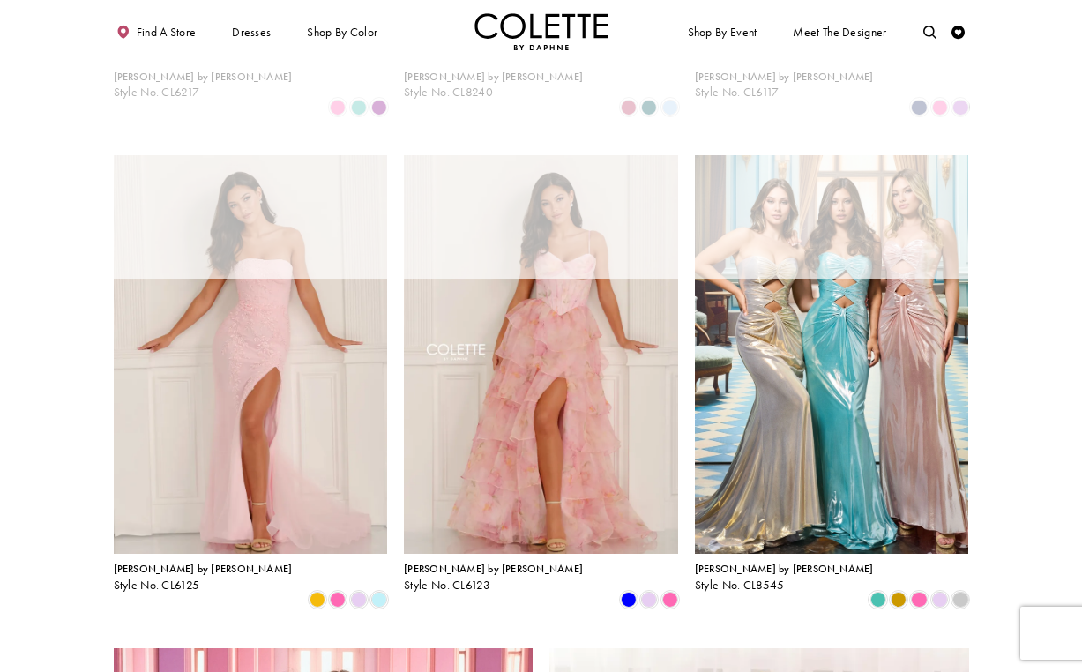
scroll to position [71, 0]
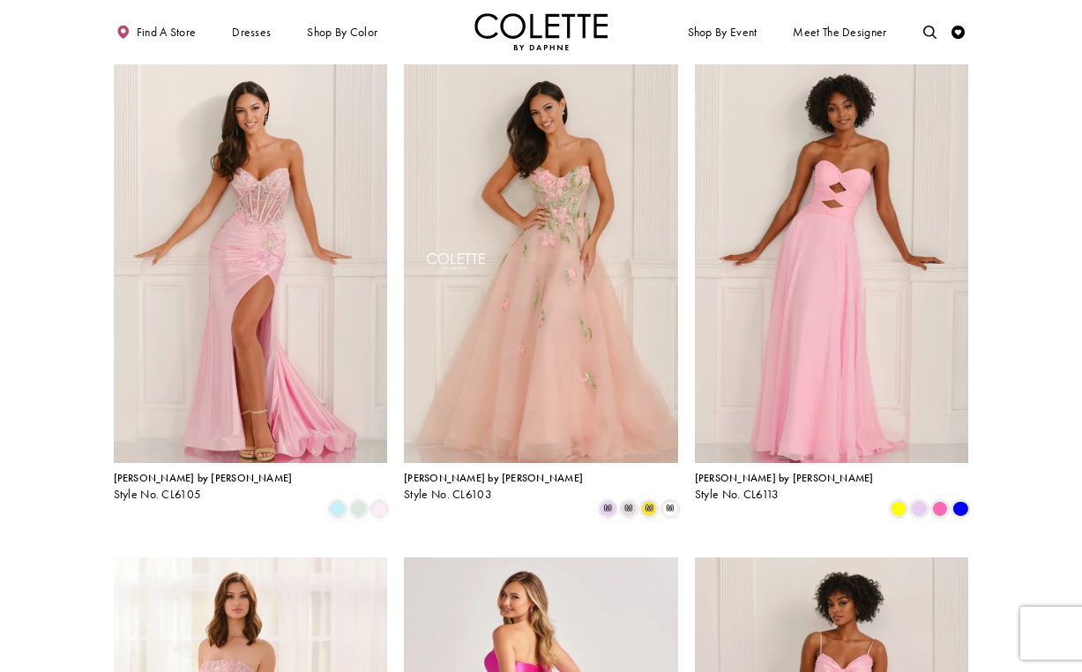
click at [513, 21] on img "Visit Home Page" at bounding box center [541, 31] width 134 height 37
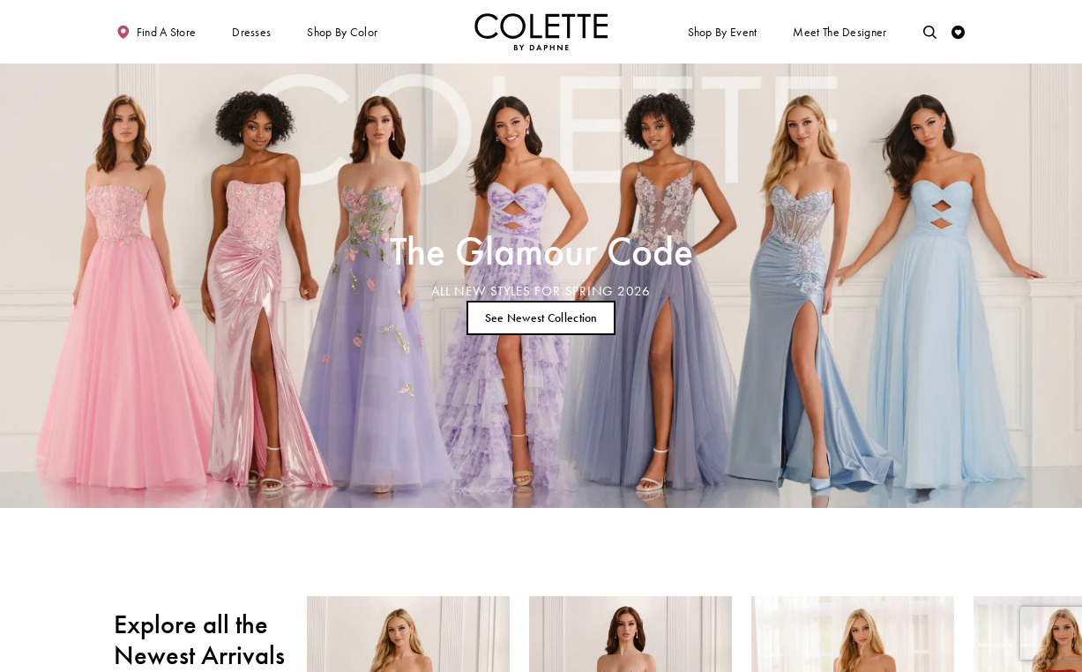
click at [550, 311] on link "See Newest Collection" at bounding box center [540, 318] width 149 height 34
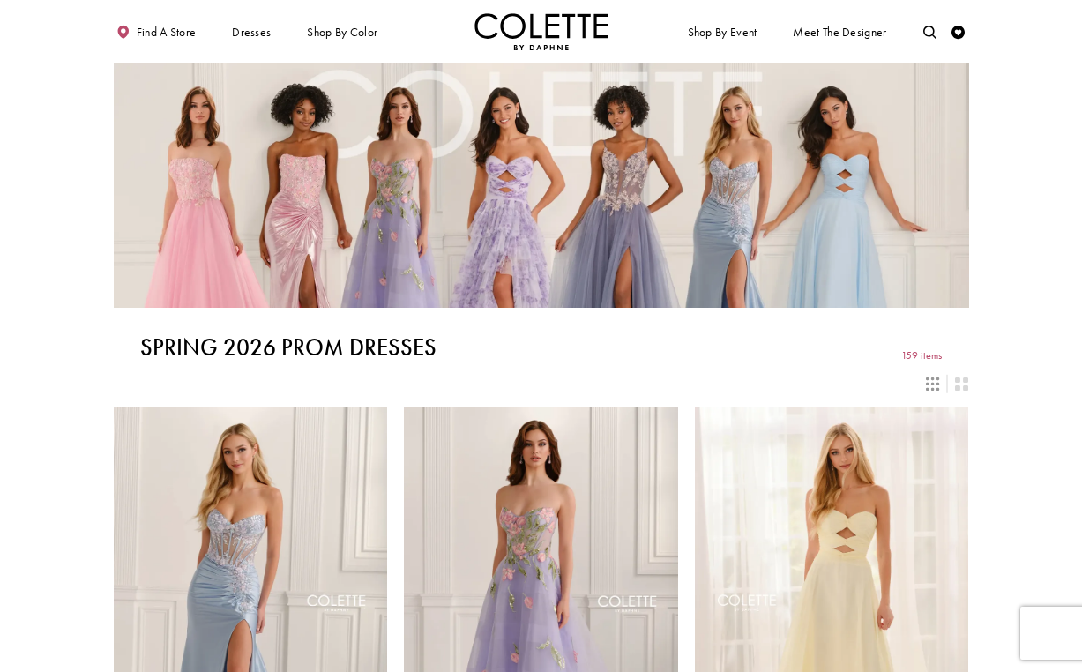
click at [522, 45] on img "Visit Home Page" at bounding box center [541, 31] width 134 height 37
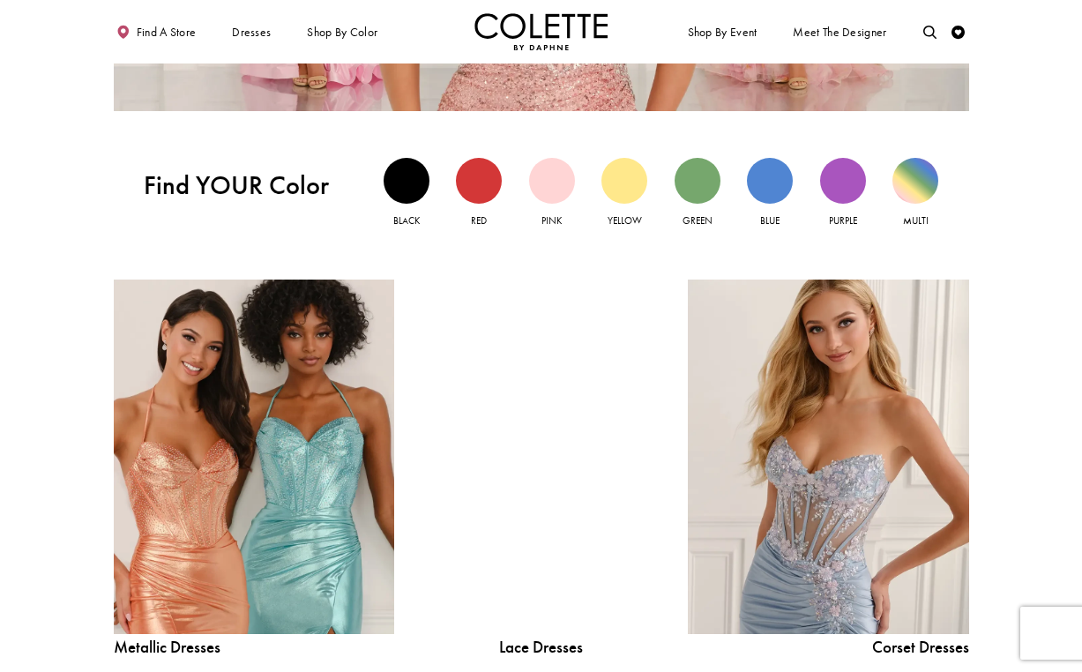
scroll to position [1298, 0]
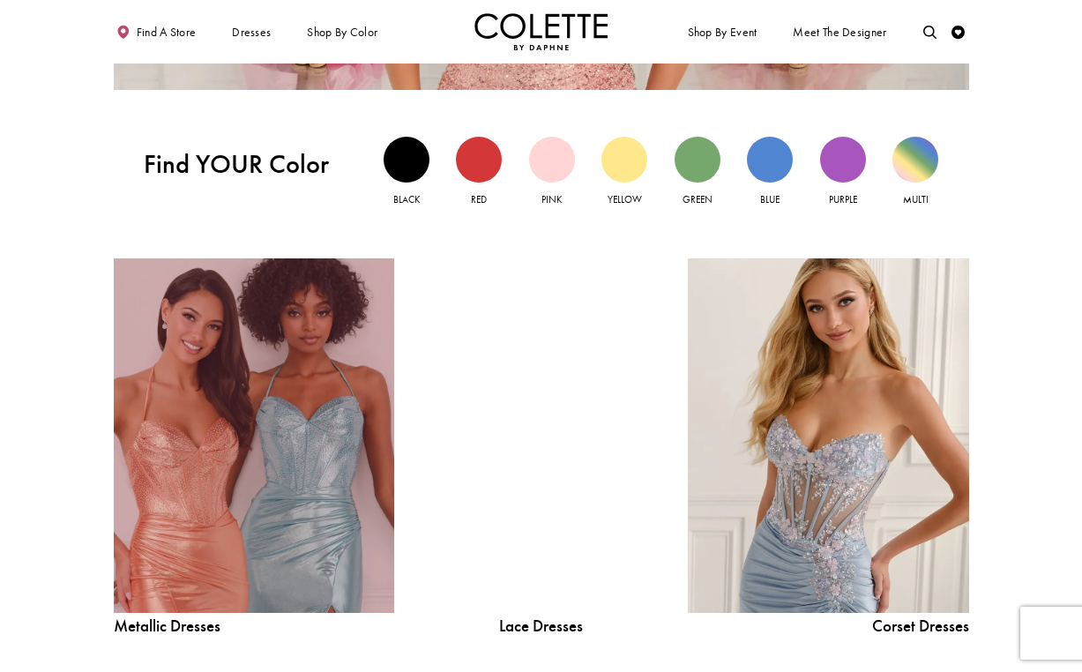
click at [316, 420] on link "Metallic Dresses Related Link" at bounding box center [254, 435] width 280 height 354
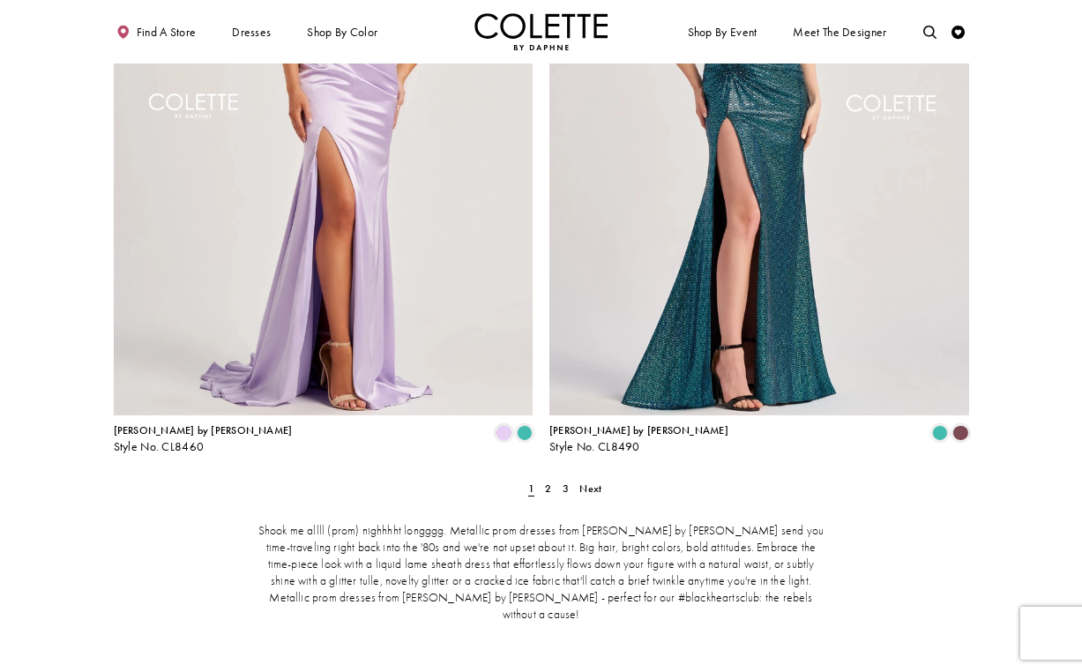
scroll to position [2312, 0]
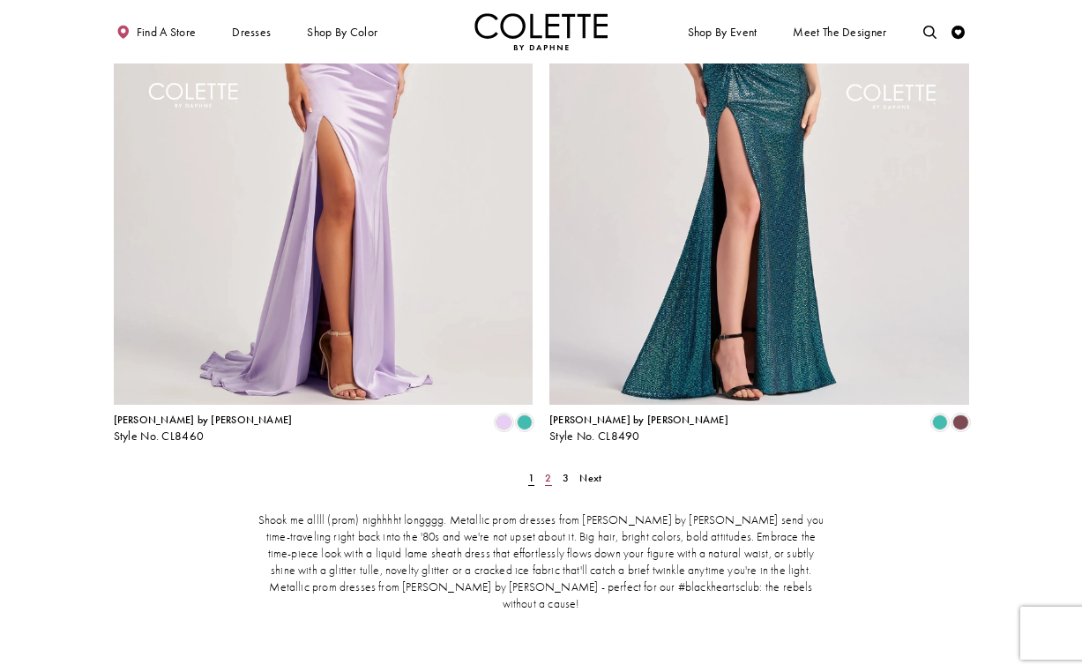
click at [550, 471] on span "2" at bounding box center [548, 478] width 6 height 14
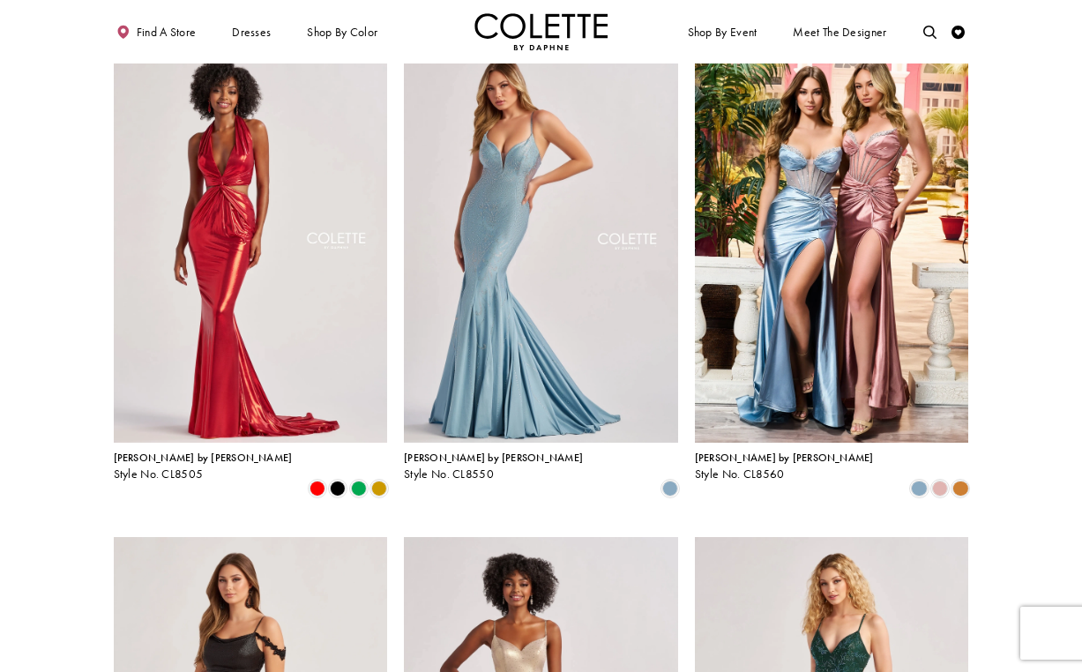
scroll to position [93, 0]
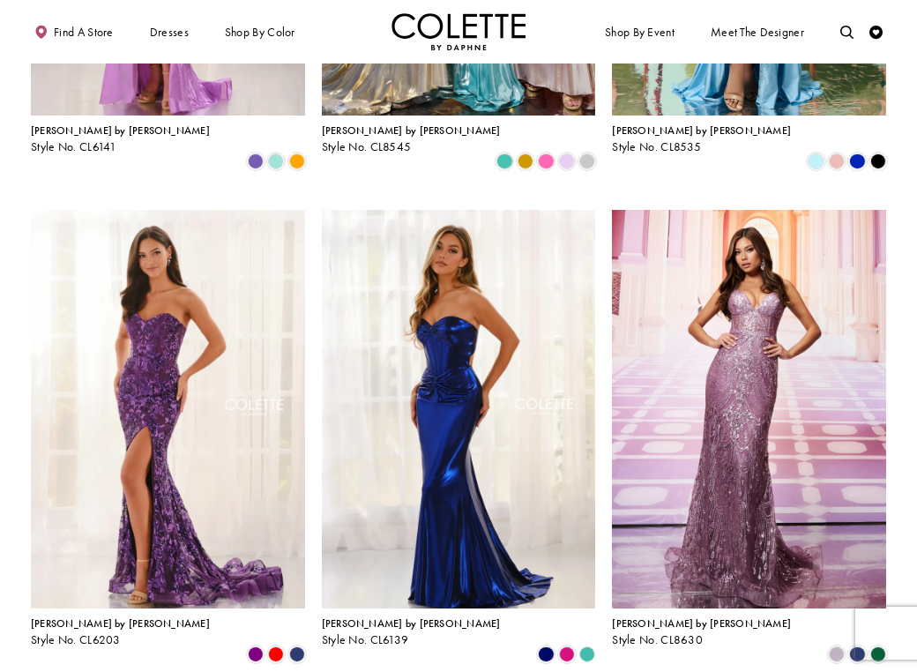
scroll to position [430, 0]
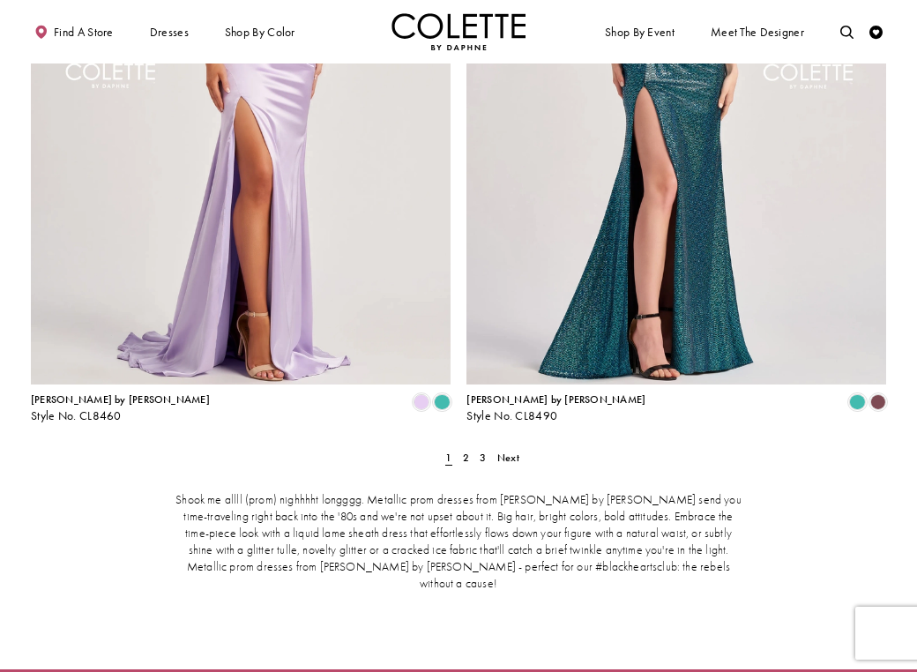
scroll to position [2494, 0]
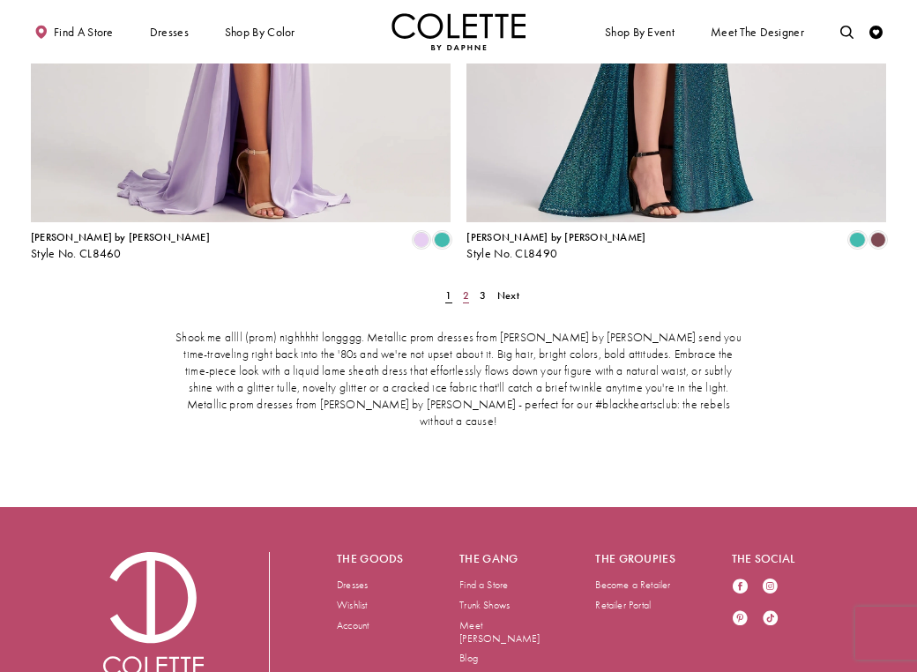
click at [463, 288] on span "2" at bounding box center [466, 295] width 6 height 14
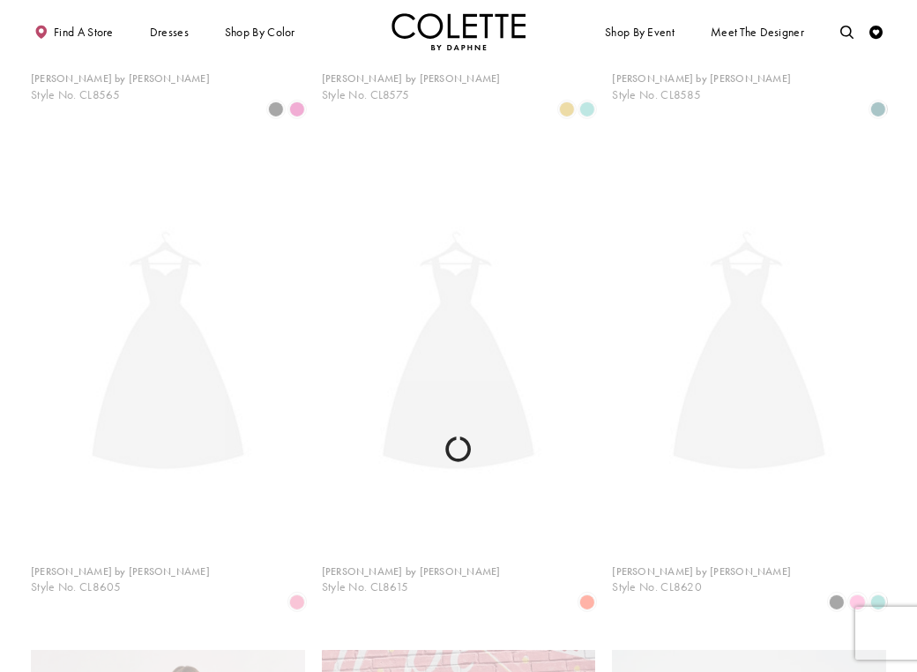
scroll to position [71, 0]
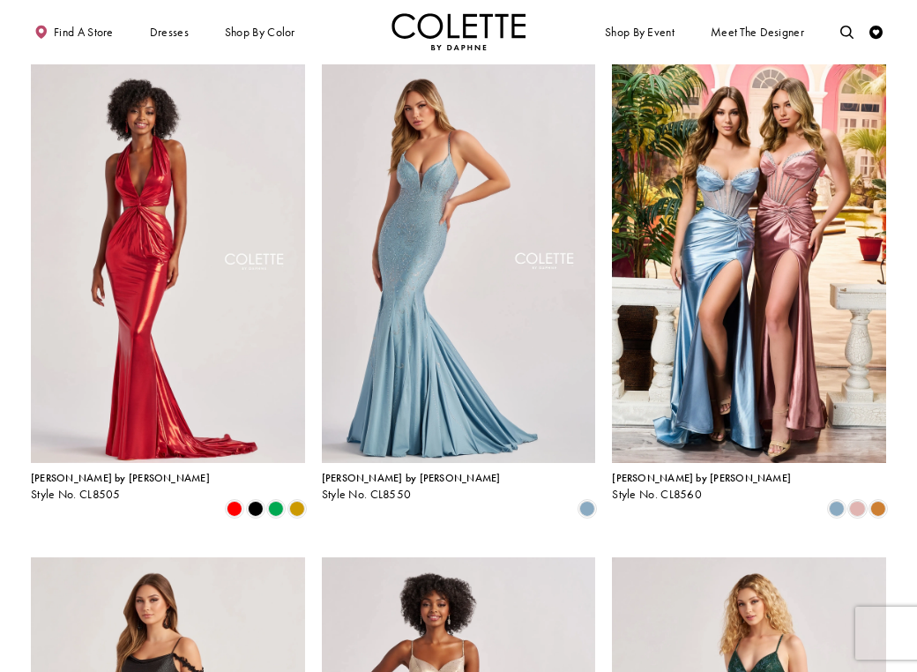
click at [450, 28] on img "Visit Home Page" at bounding box center [458, 31] width 134 height 37
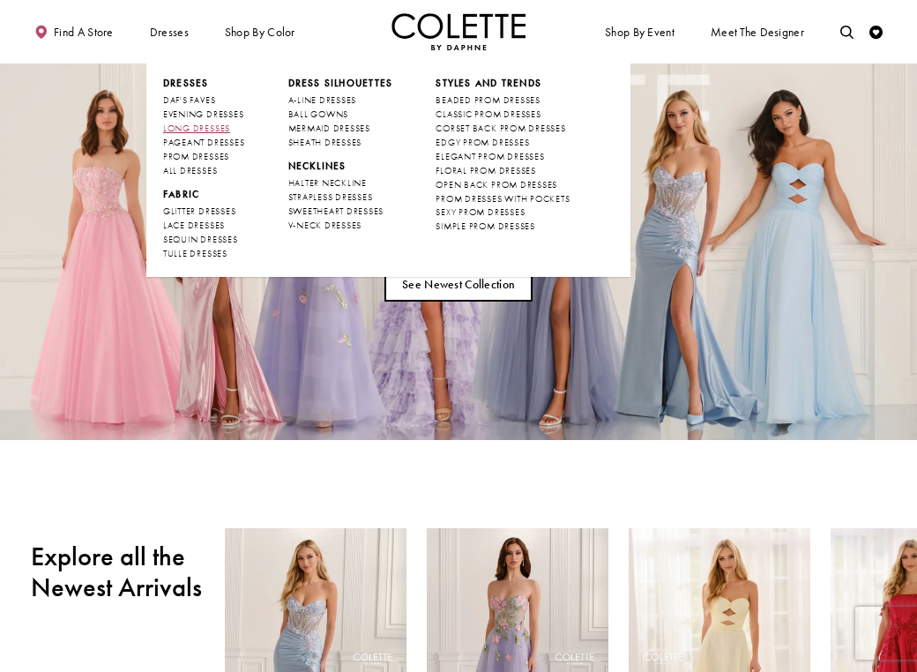
click at [202, 126] on span "LONG DRESSES" at bounding box center [196, 128] width 67 height 11
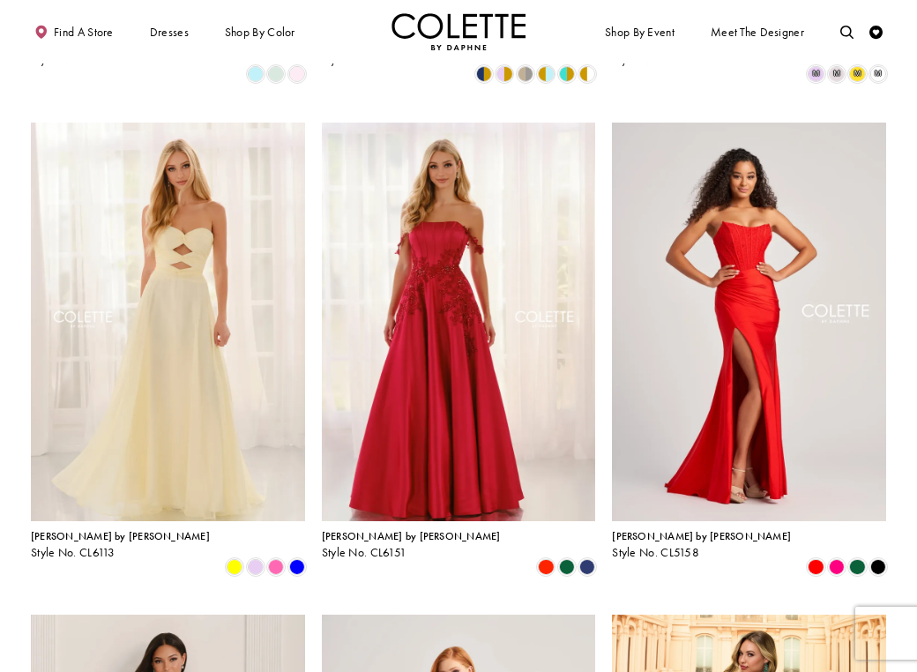
scroll to position [521, 0]
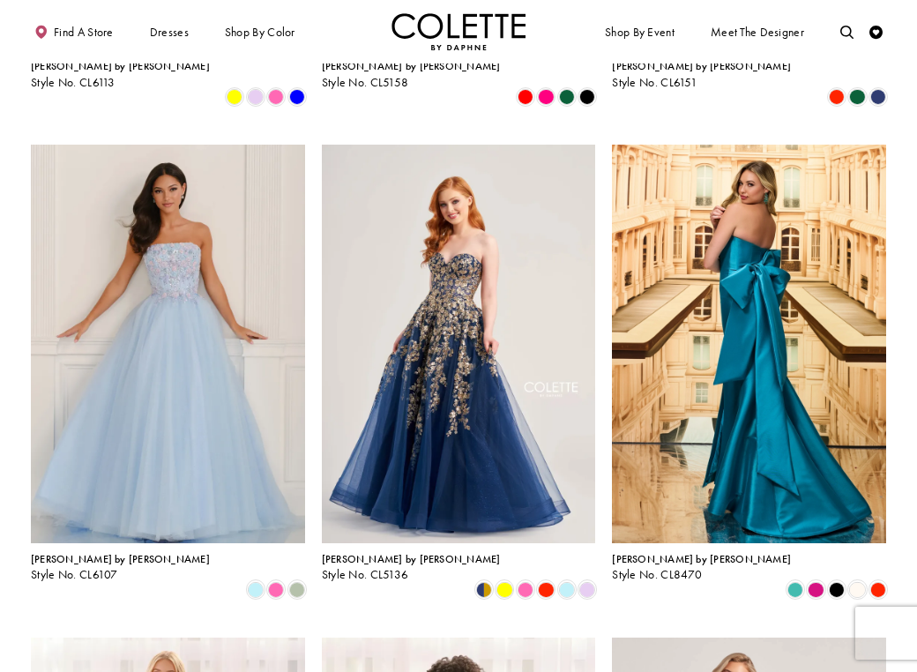
scroll to position [995, 0]
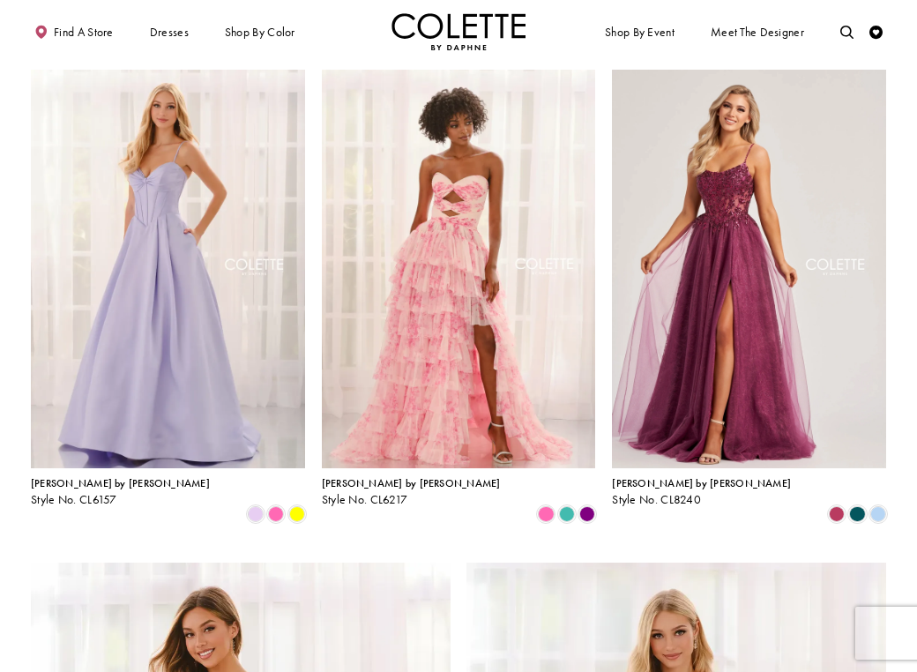
scroll to position [1566, 0]
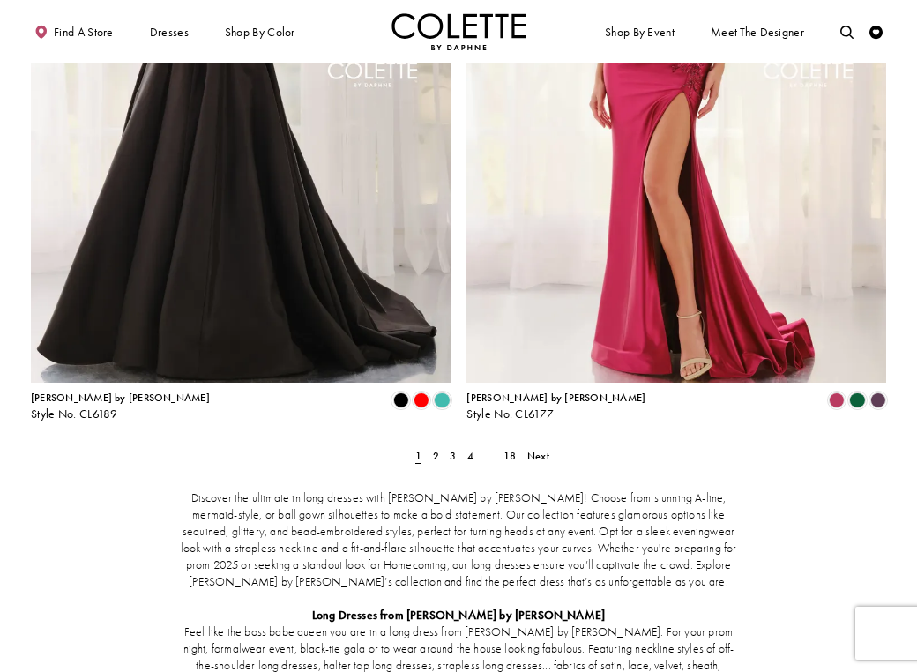
scroll to position [2351, 0]
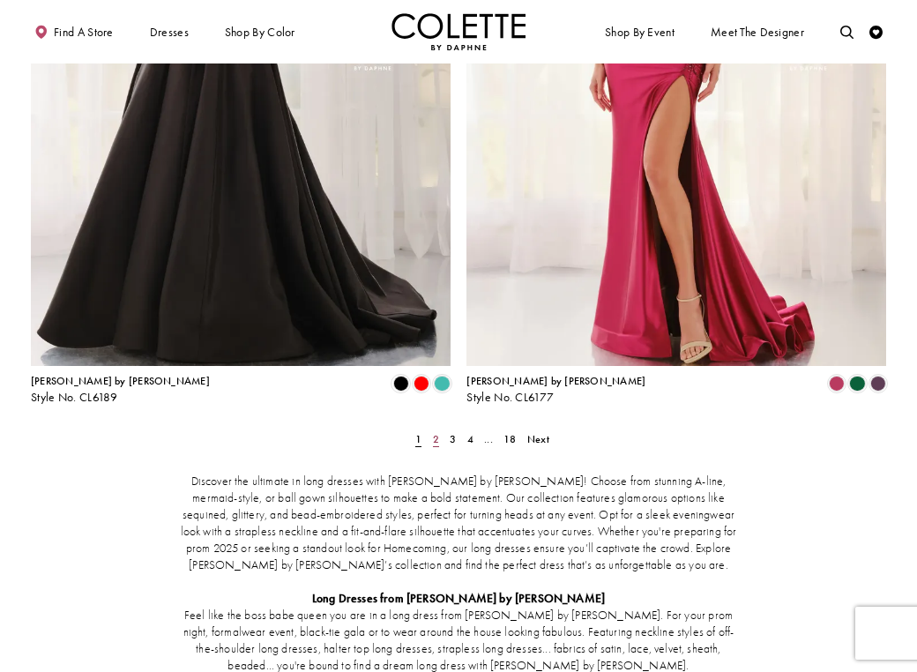
click at [437, 432] on span "2" at bounding box center [436, 439] width 6 height 14
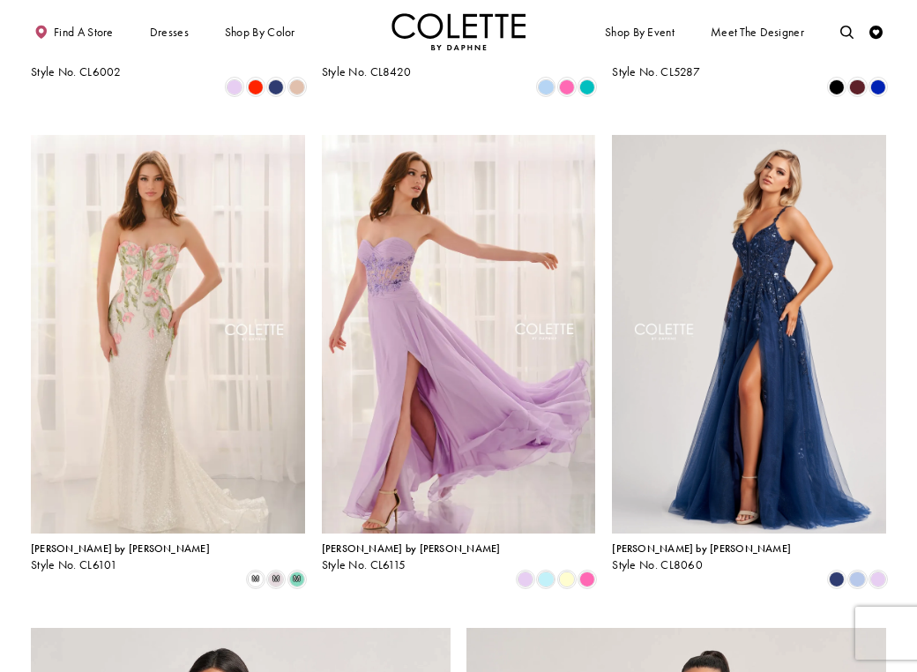
scroll to position [1564, 0]
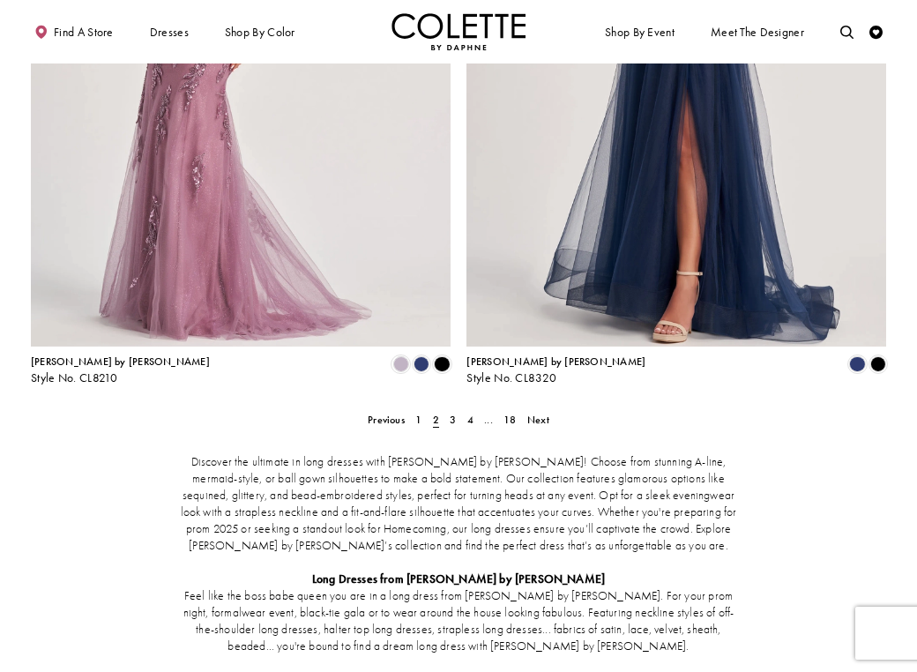
scroll to position [2423, 0]
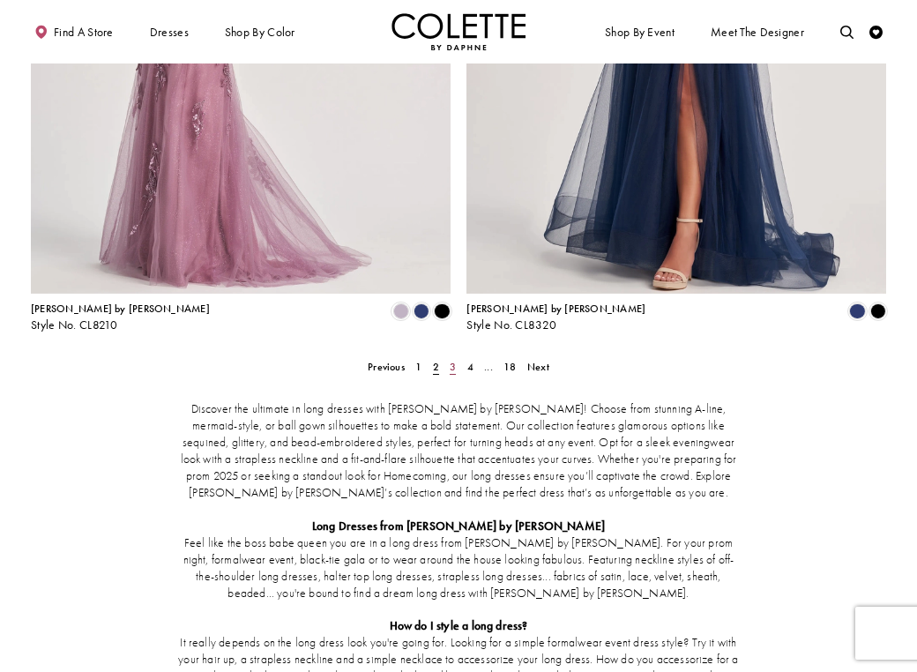
click at [451, 360] on span "3" at bounding box center [453, 367] width 6 height 14
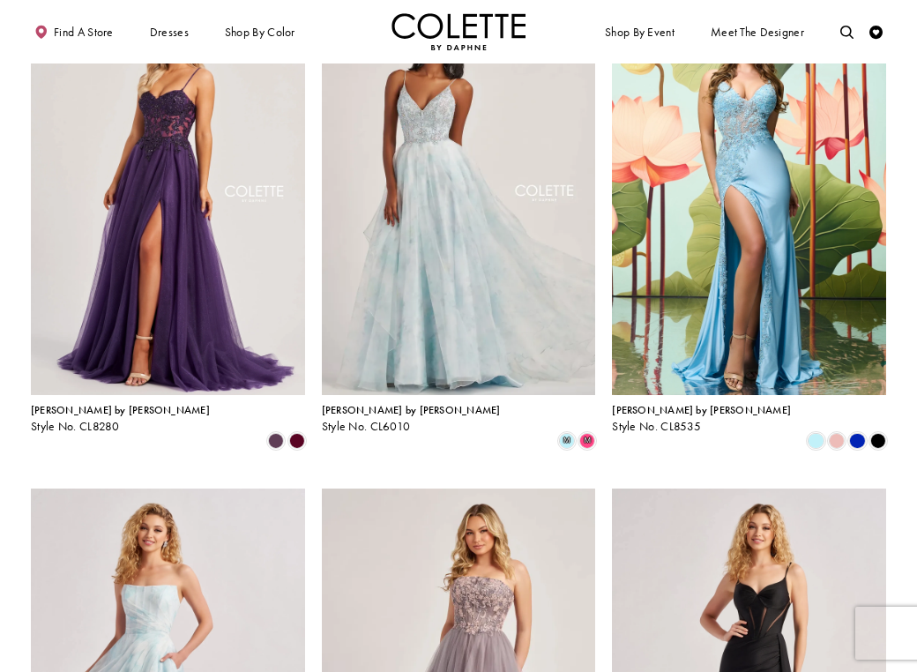
scroll to position [637, 0]
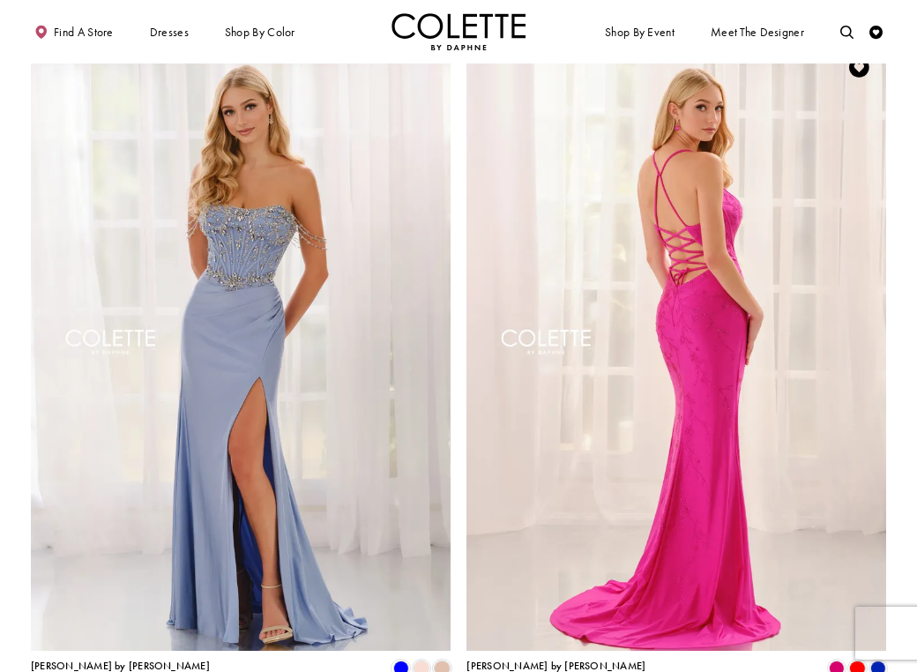
scroll to position [2203, 0]
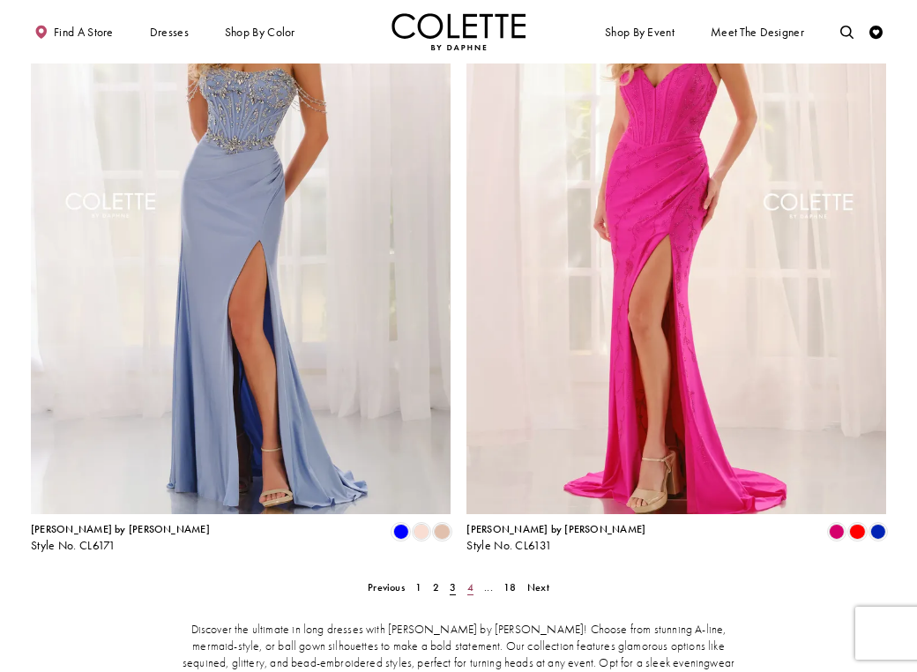
click at [468, 580] on span "4" at bounding box center [470, 587] width 6 height 14
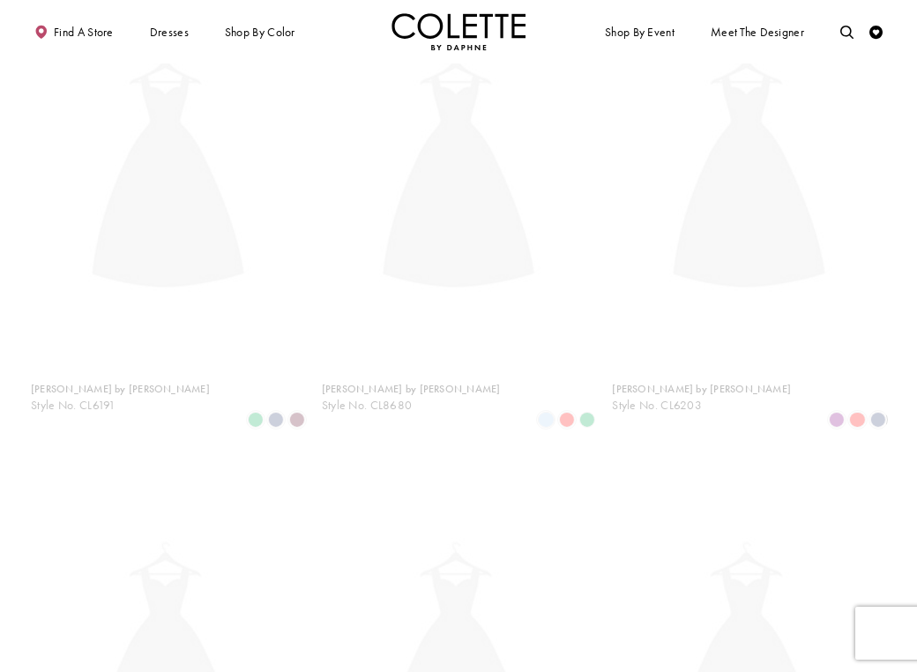
scroll to position [71, 0]
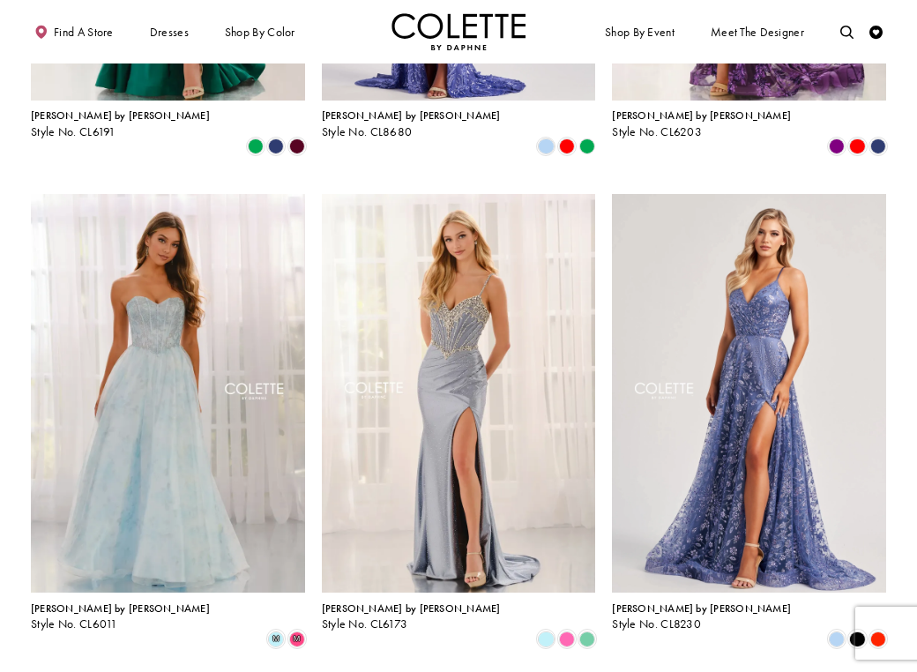
scroll to position [953, 0]
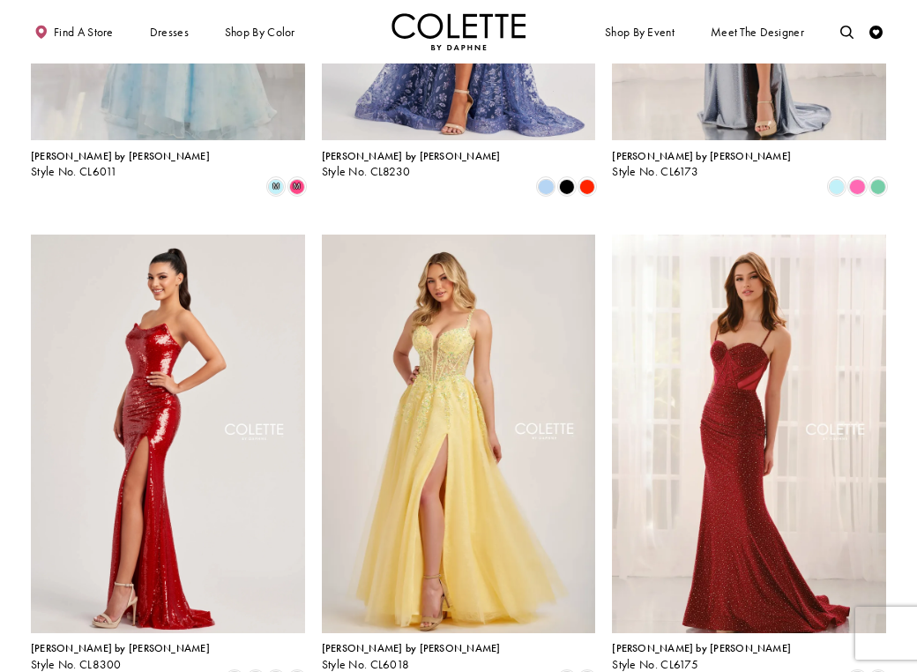
scroll to position [1420, 0]
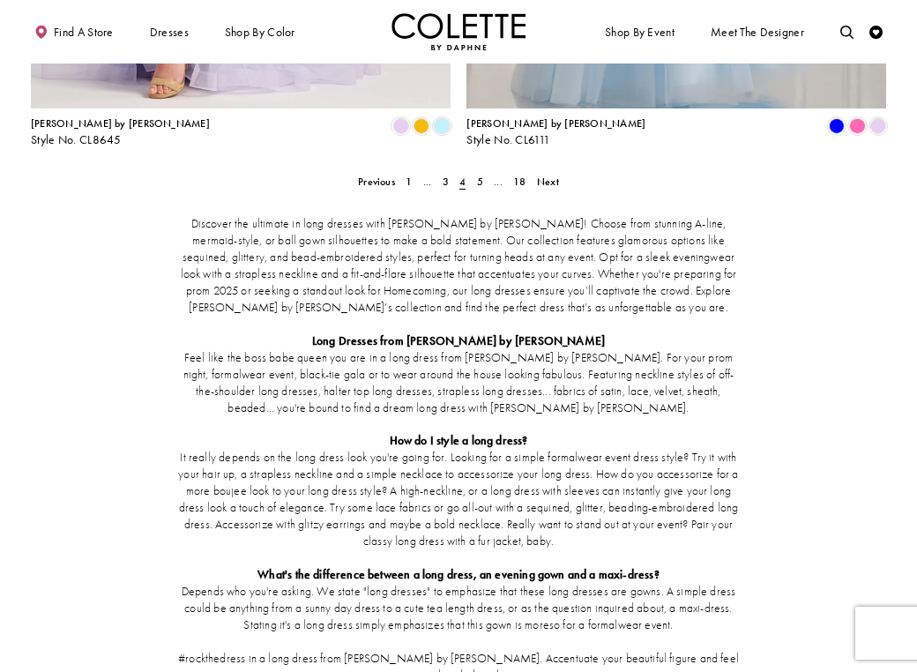
scroll to position [2538, 0]
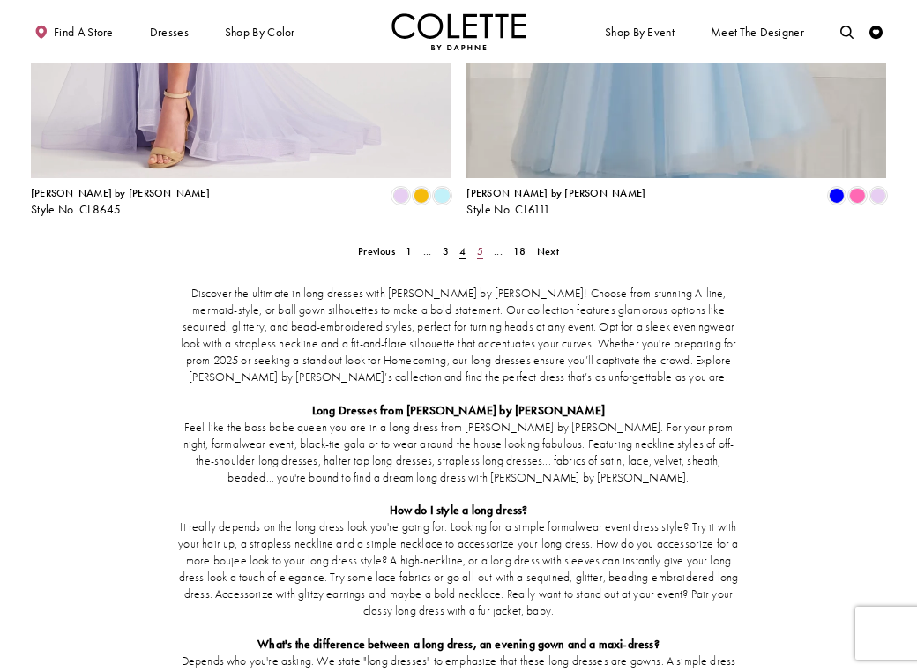
click at [481, 244] on span "5" at bounding box center [480, 251] width 6 height 14
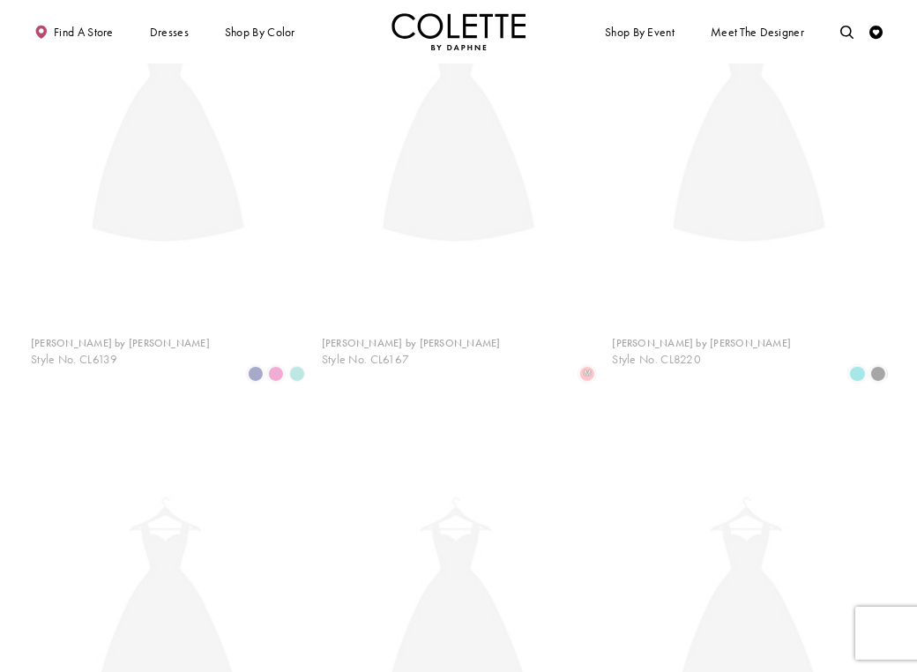
scroll to position [71, 0]
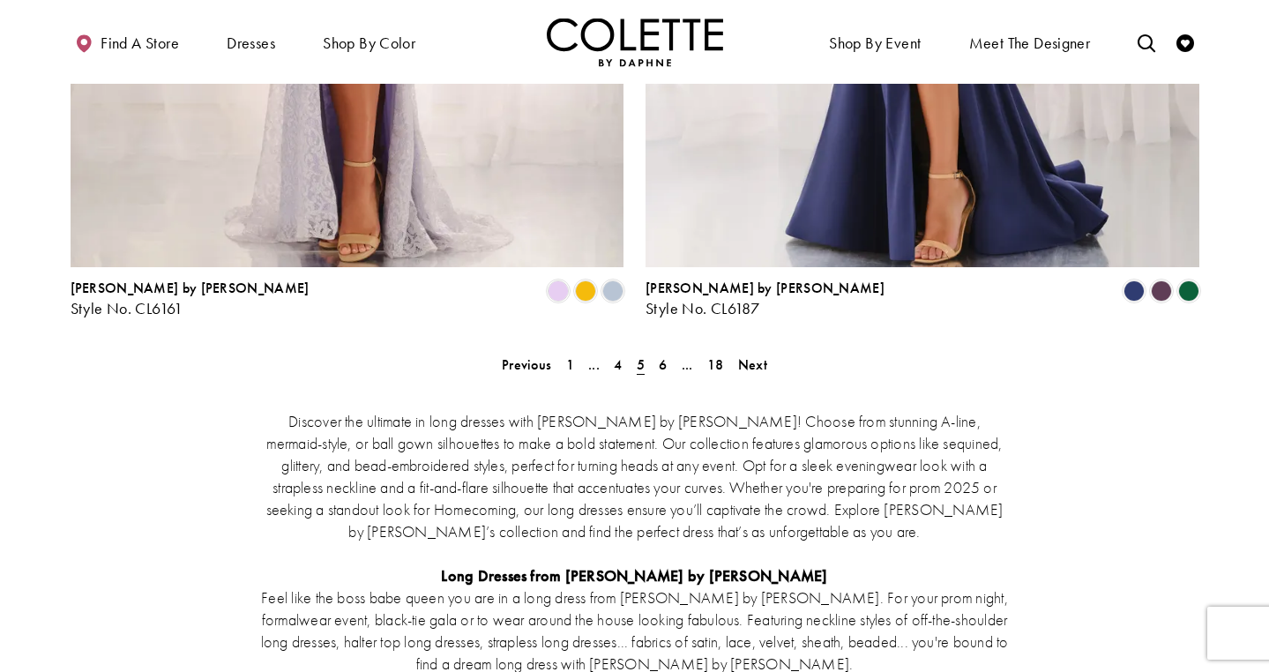
scroll to position [3116, 0]
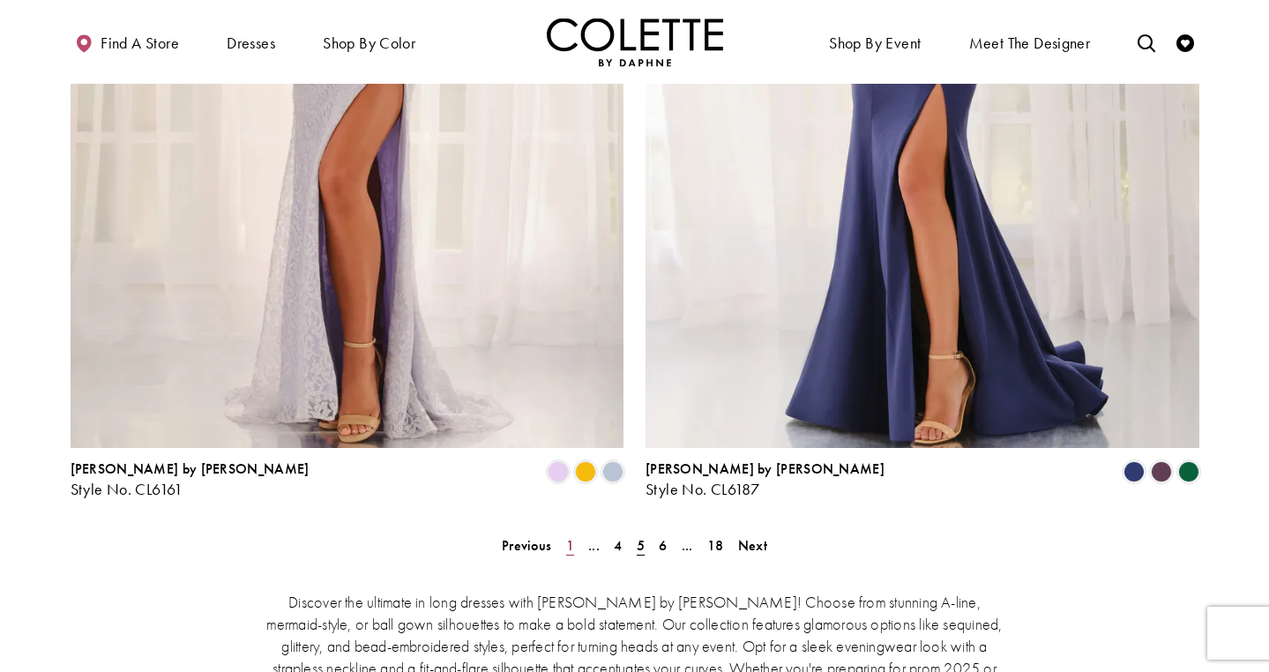
click at [573, 533] on link "1" at bounding box center [570, 546] width 19 height 26
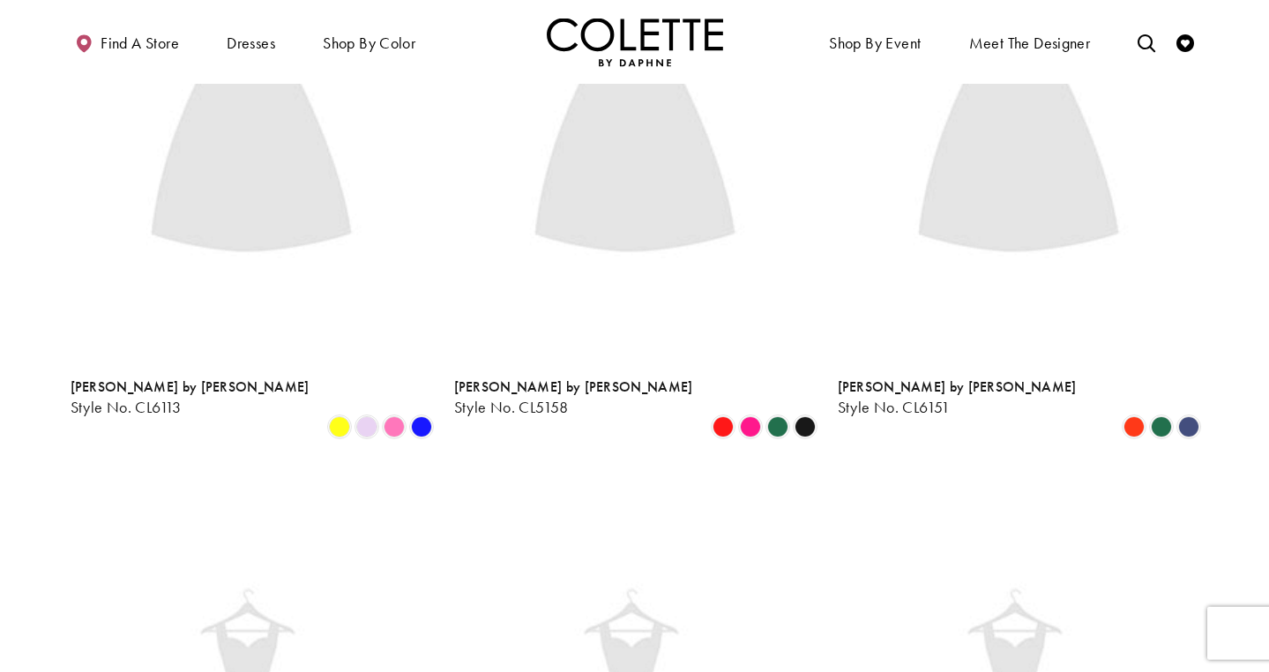
scroll to position [75, 0]
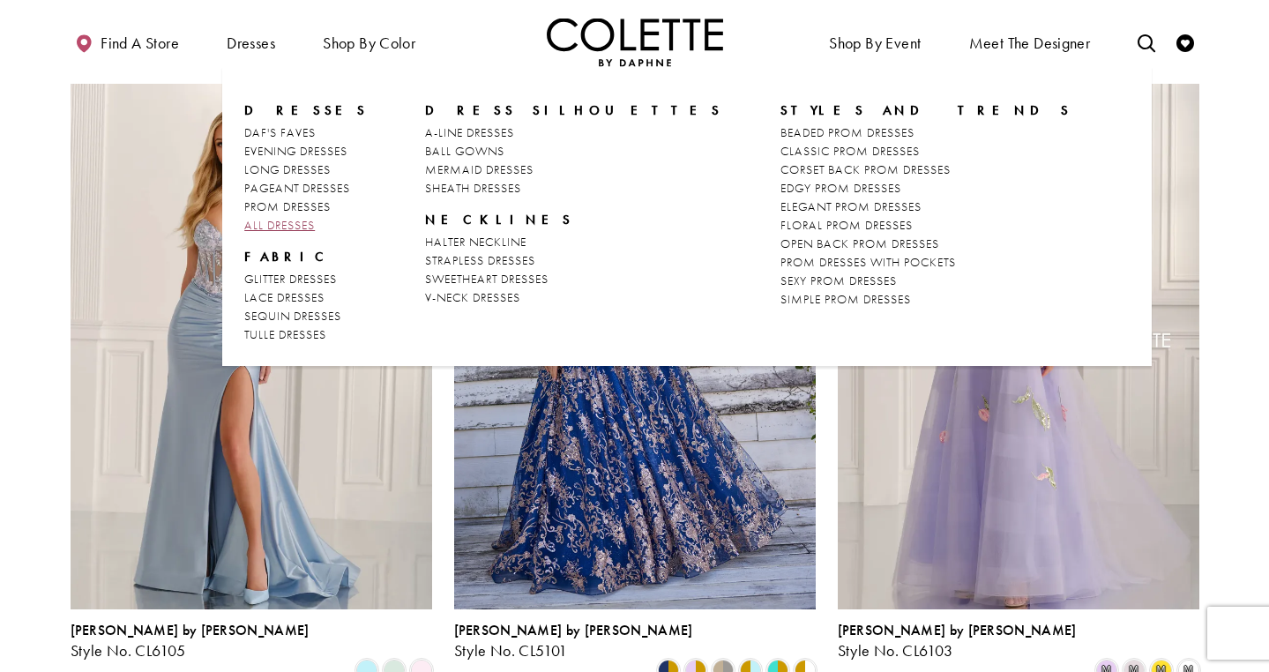
click at [305, 223] on span "ALL DRESSES" at bounding box center [279, 225] width 71 height 16
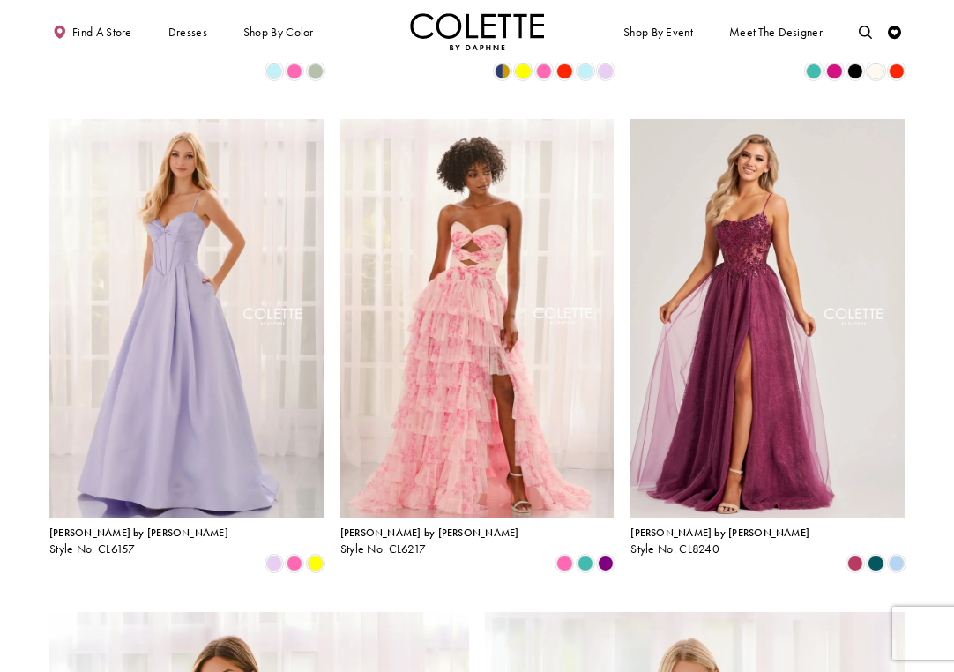
scroll to position [1532, 0]
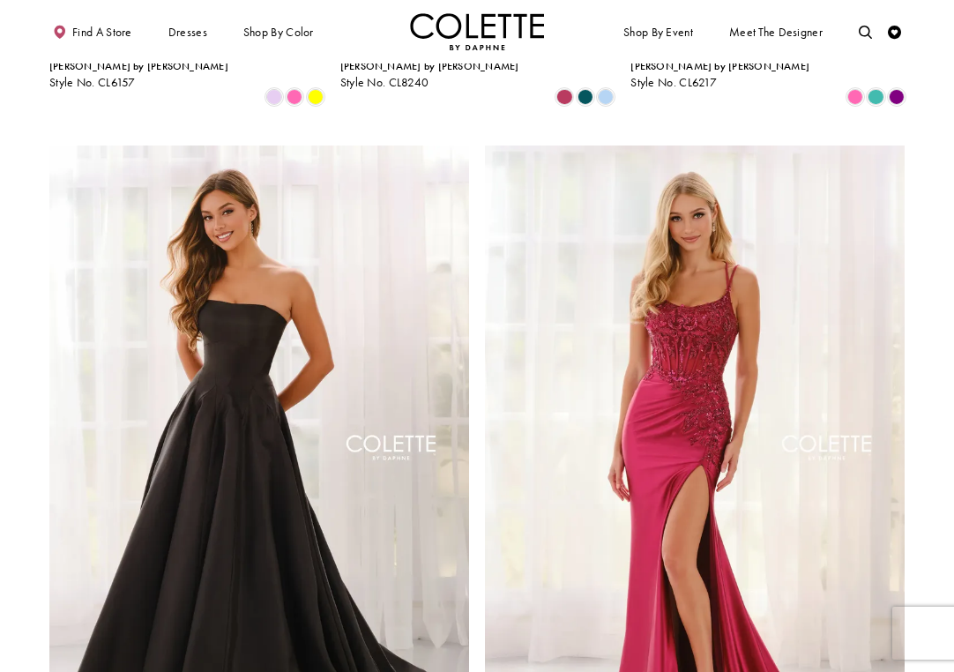
scroll to position [2524, 0]
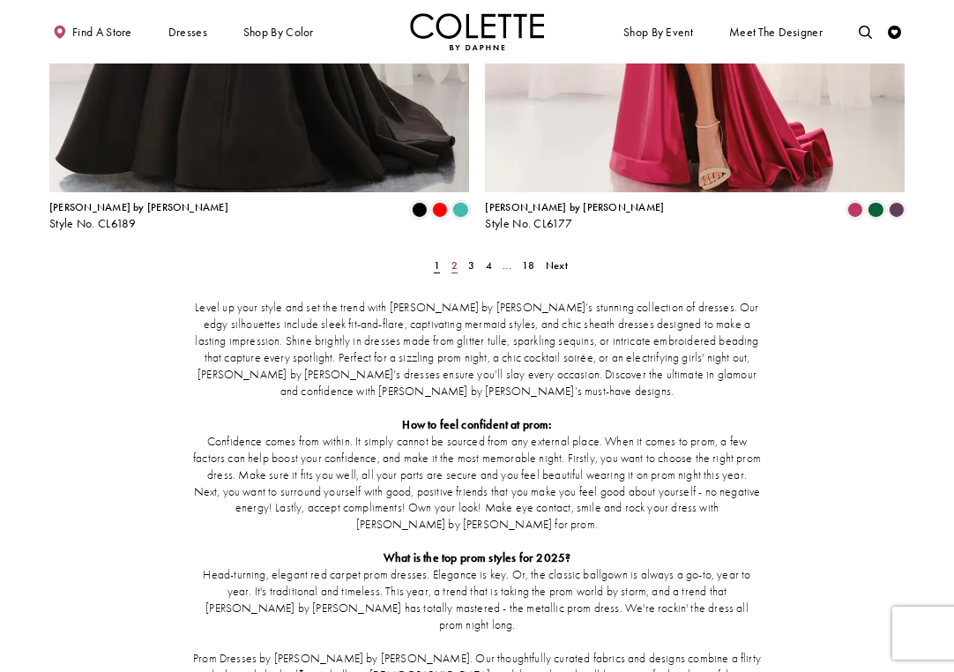
click at [455, 258] on span "2" at bounding box center [454, 265] width 6 height 14
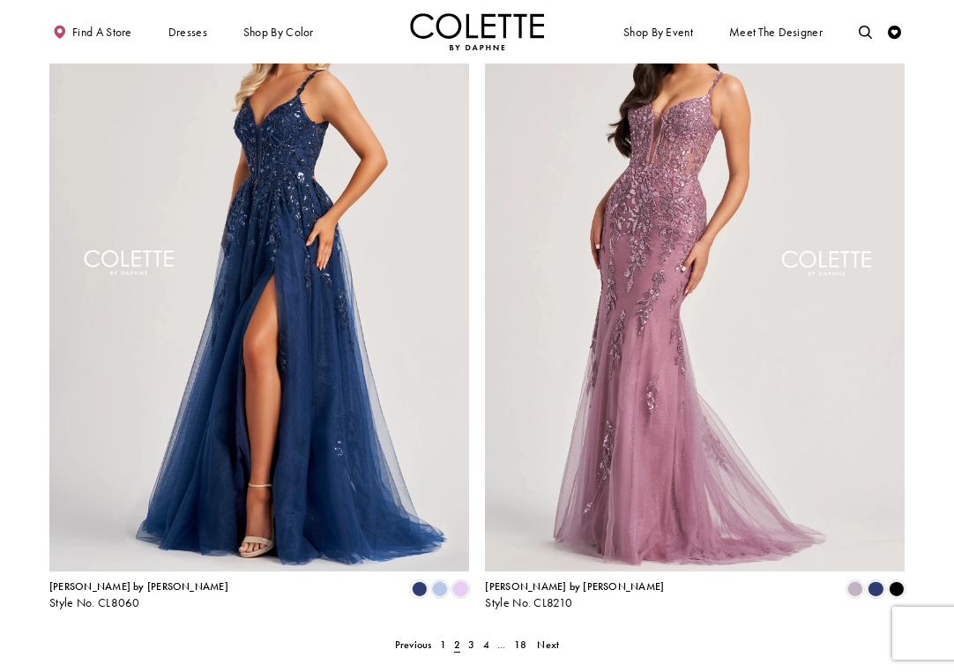
scroll to position [2328, 0]
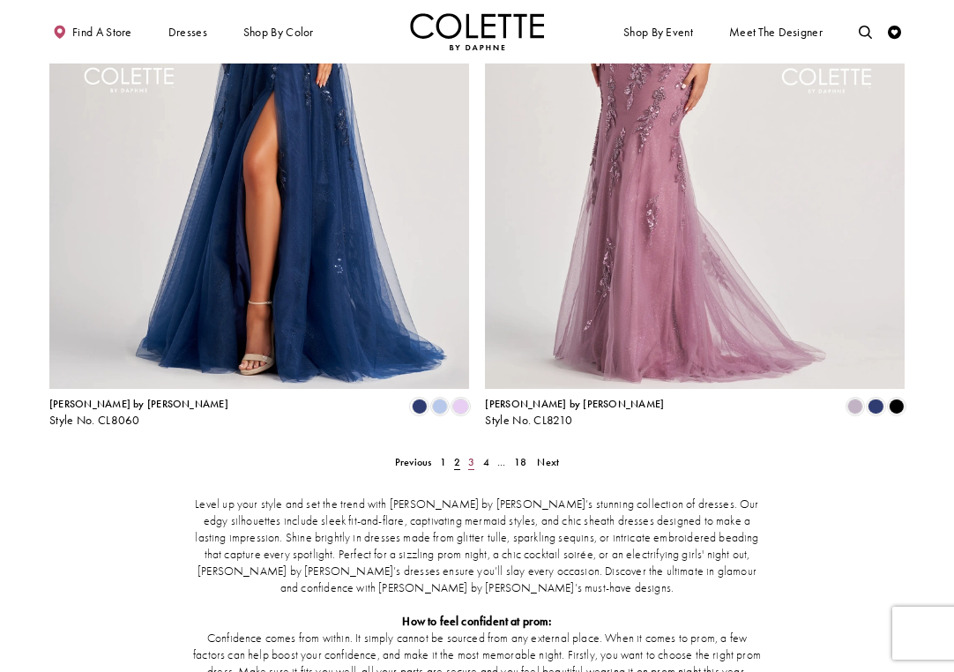
click at [466, 452] on link "3" at bounding box center [472, 461] width 14 height 19
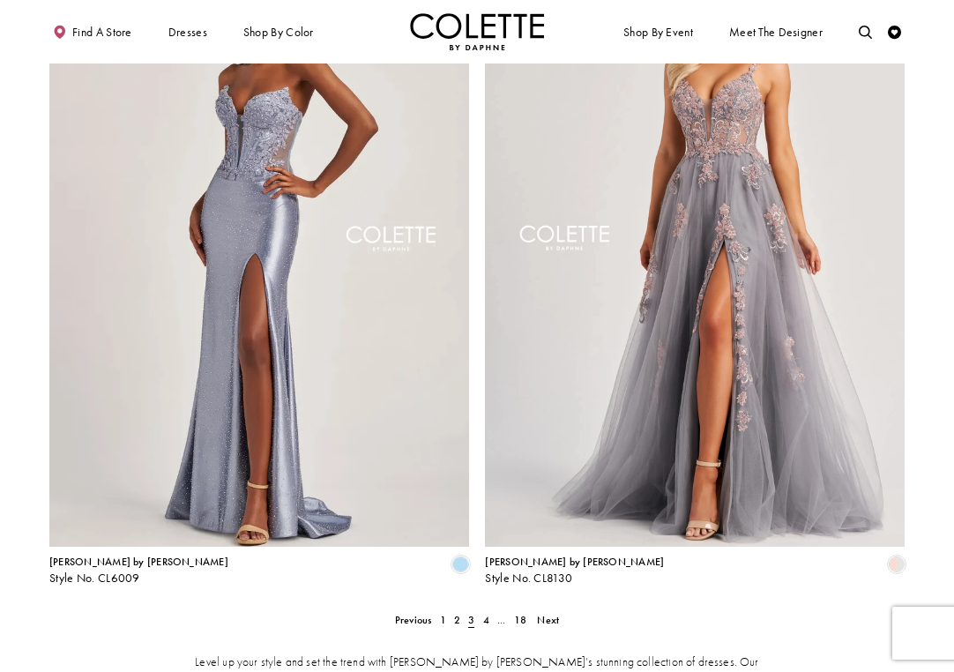
scroll to position [2352, 0]
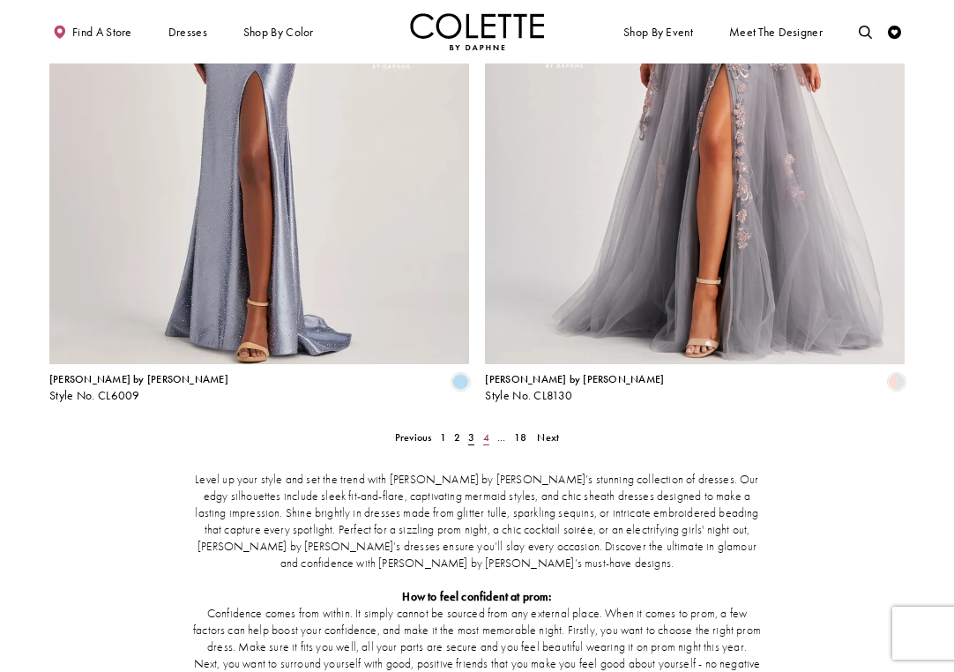
click at [483, 430] on span "4" at bounding box center [486, 437] width 6 height 14
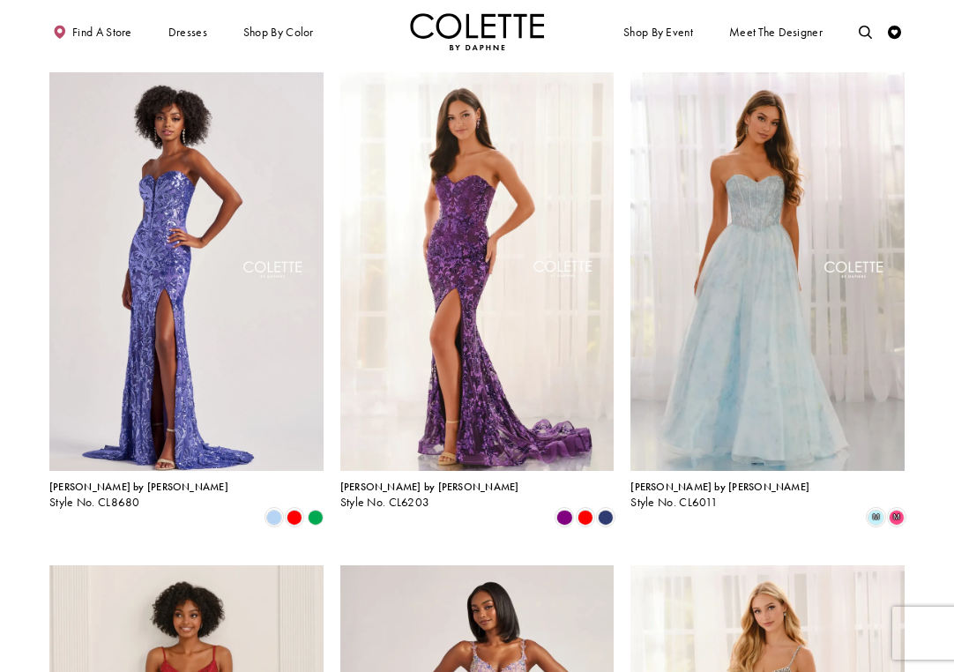
scroll to position [1055, 0]
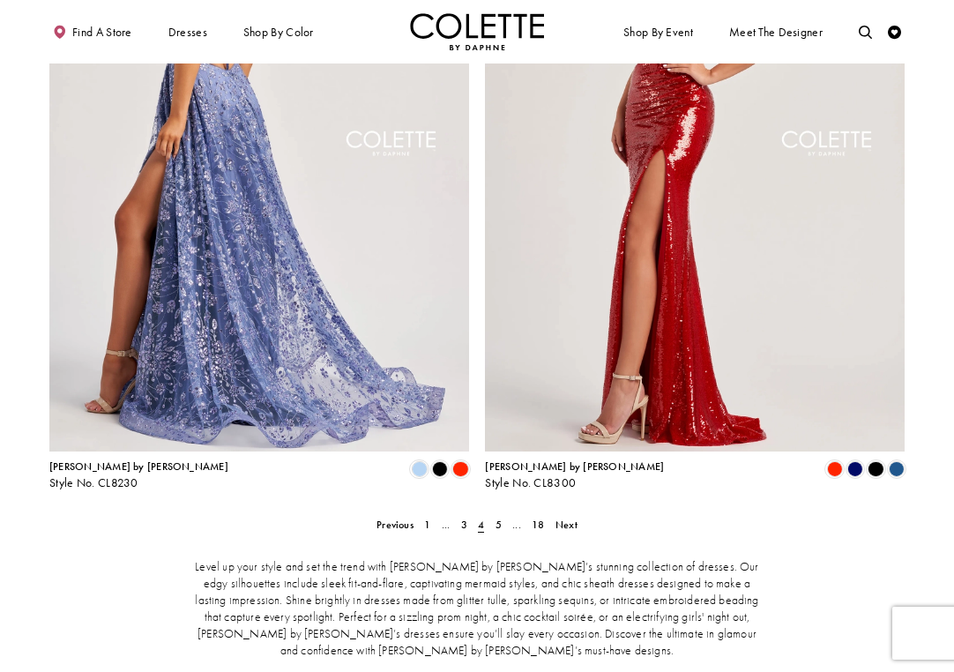
scroll to position [2286, 0]
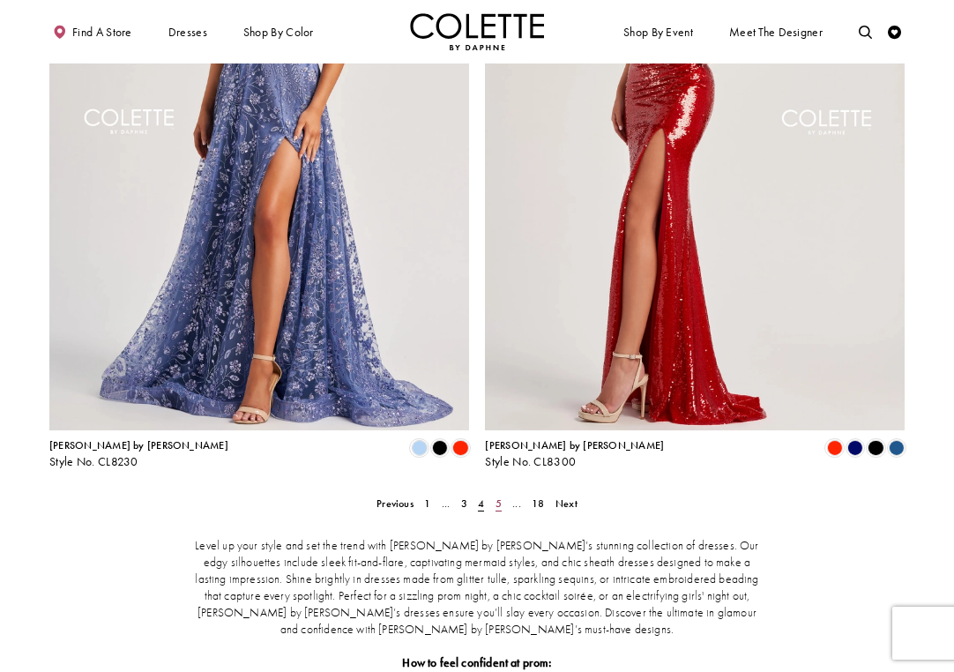
click at [501, 496] on span "5" at bounding box center [499, 503] width 6 height 14
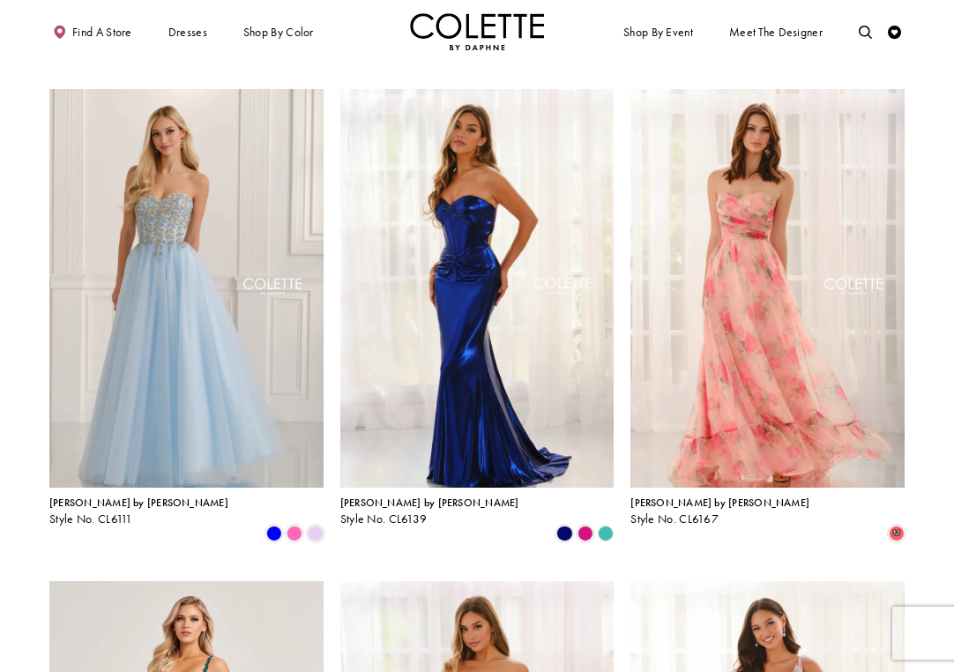
scroll to position [549, 0]
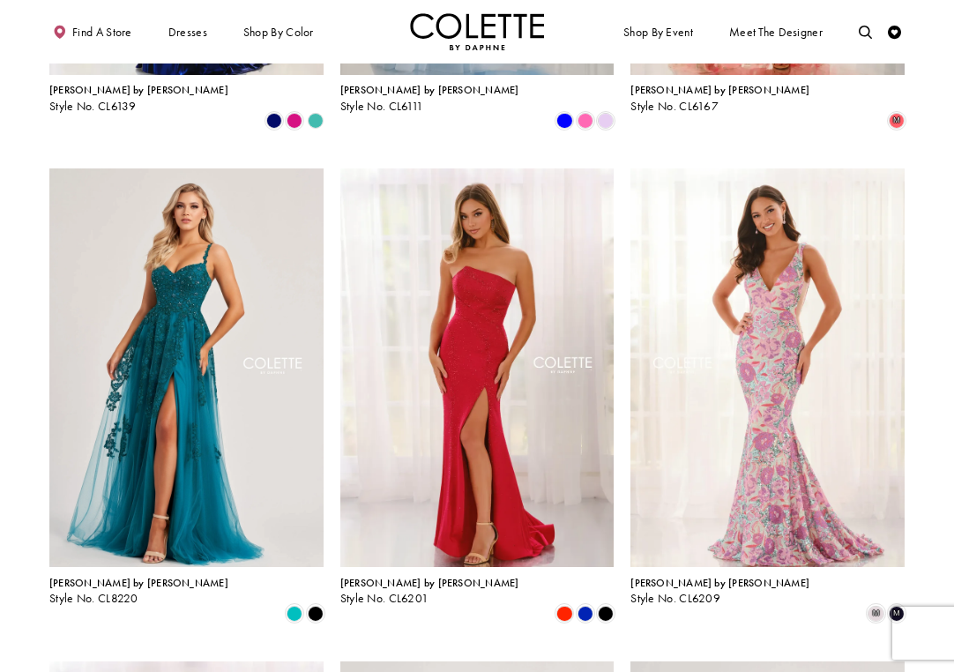
scroll to position [958, 0]
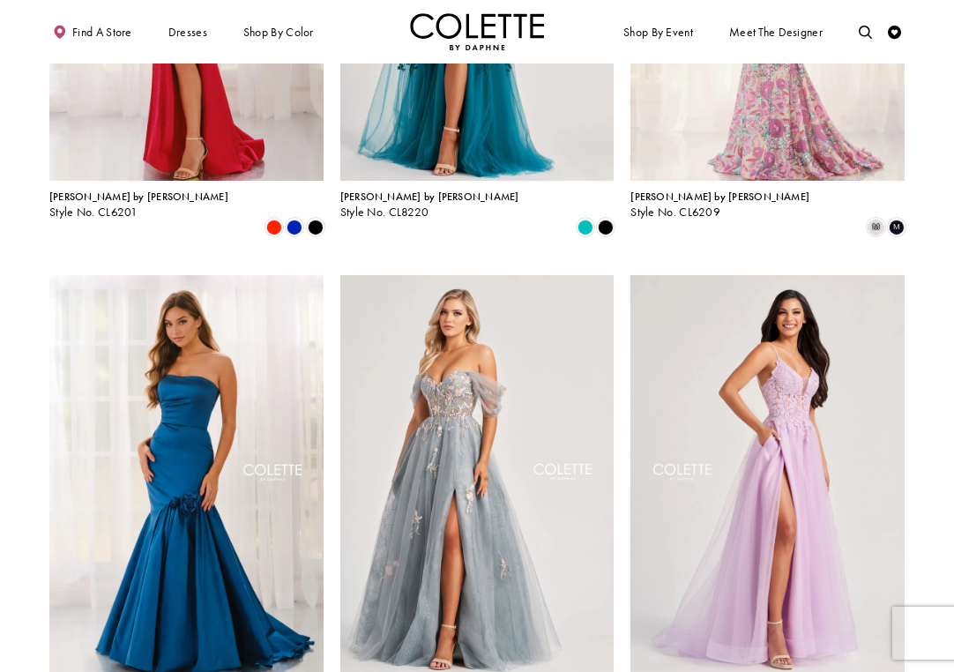
scroll to position [1414, 0]
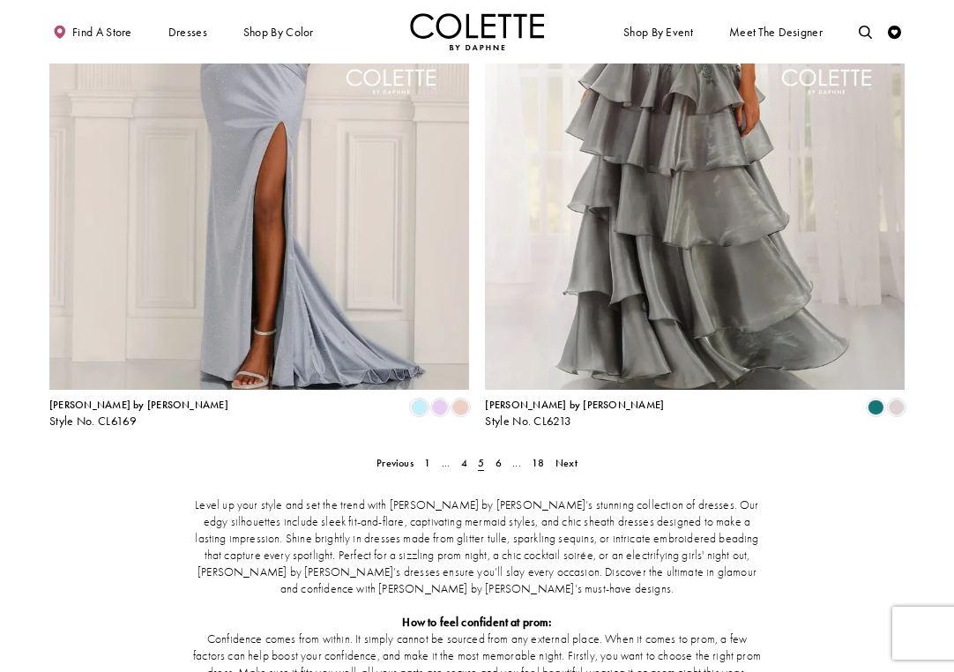
scroll to position [2386, 0]
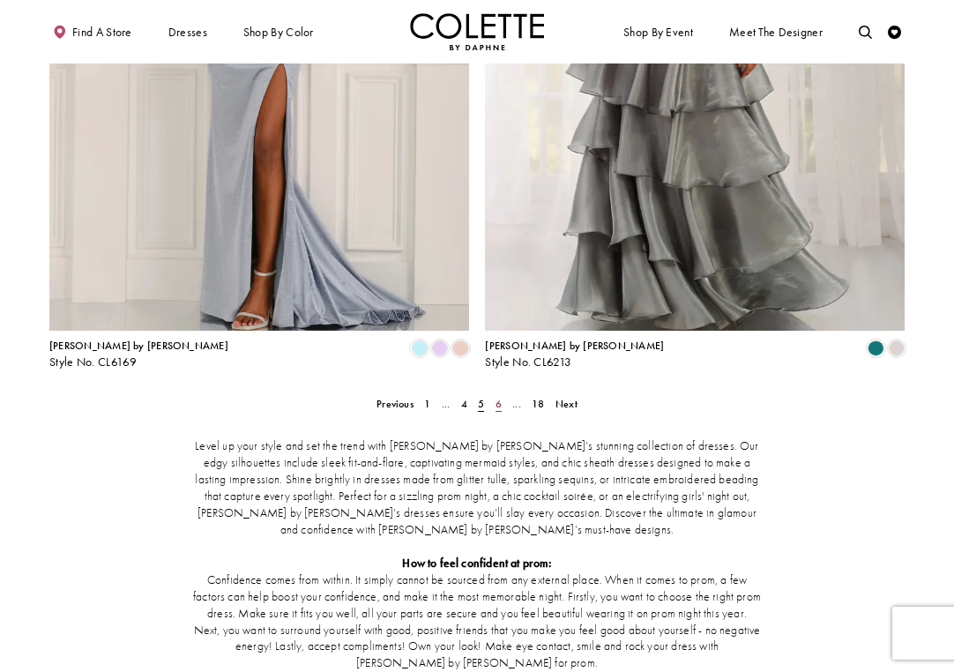
click at [502, 394] on link "6" at bounding box center [498, 403] width 14 height 19
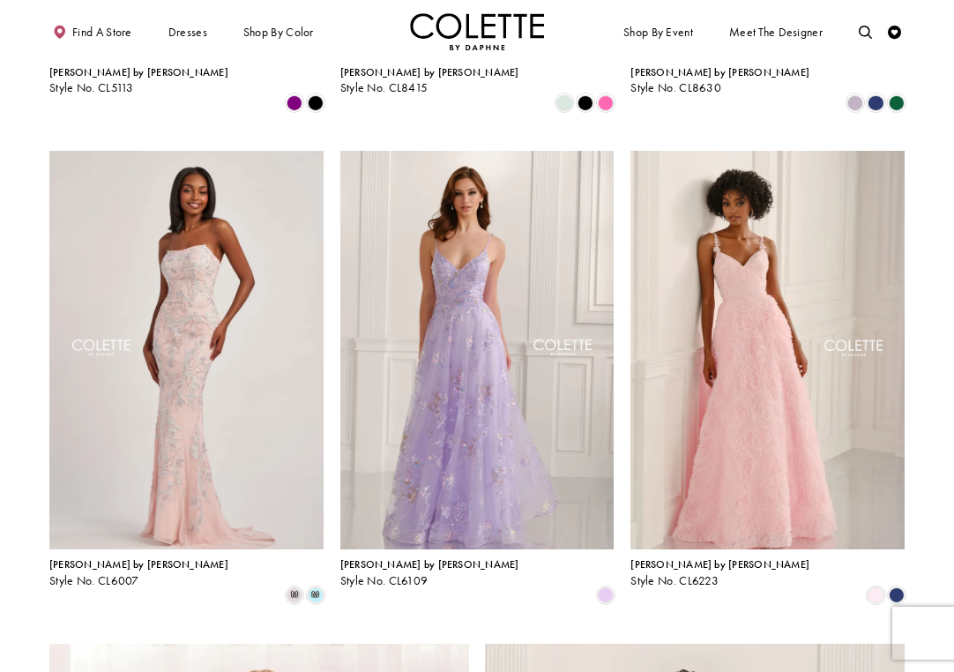
scroll to position [1484, 0]
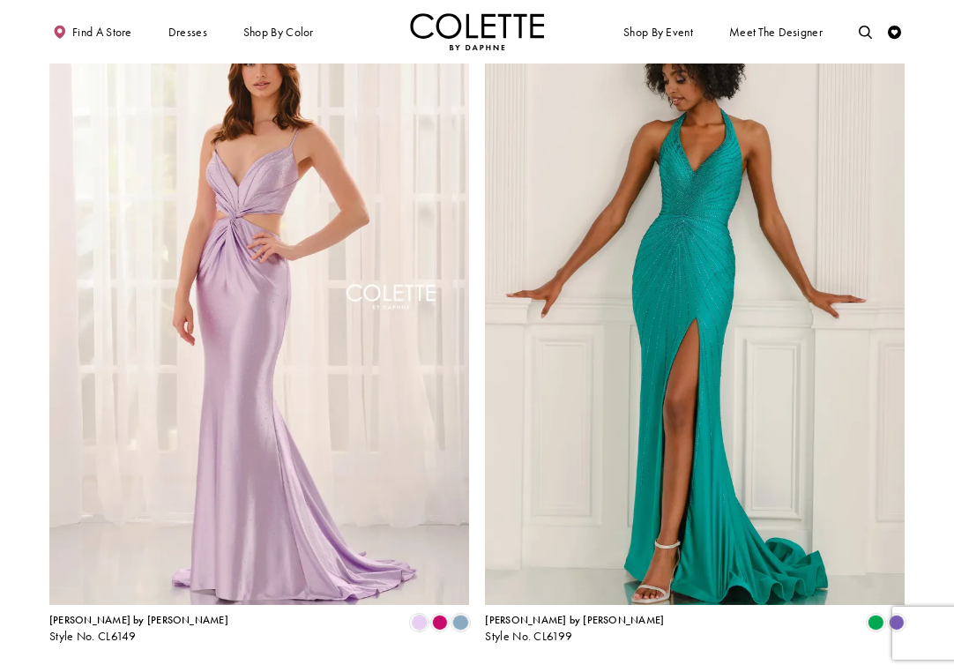
scroll to position [2509, 0]
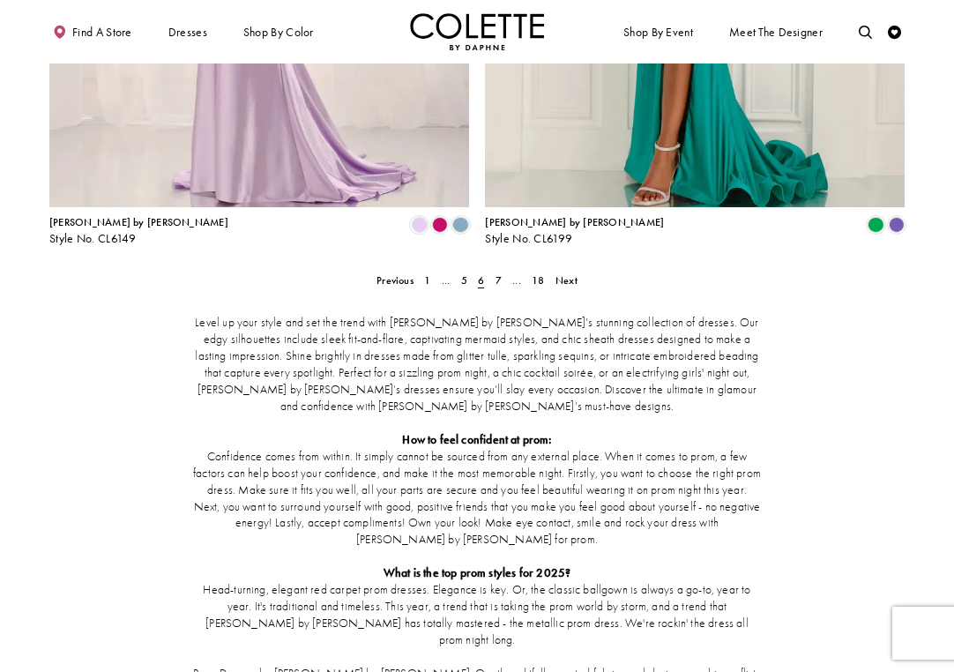
click at [501, 30] on img "Visit Home Page" at bounding box center [477, 31] width 134 height 37
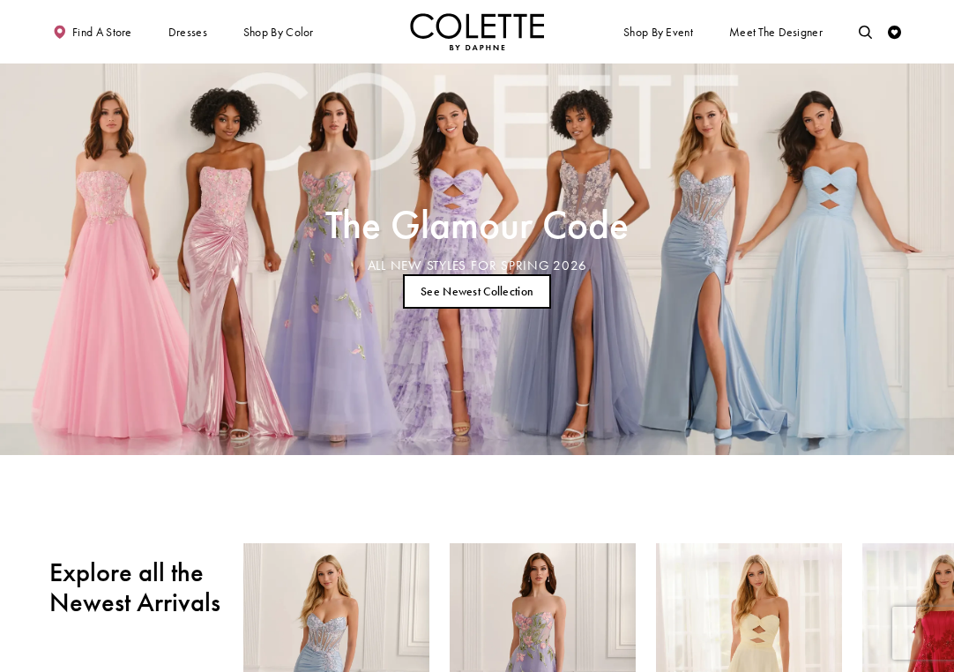
click at [511, 287] on link "See Newest Collection" at bounding box center [477, 291] width 149 height 34
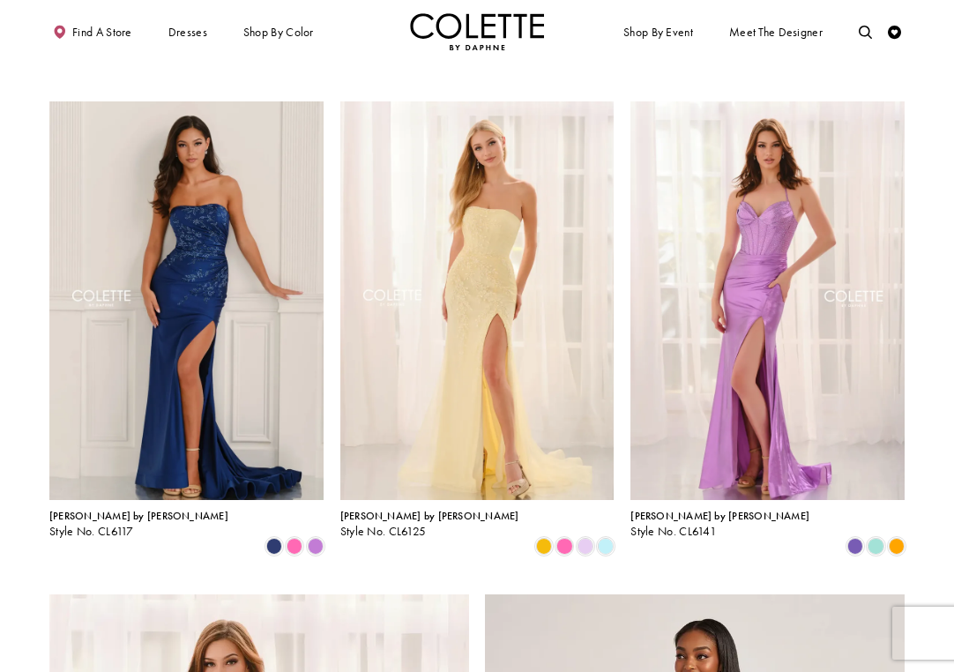
scroll to position [1778, 0]
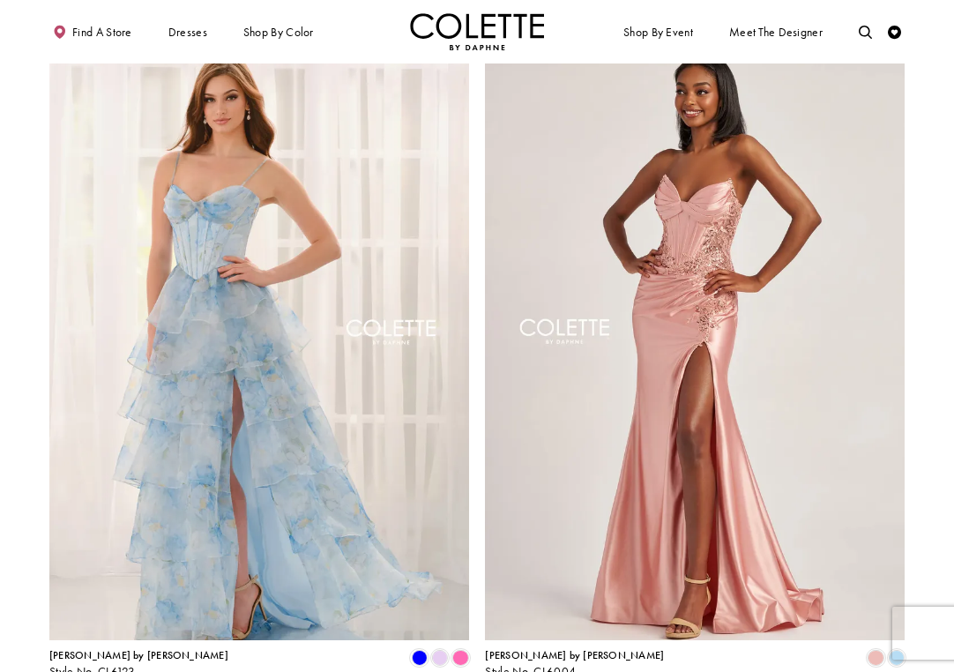
scroll to position [2512, 0]
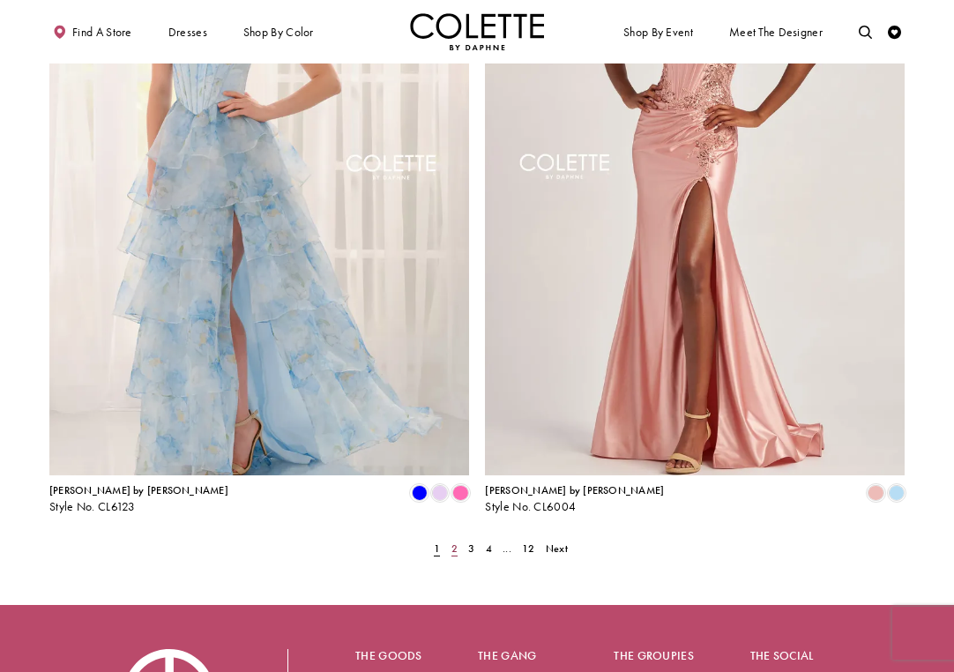
click at [454, 541] on span "2" at bounding box center [454, 548] width 6 height 14
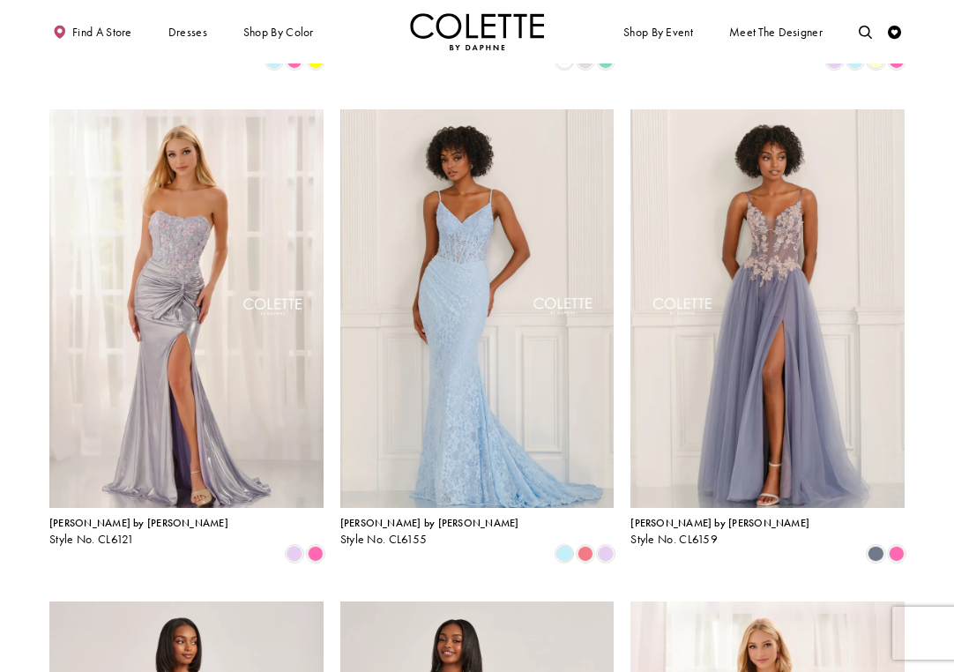
scroll to position [794, 0]
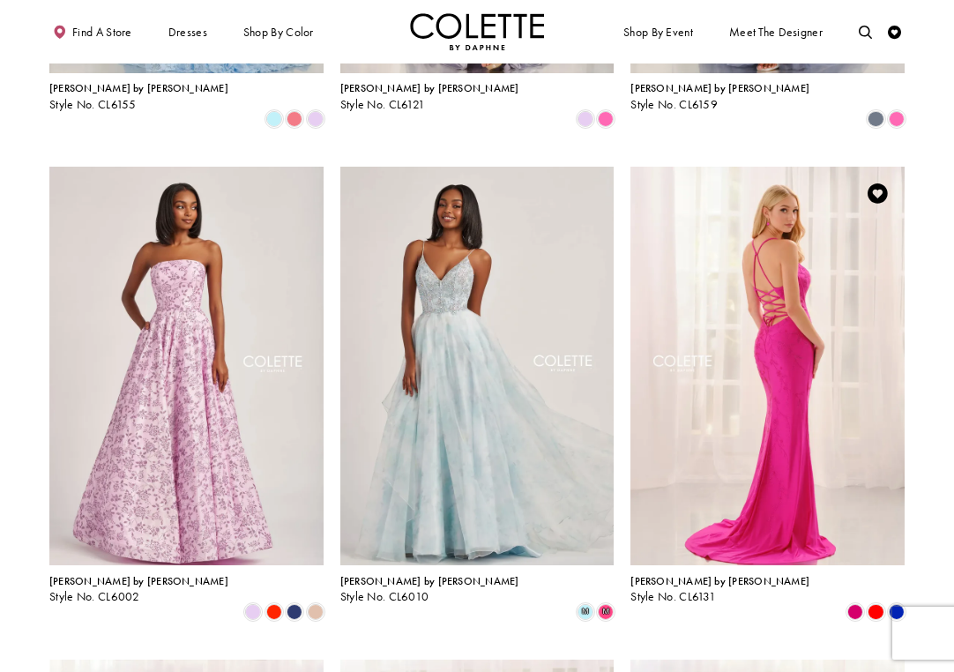
scroll to position [1223, 0]
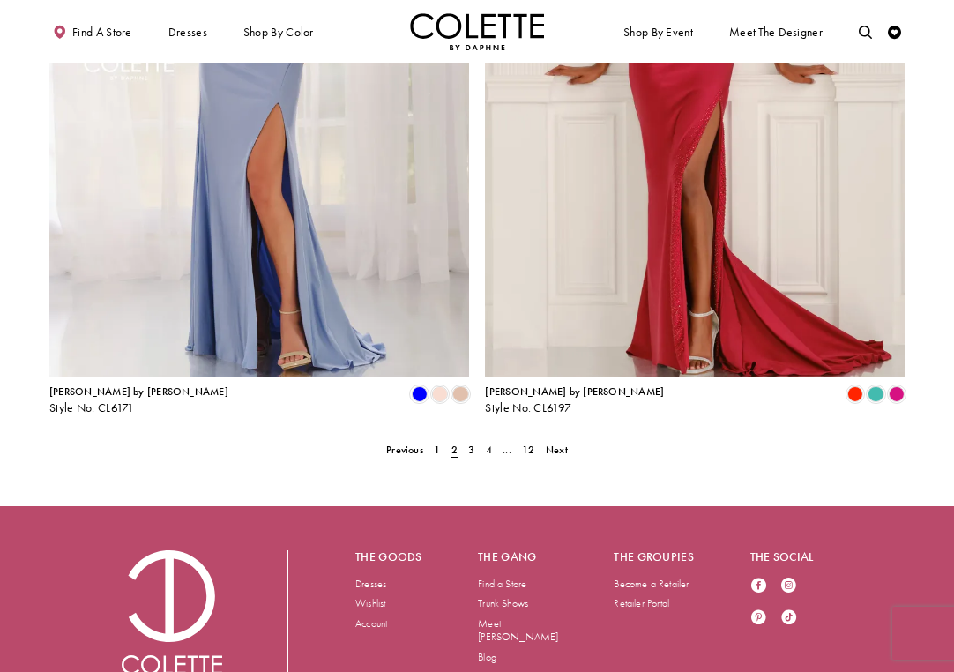
scroll to position [2627, 0]
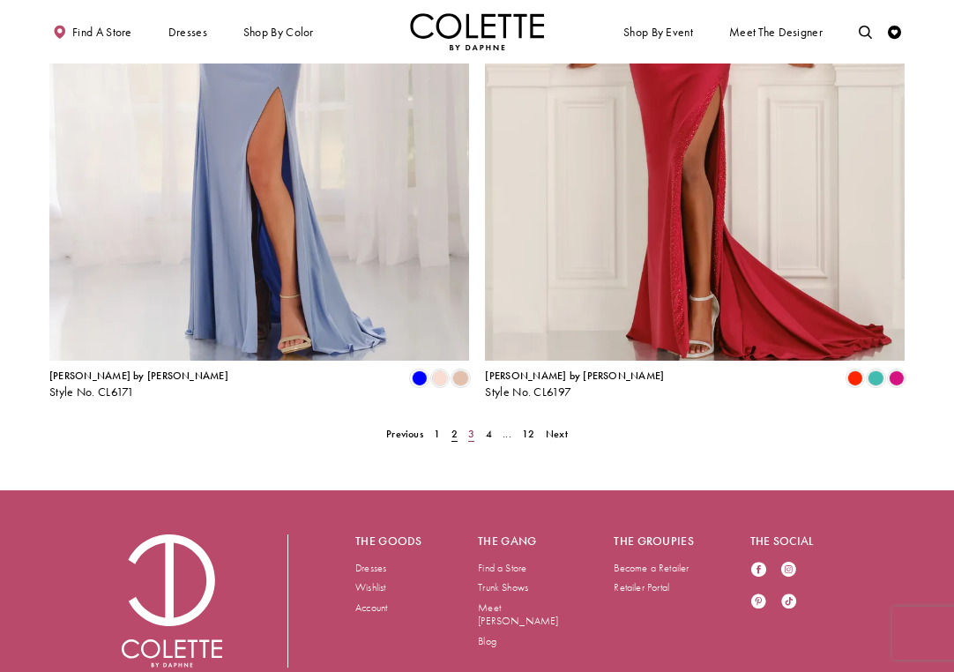
click at [471, 427] on span "3" at bounding box center [471, 434] width 6 height 14
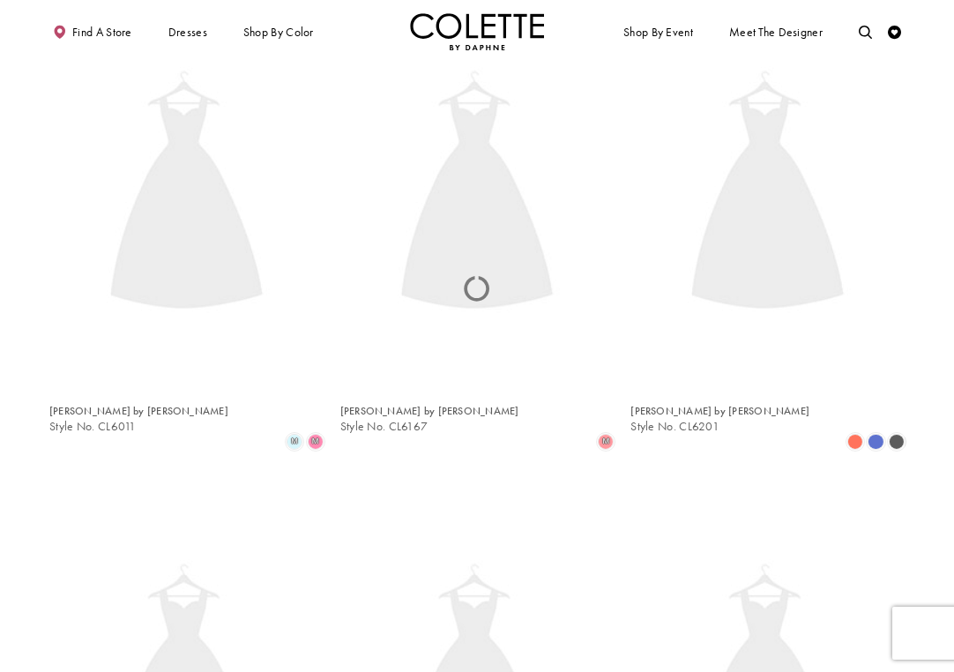
scroll to position [342, 0]
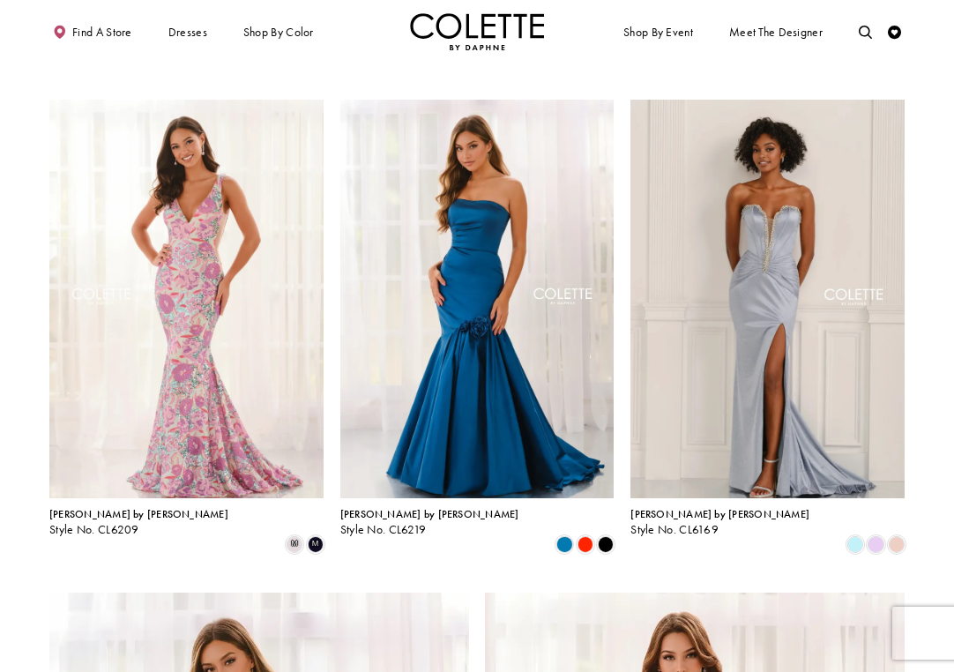
scroll to position [1787, 0]
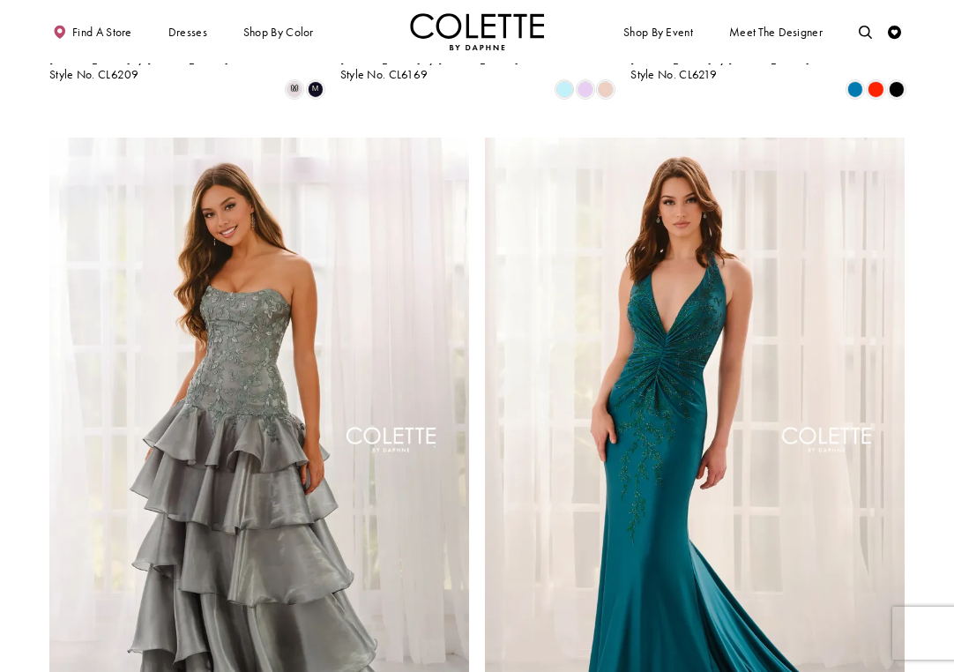
scroll to position [2627, 0]
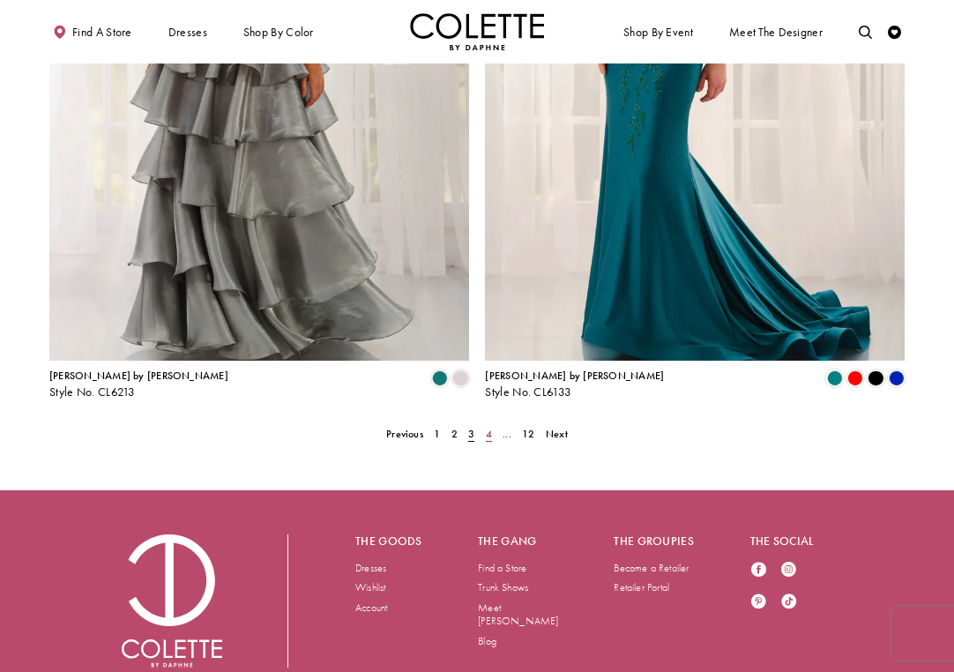
click at [486, 427] on span "4" at bounding box center [489, 434] width 6 height 14
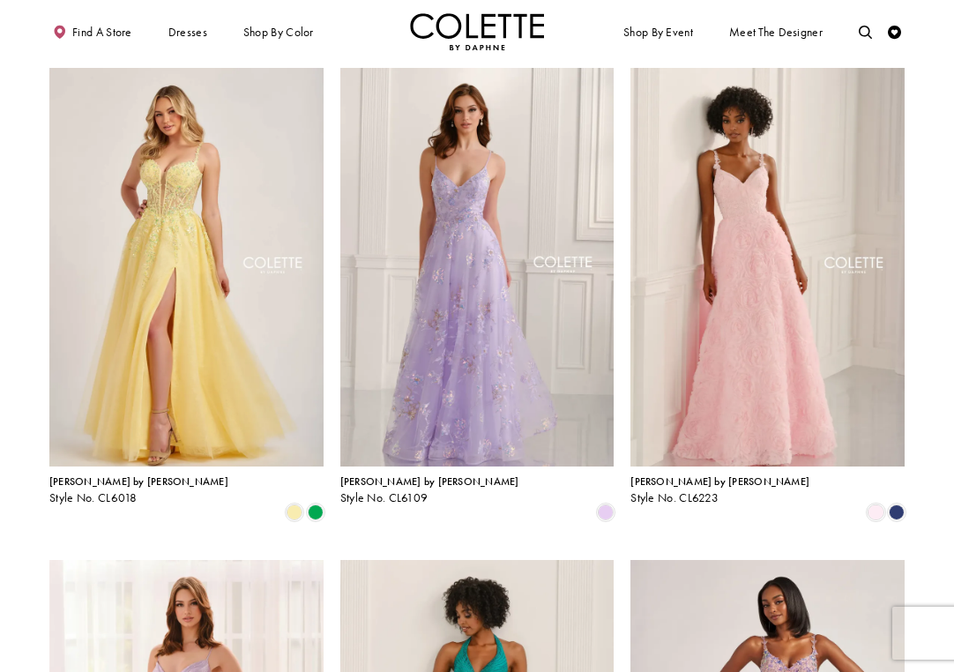
scroll to position [807, 0]
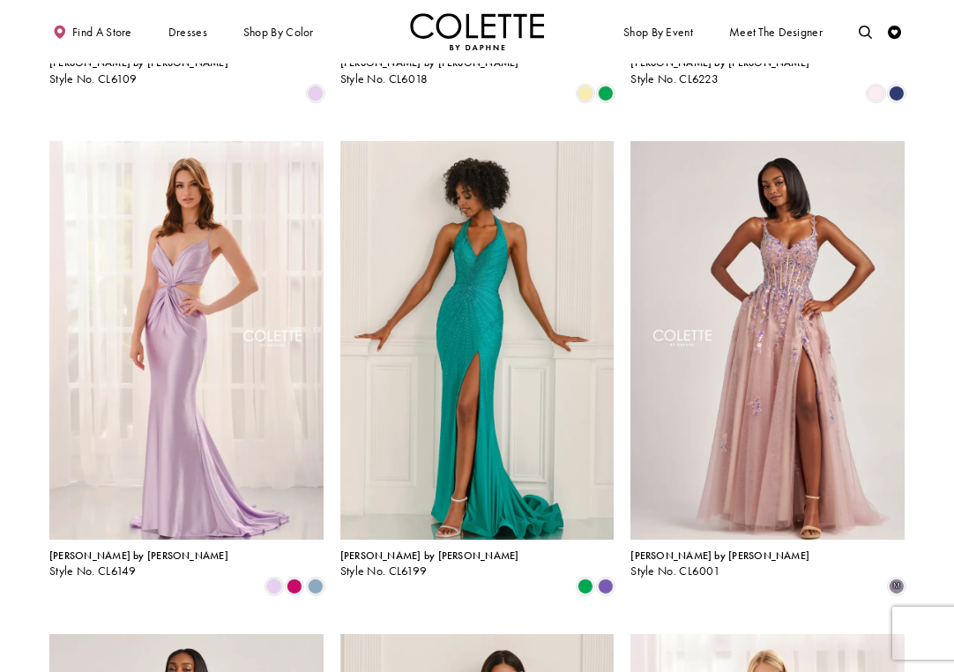
scroll to position [1256, 0]
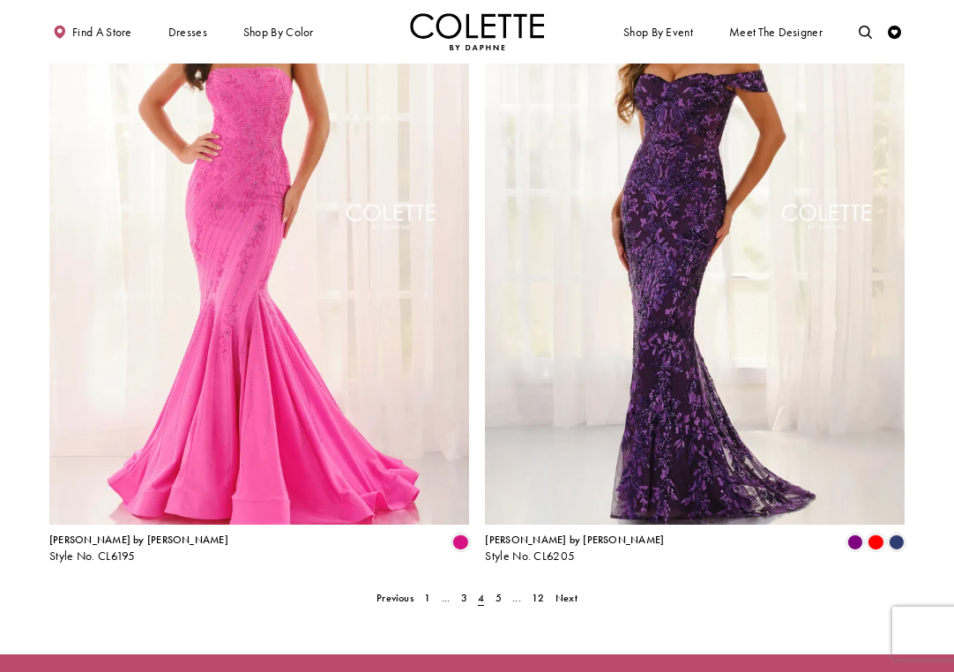
scroll to position [2612, 0]
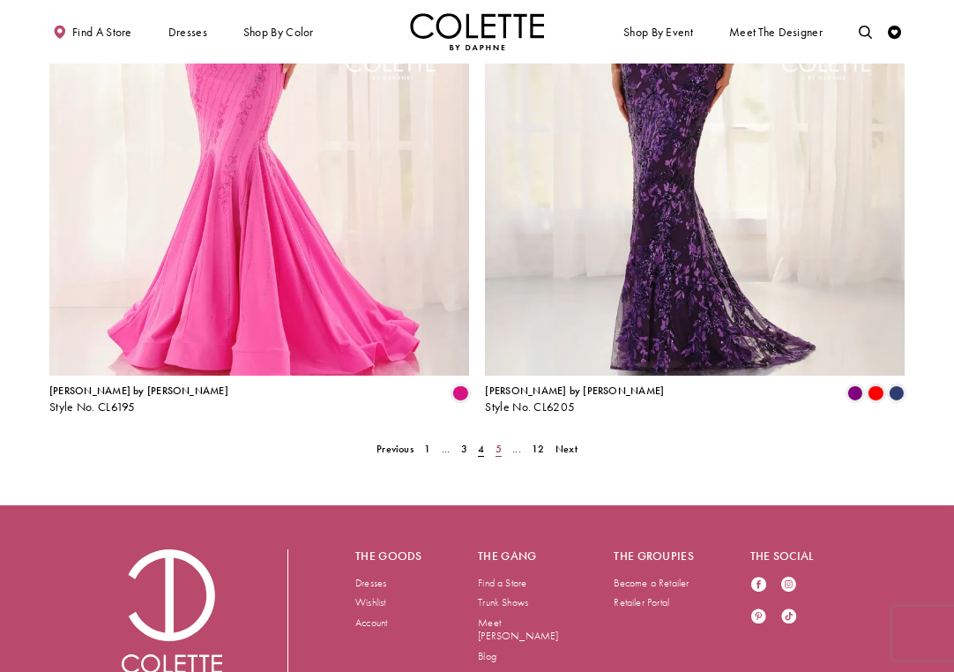
click at [497, 442] on span "5" at bounding box center [499, 449] width 6 height 14
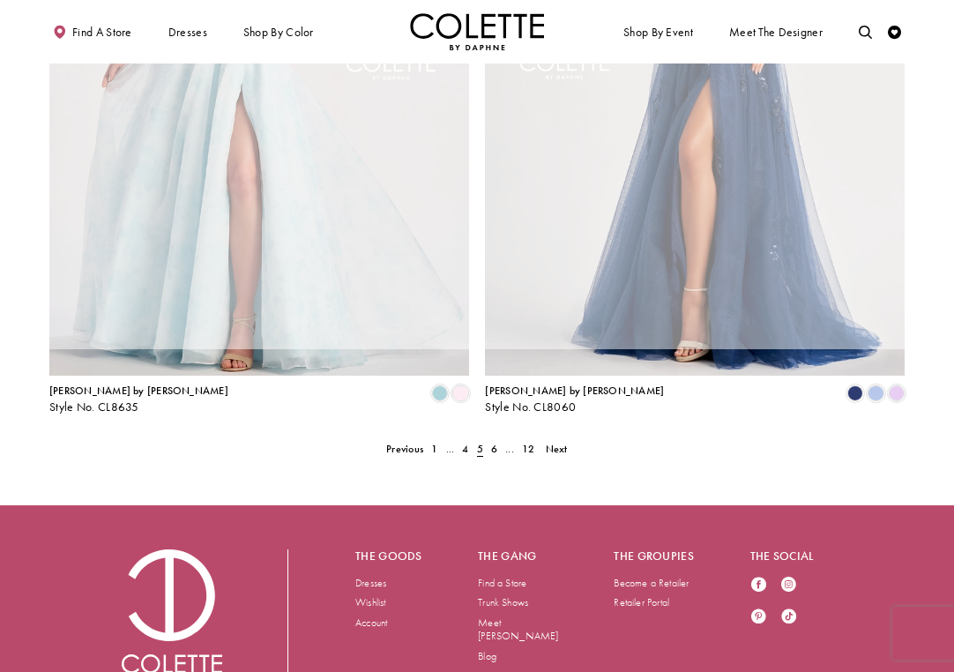
scroll to position [342, 0]
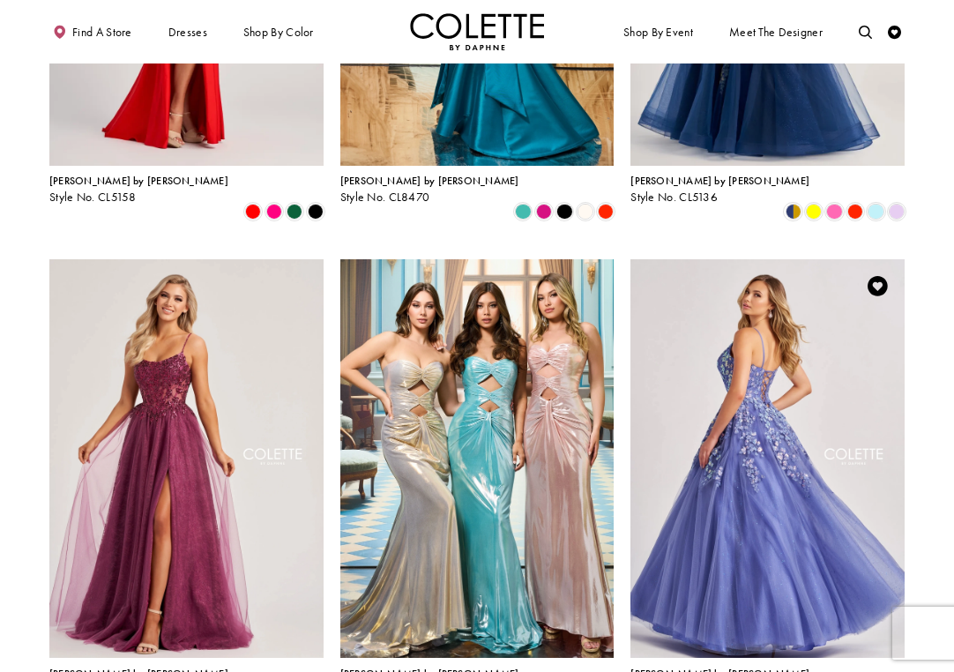
scroll to position [1131, 0]
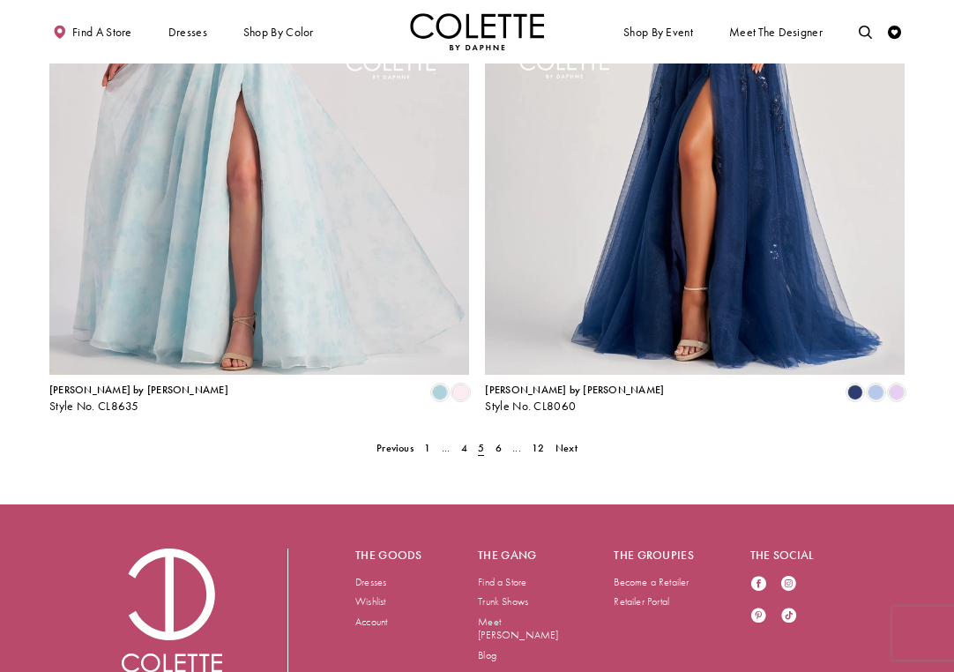
scroll to position [2627, 0]
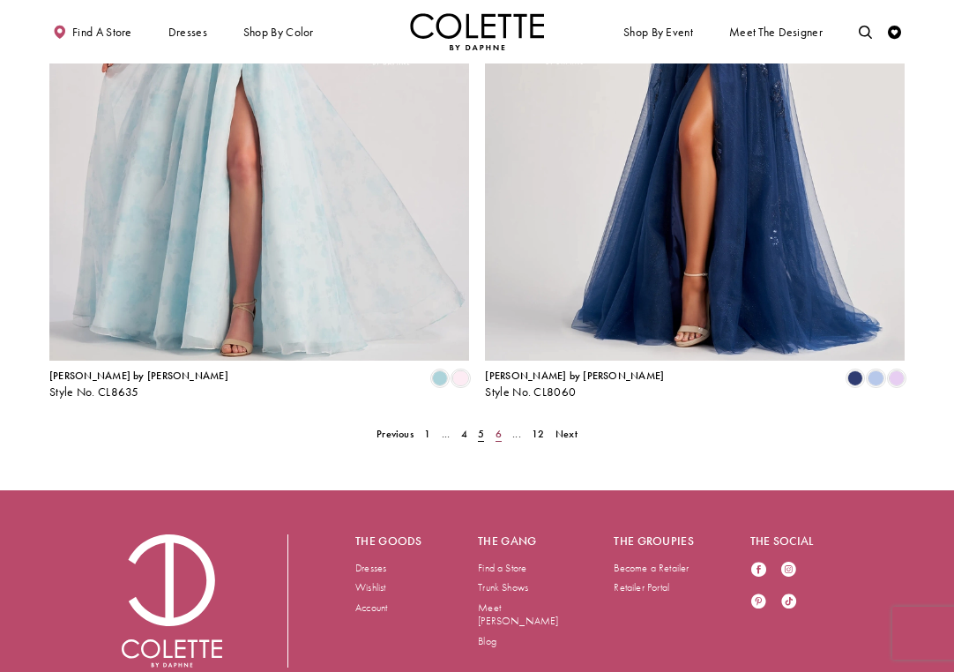
click at [496, 427] on span "6" at bounding box center [499, 434] width 6 height 14
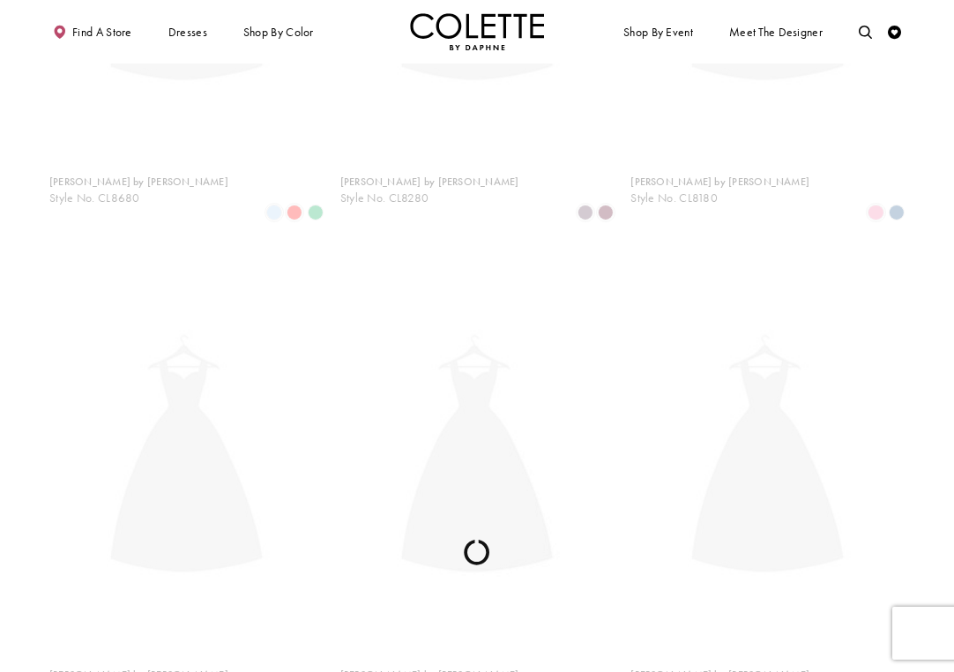
scroll to position [342, 0]
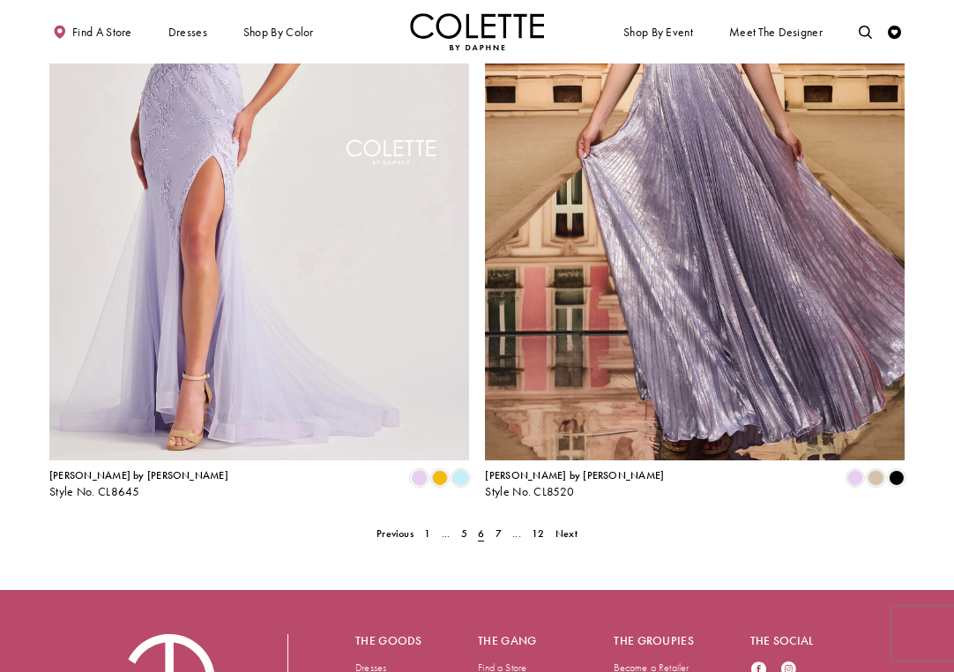
scroll to position [2627, 0]
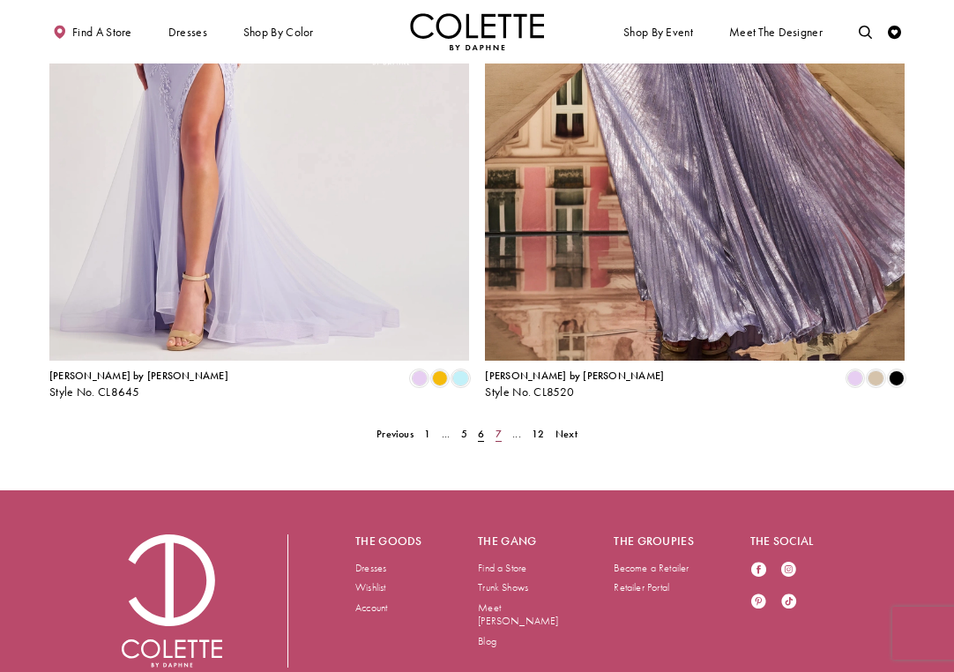
click at [498, 427] on span "7" at bounding box center [499, 434] width 6 height 14
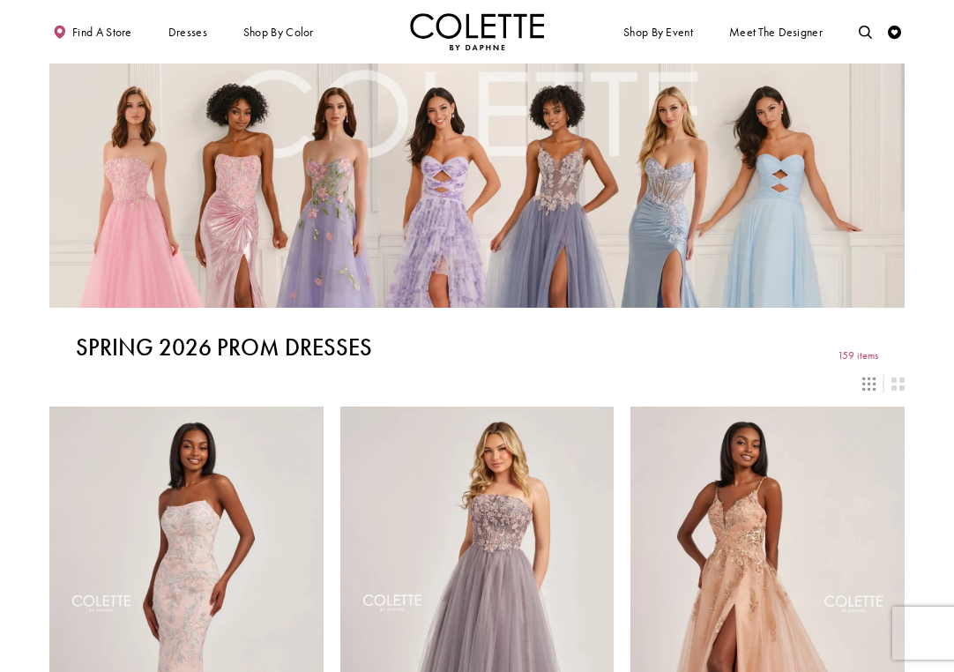
click at [448, 33] on img "Visit Home Page" at bounding box center [477, 31] width 134 height 37
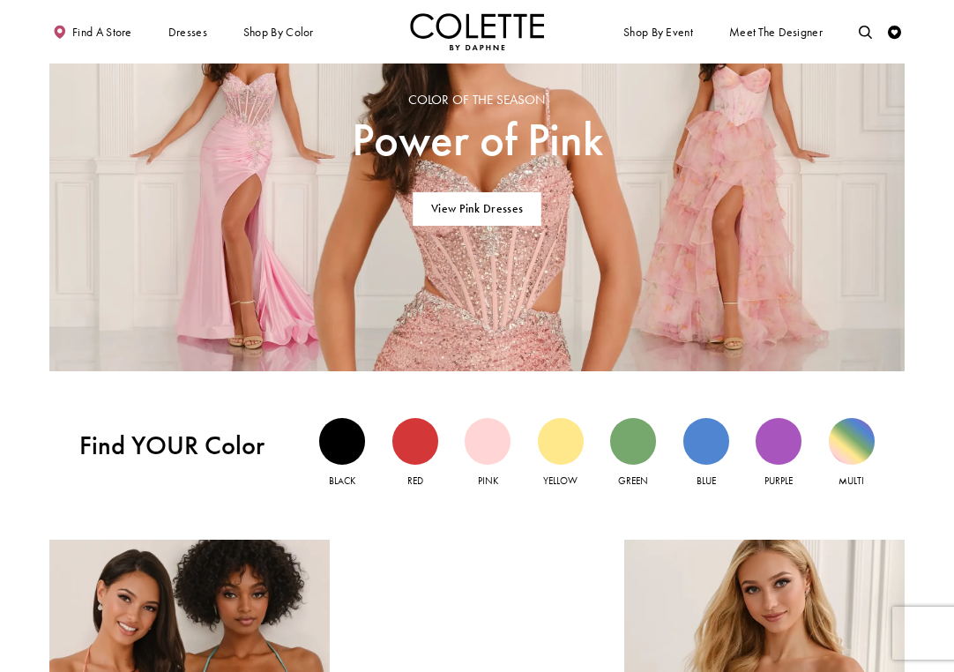
scroll to position [955, 0]
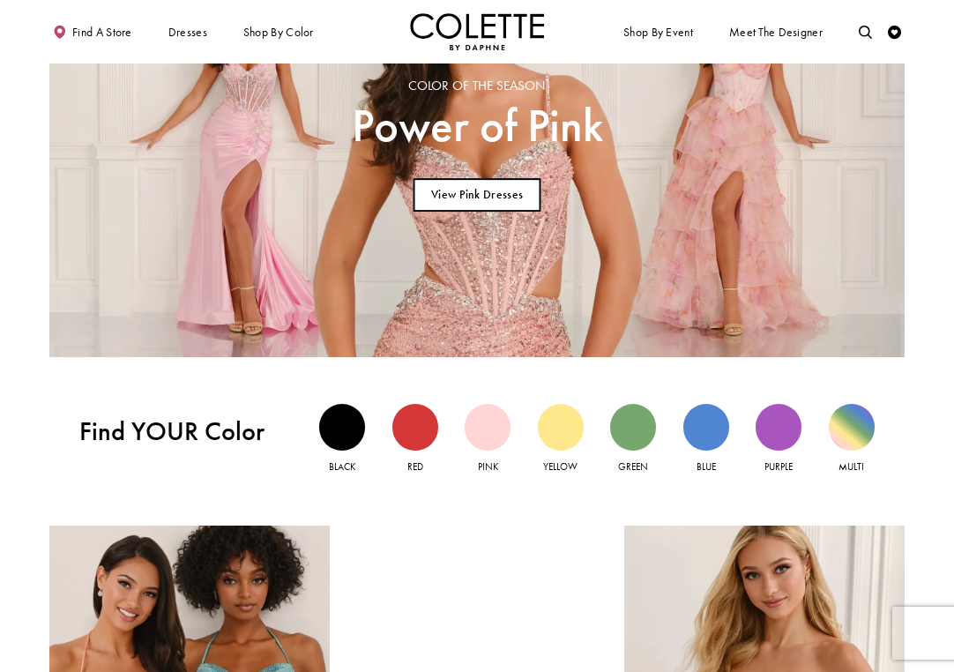
click at [459, 205] on link "View Pink Dresses" at bounding box center [478, 195] width 128 height 34
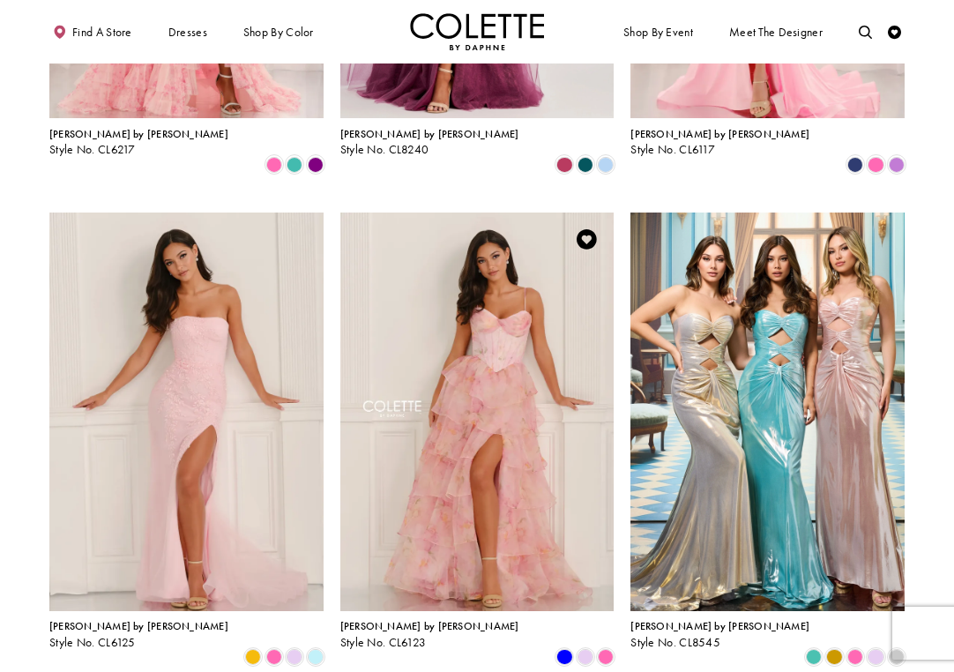
scroll to position [1386, 0]
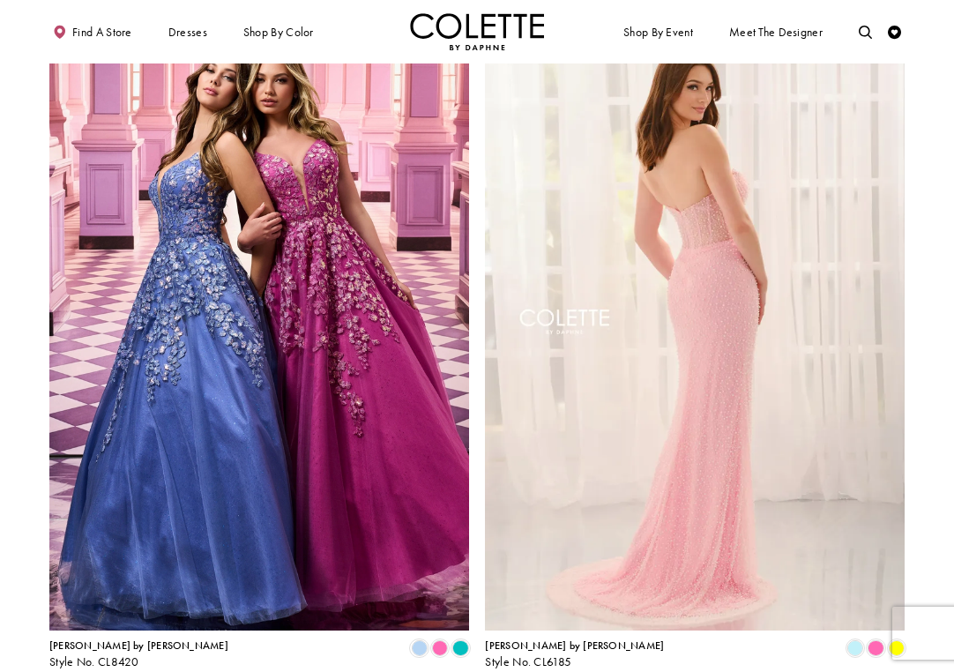
scroll to position [2223, 0]
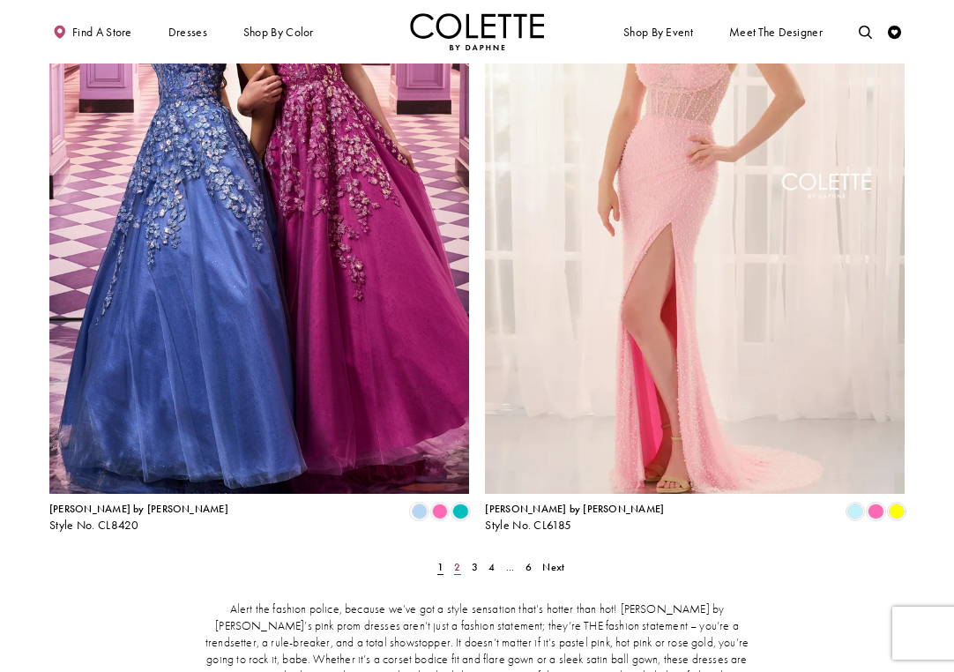
click at [455, 560] on span "2" at bounding box center [457, 567] width 6 height 14
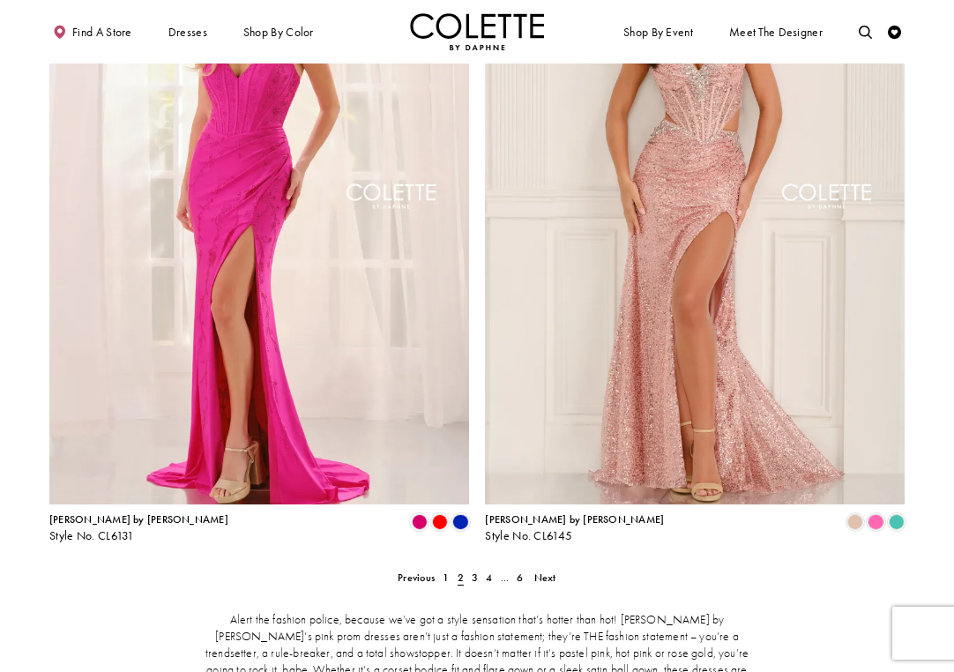
scroll to position [2218, 0]
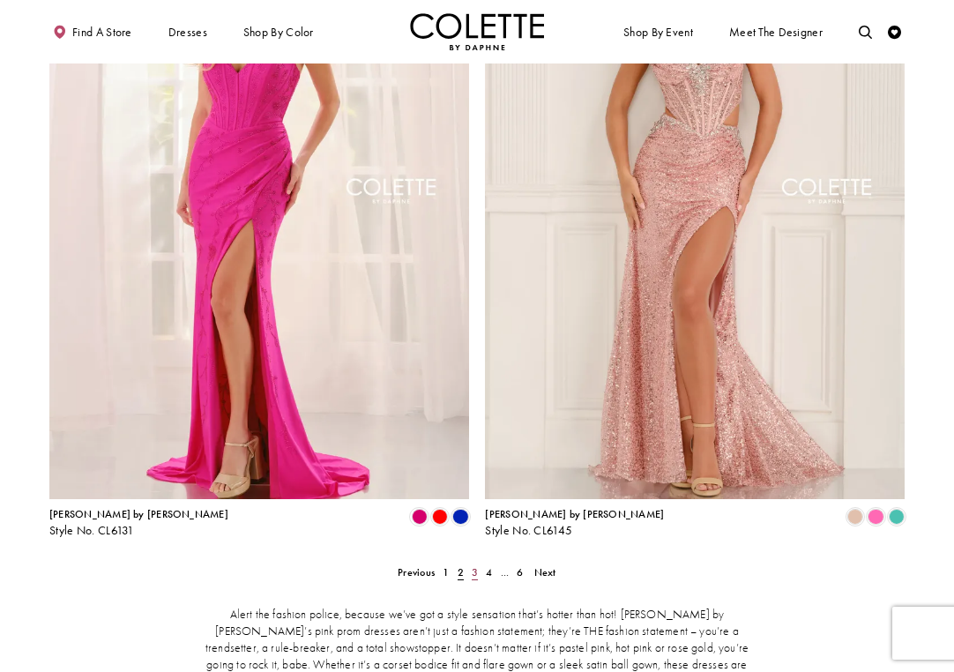
click at [472, 565] on span "3" at bounding box center [475, 572] width 6 height 14
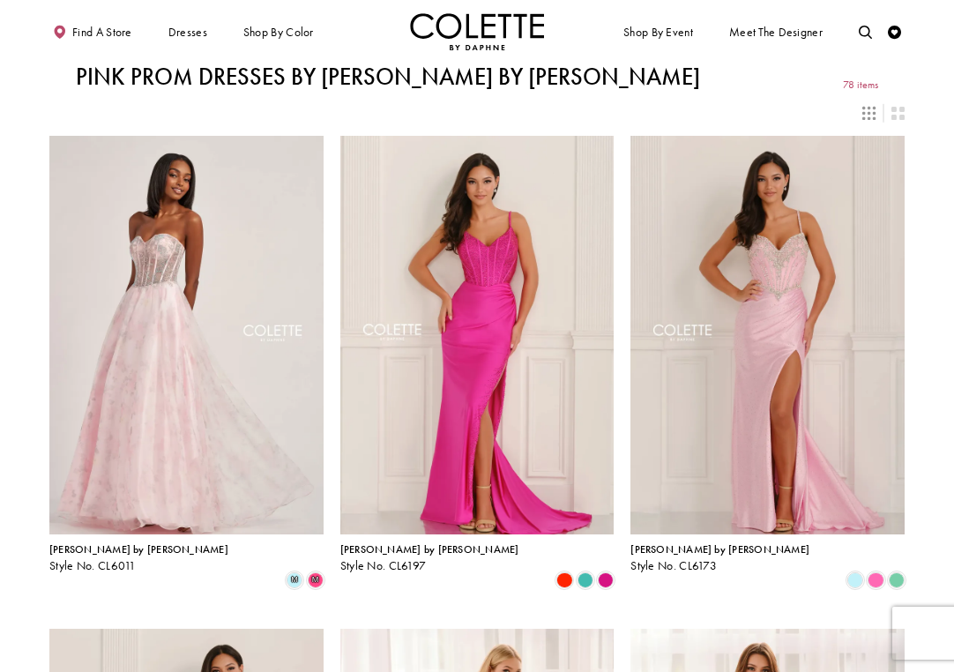
click at [442, 24] on img "Visit Home Page" at bounding box center [477, 31] width 134 height 37
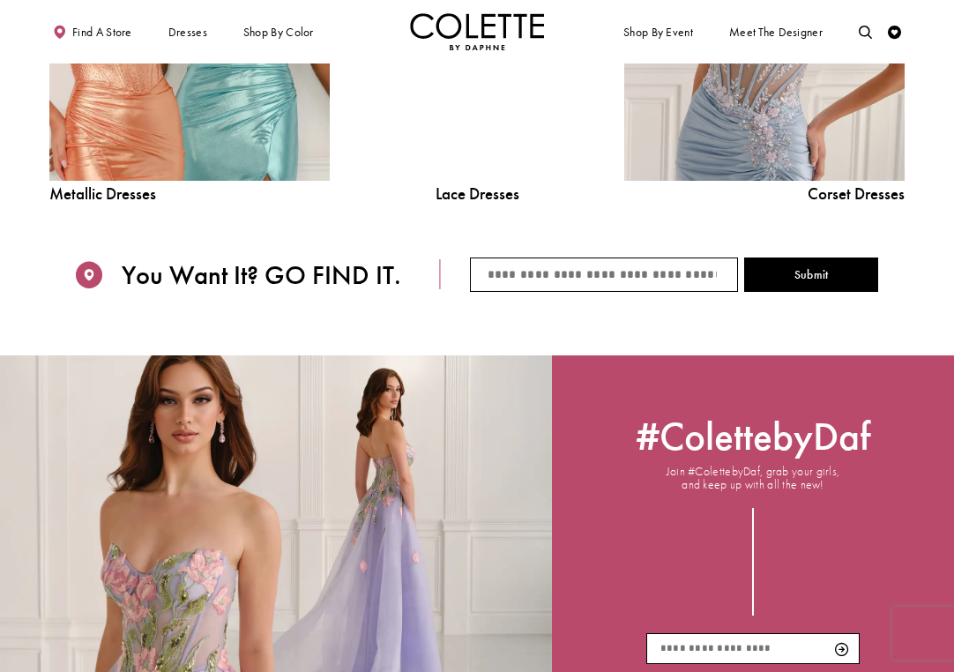
scroll to position [1376, 0]
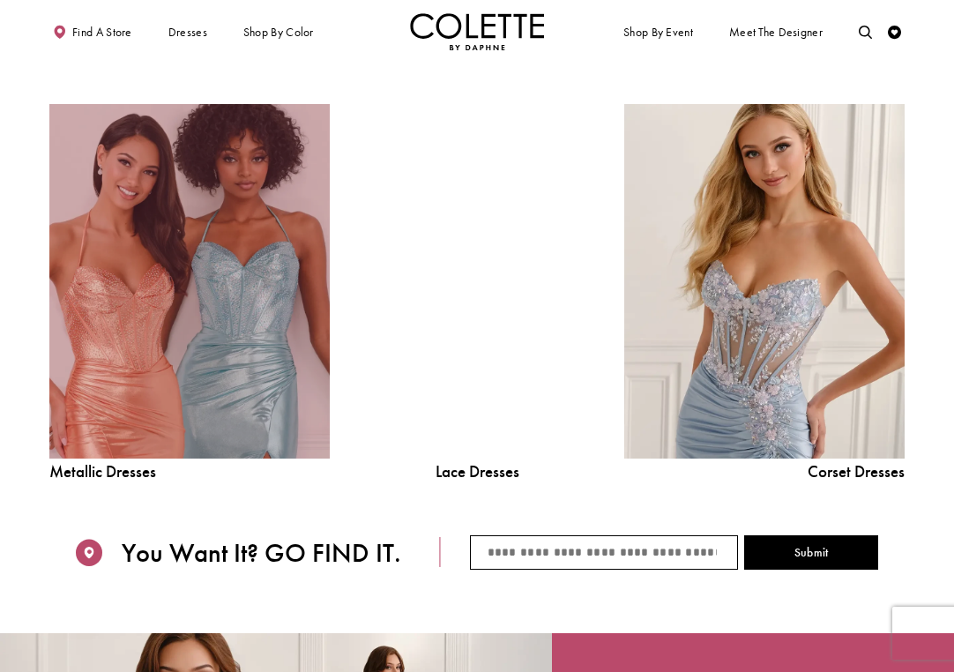
click at [242, 400] on link "Metallic Dresses Related Link" at bounding box center [189, 281] width 280 height 354
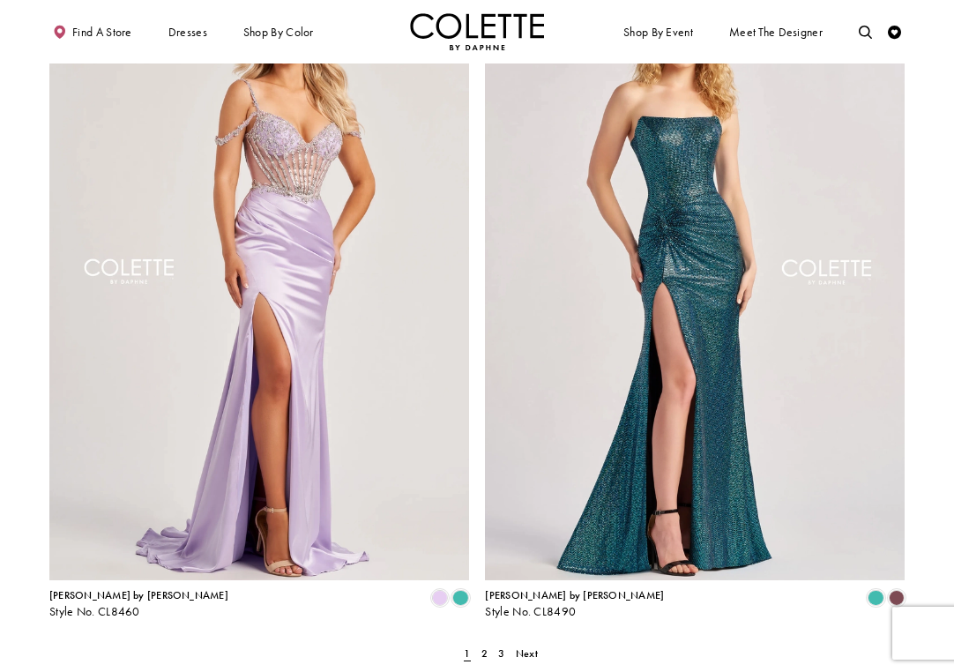
scroll to position [2204, 0]
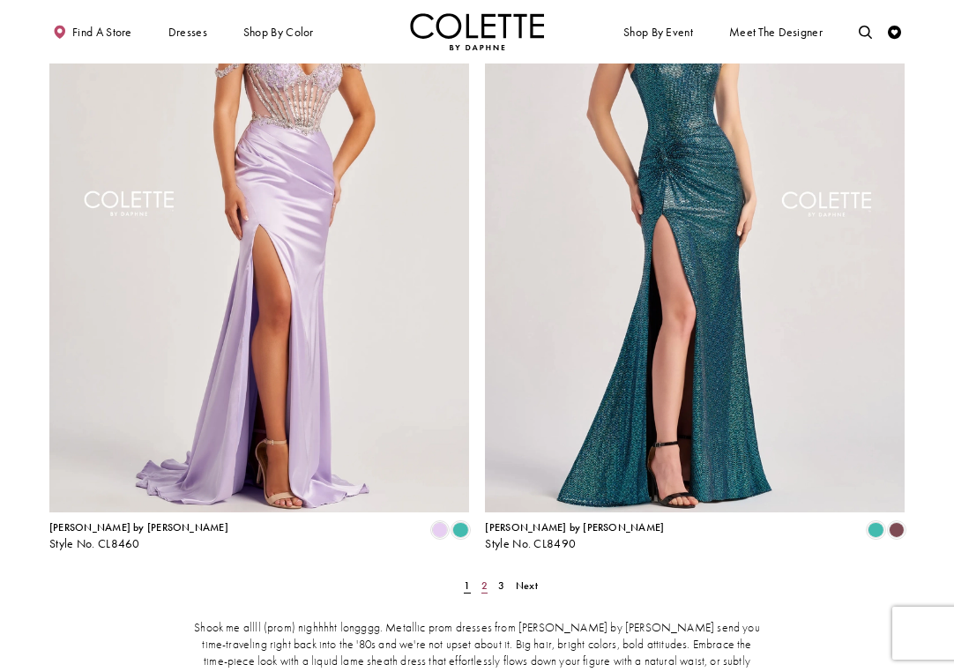
click at [488, 576] on link "2" at bounding box center [484, 585] width 14 height 19
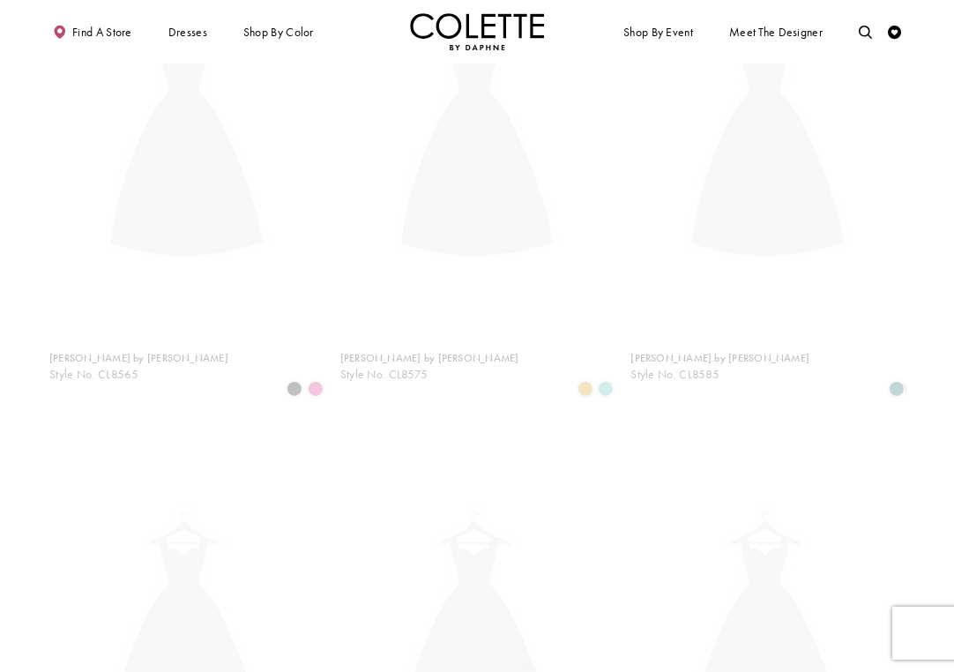
scroll to position [71, 0]
